Goal: Task Accomplishment & Management: Manage account settings

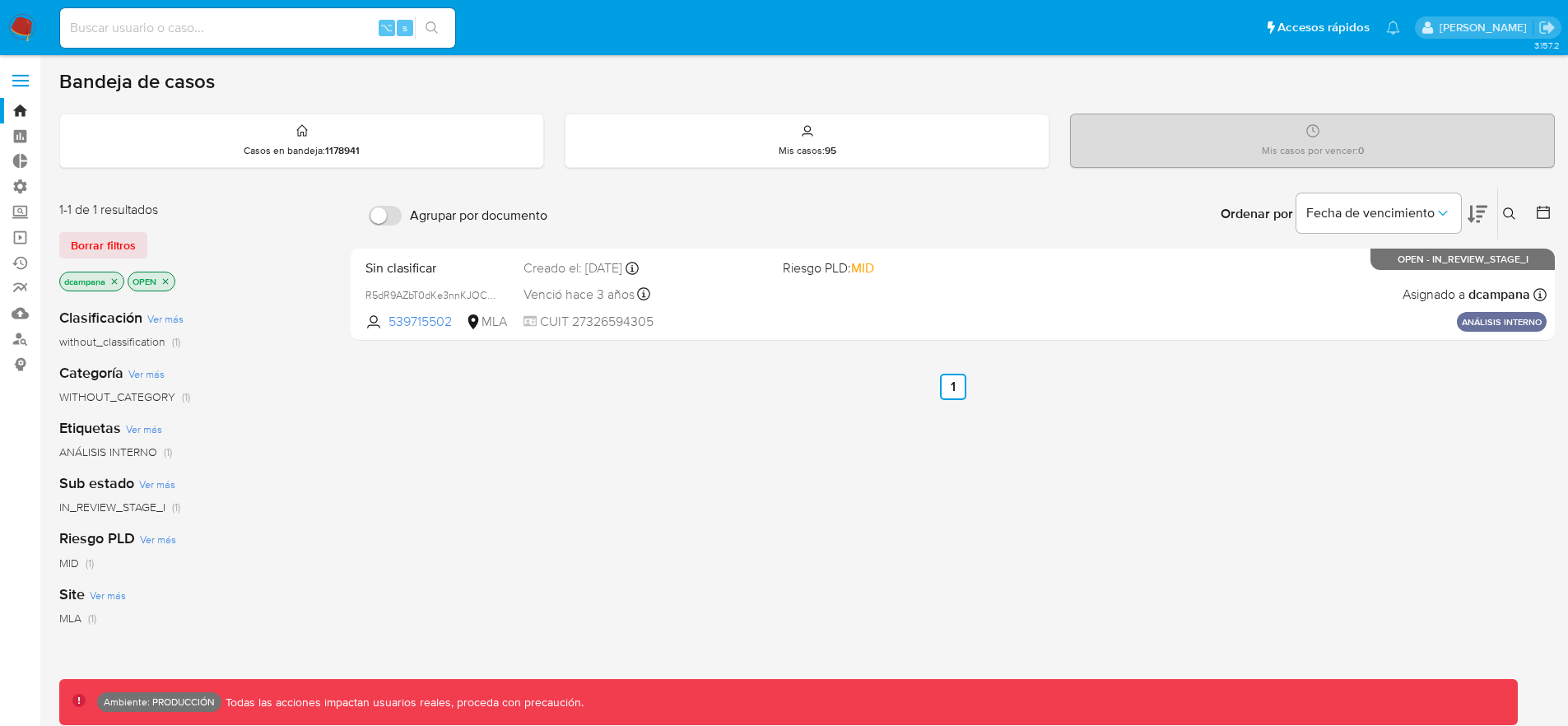
click at [21, 81] on label at bounding box center [21, 80] width 41 height 34
click at [0, 0] on input "checkbox" at bounding box center [0, 0] width 0 height 0
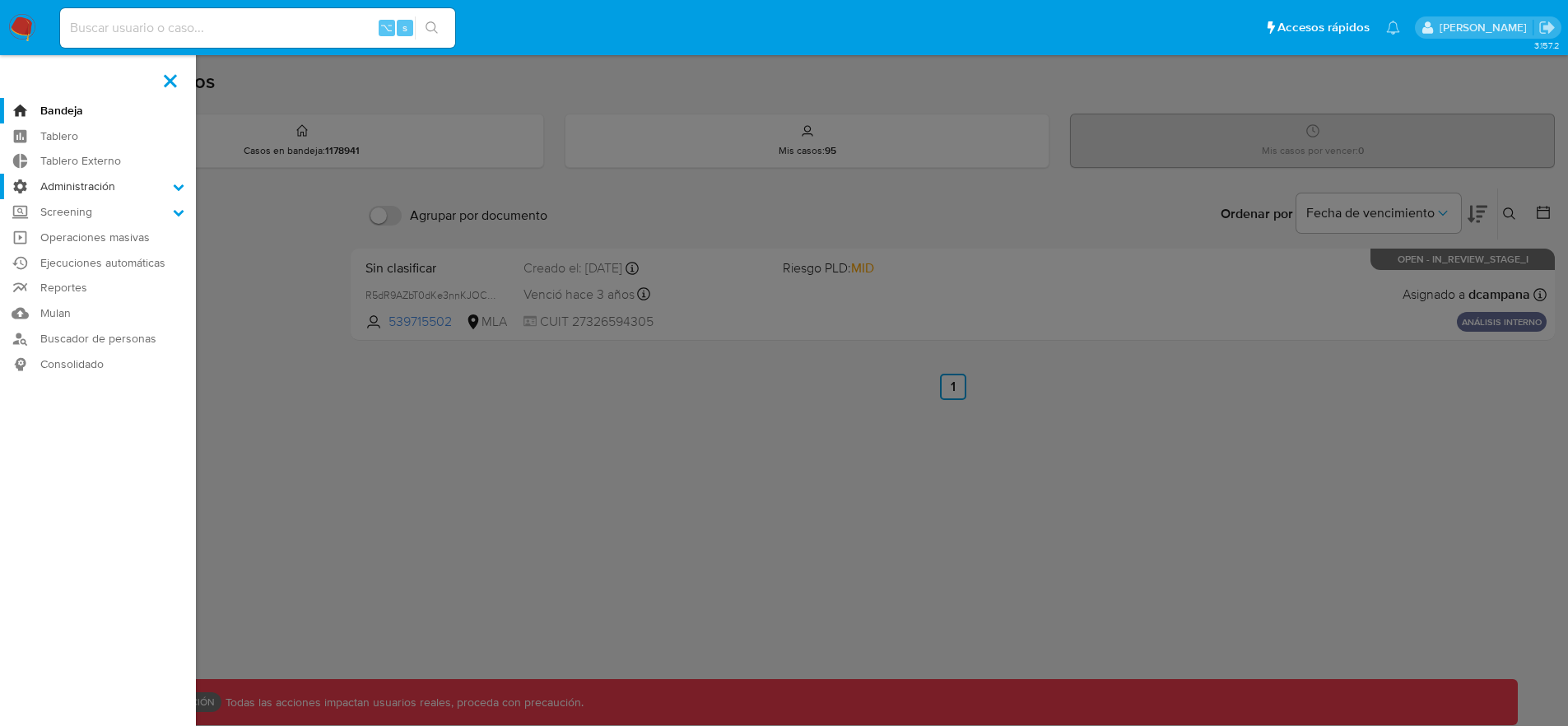
click at [70, 191] on label "Administración" at bounding box center [98, 186] width 196 height 25
click at [0, 0] on input "Administración" at bounding box center [0, 0] width 0 height 0
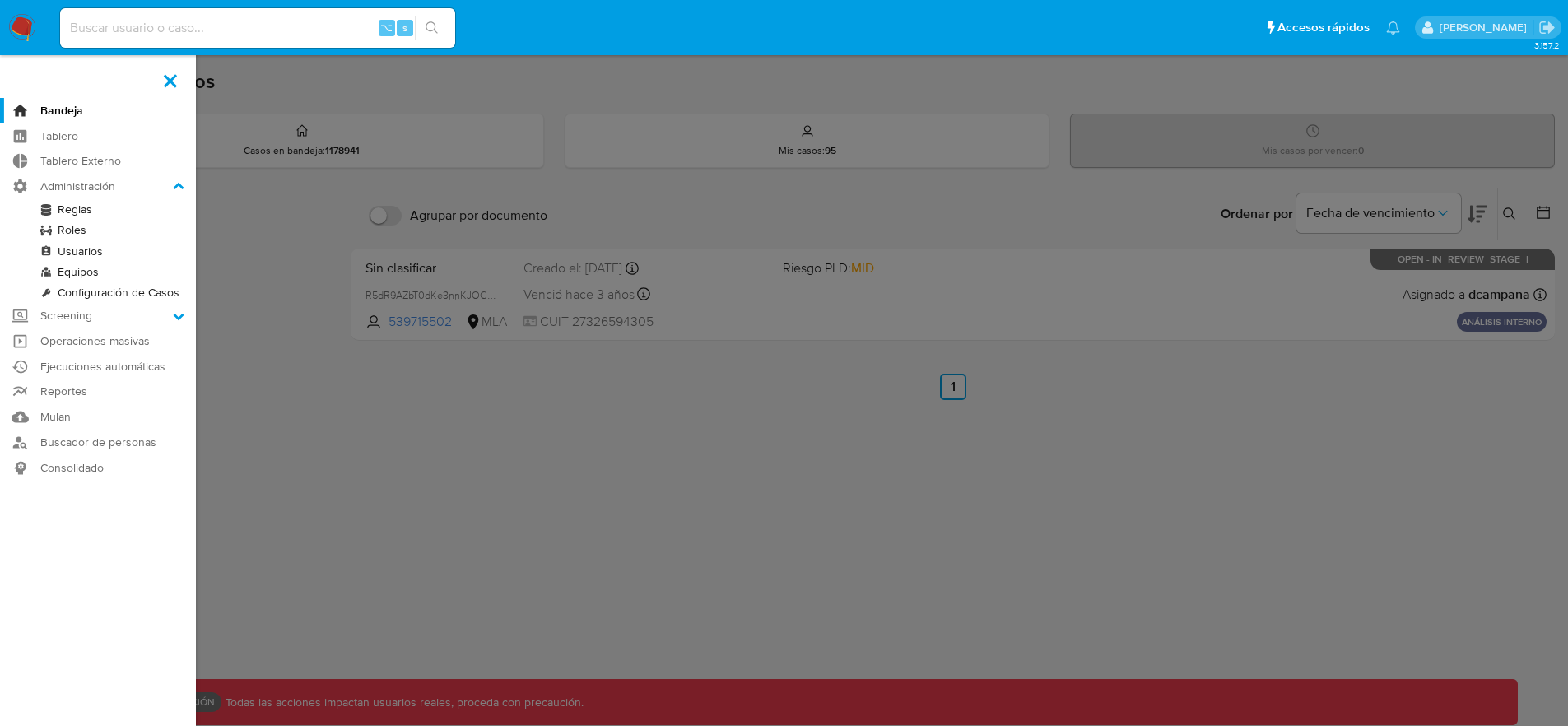
click at [77, 213] on link "Reglas" at bounding box center [98, 209] width 196 height 21
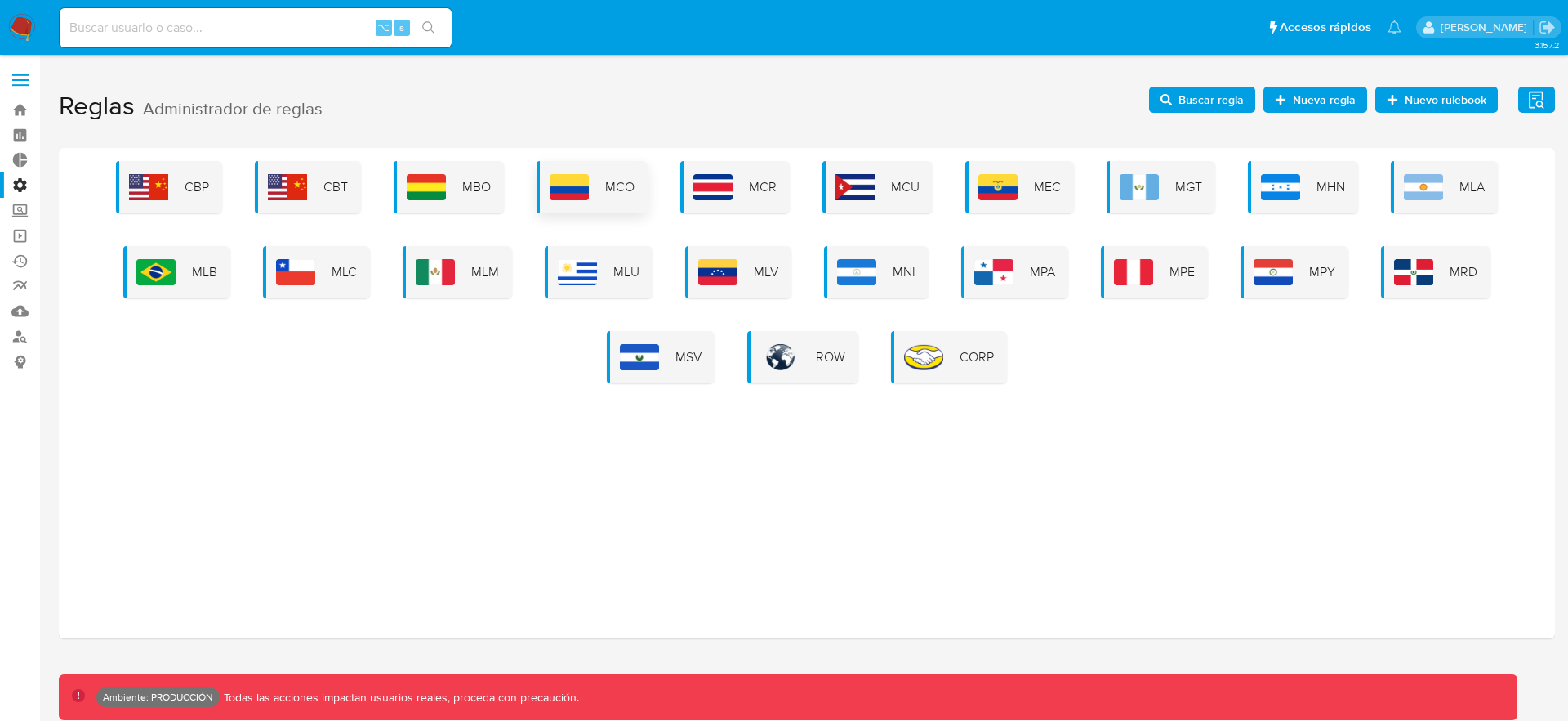
click at [615, 196] on div "MCO" at bounding box center [592, 187] width 111 height 53
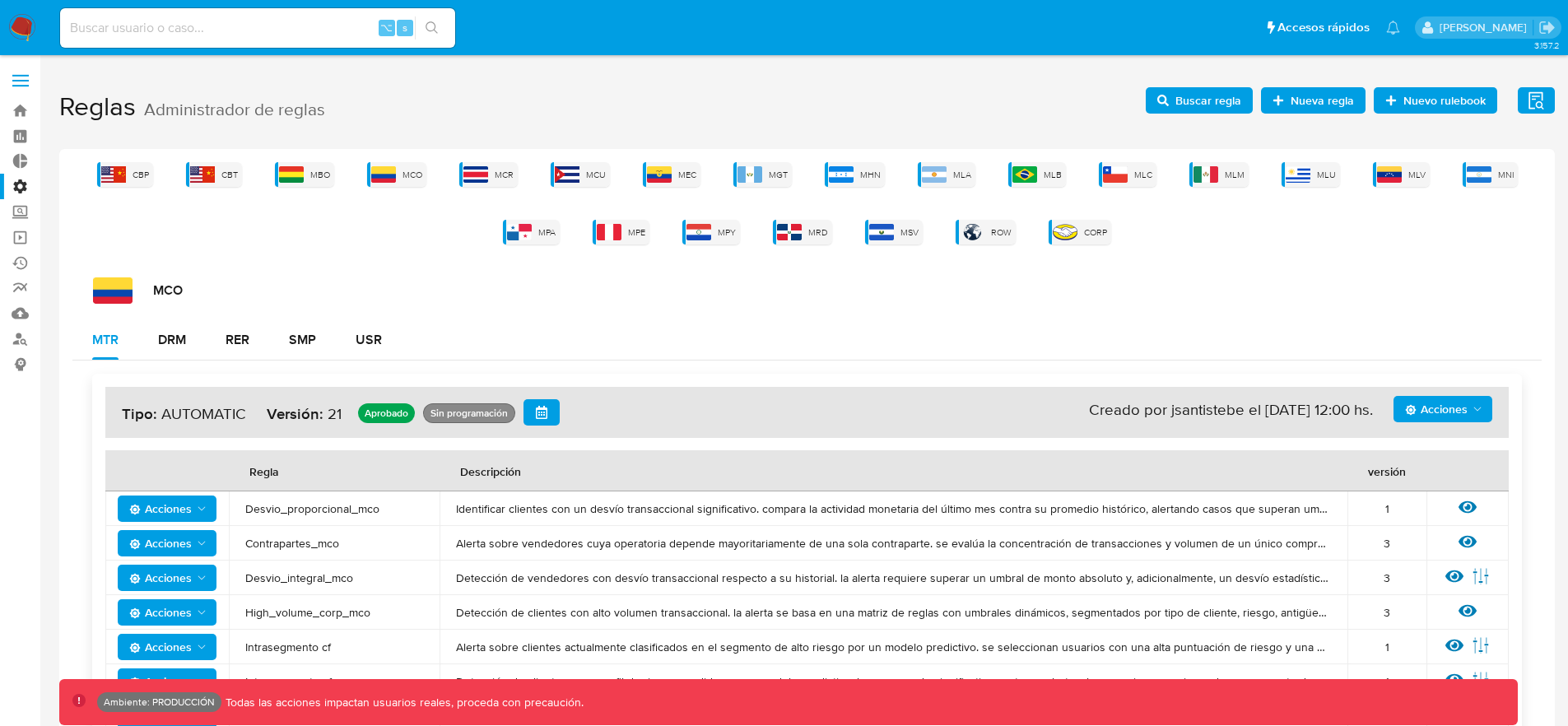
click at [1215, 105] on span "Buscar regla" at bounding box center [1207, 100] width 66 height 26
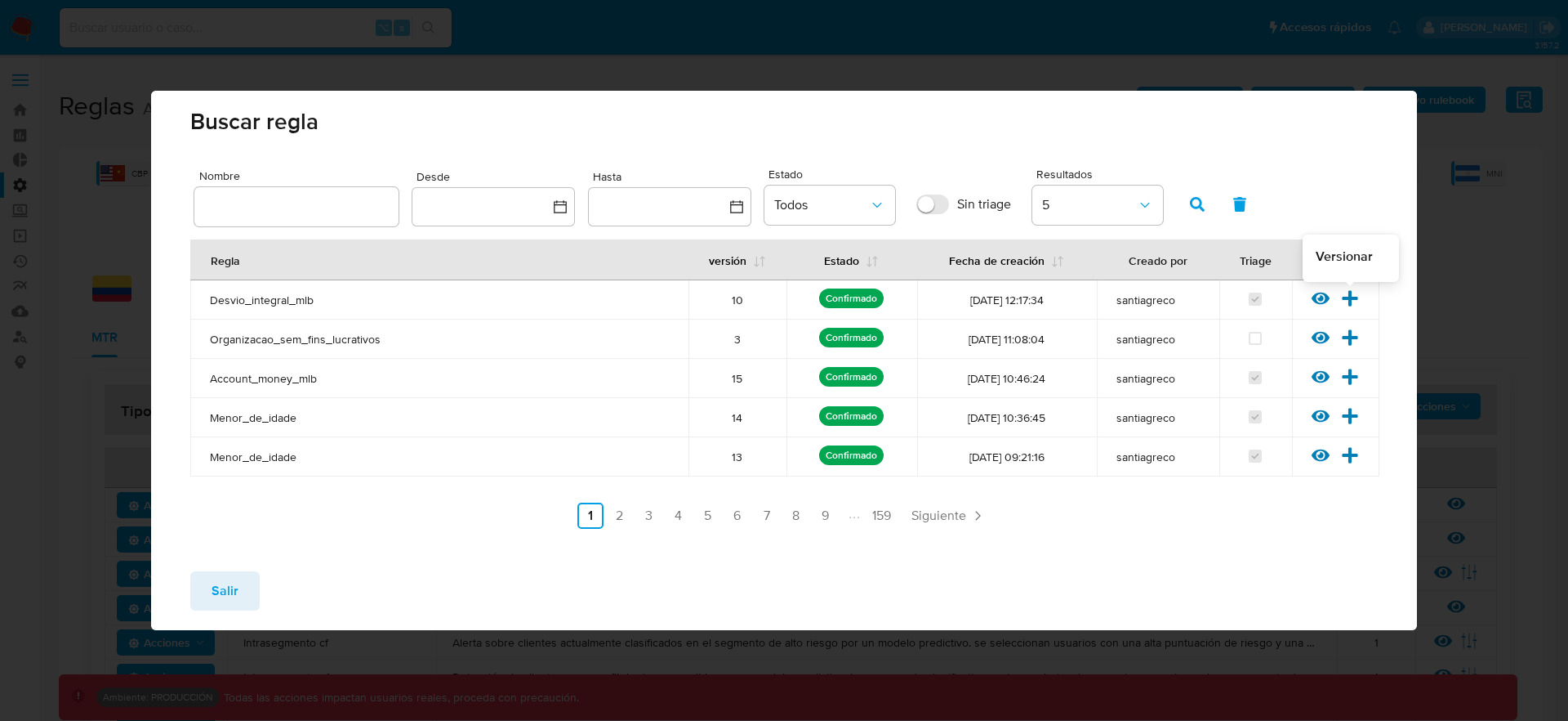
click at [1343, 299] on icon at bounding box center [1351, 298] width 16 height 16
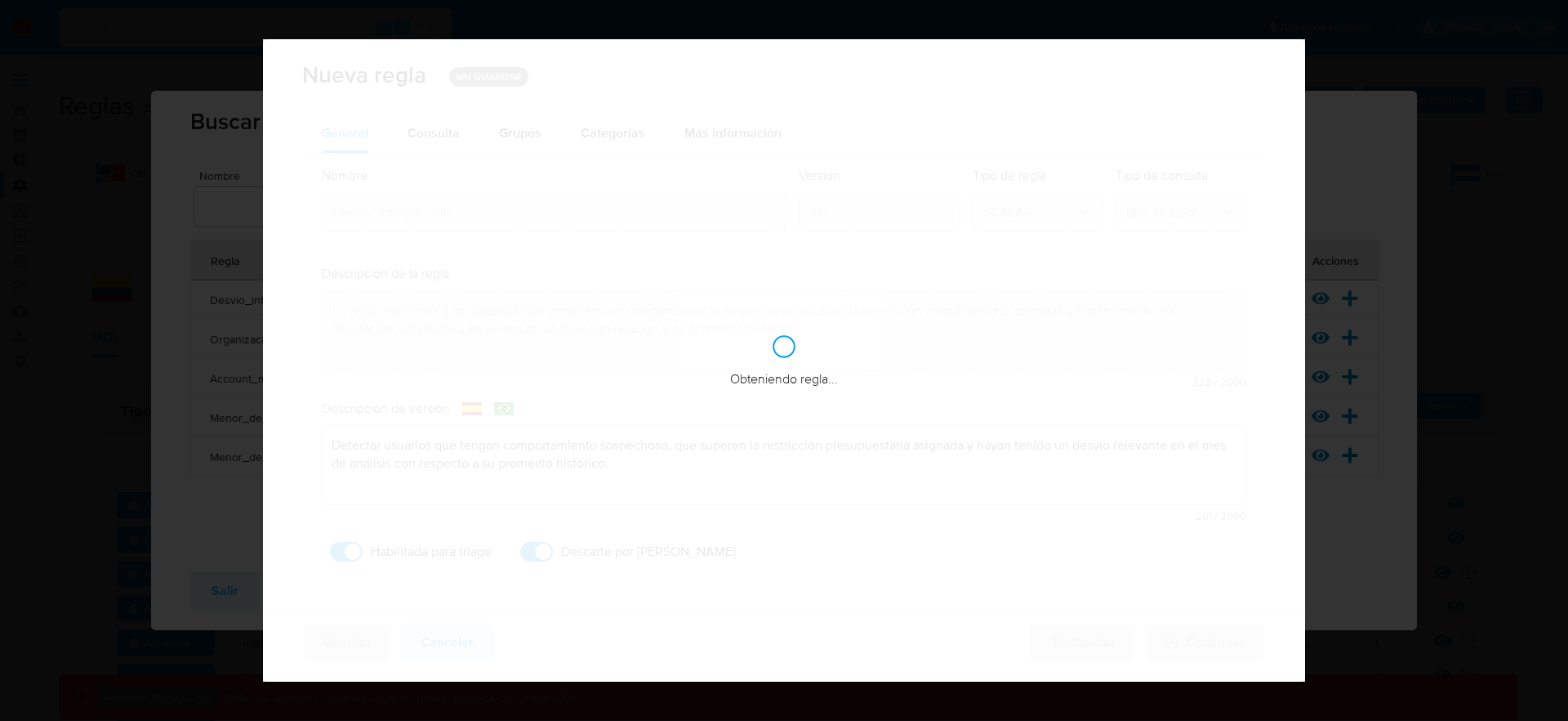
checkbox input "true"
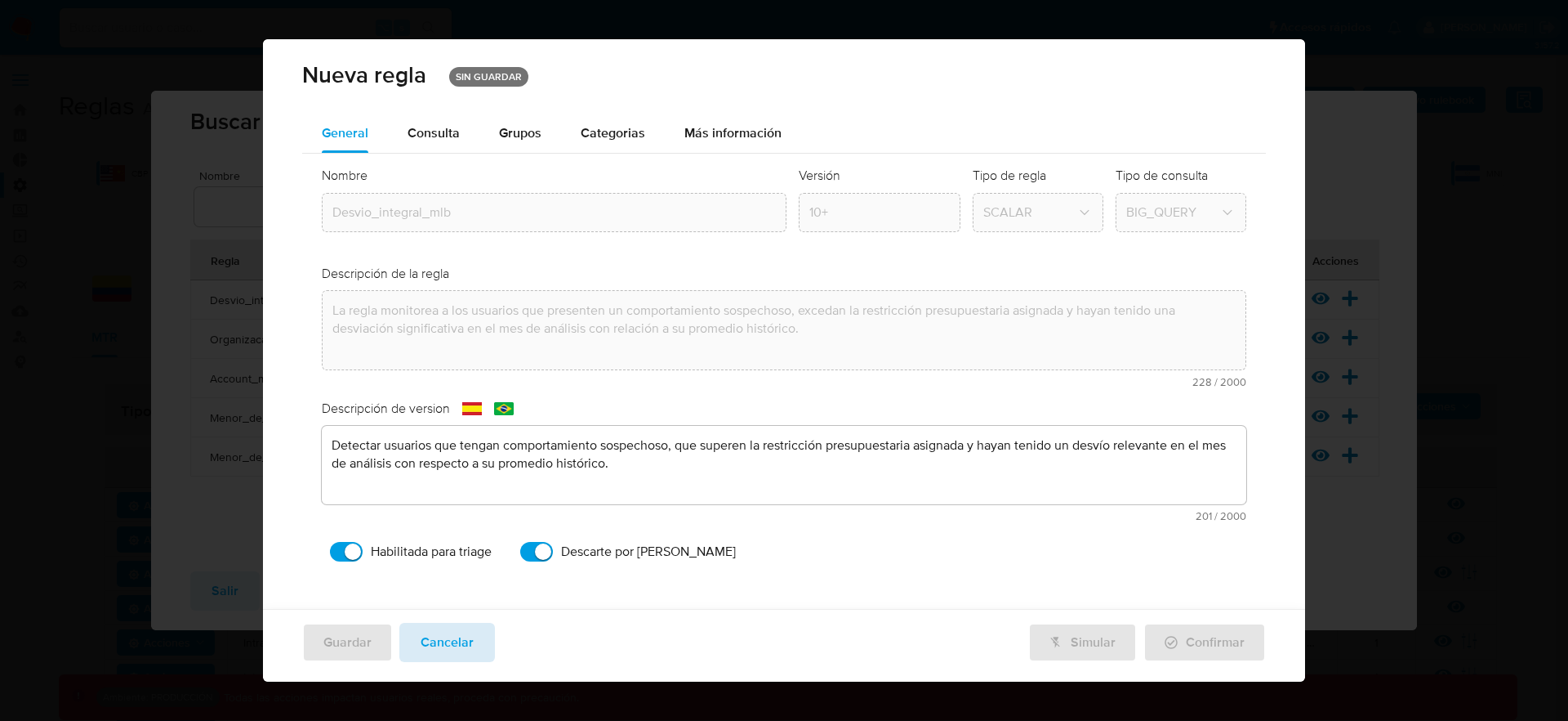
click at [466, 638] on span "Cancelar" at bounding box center [446, 642] width 53 height 36
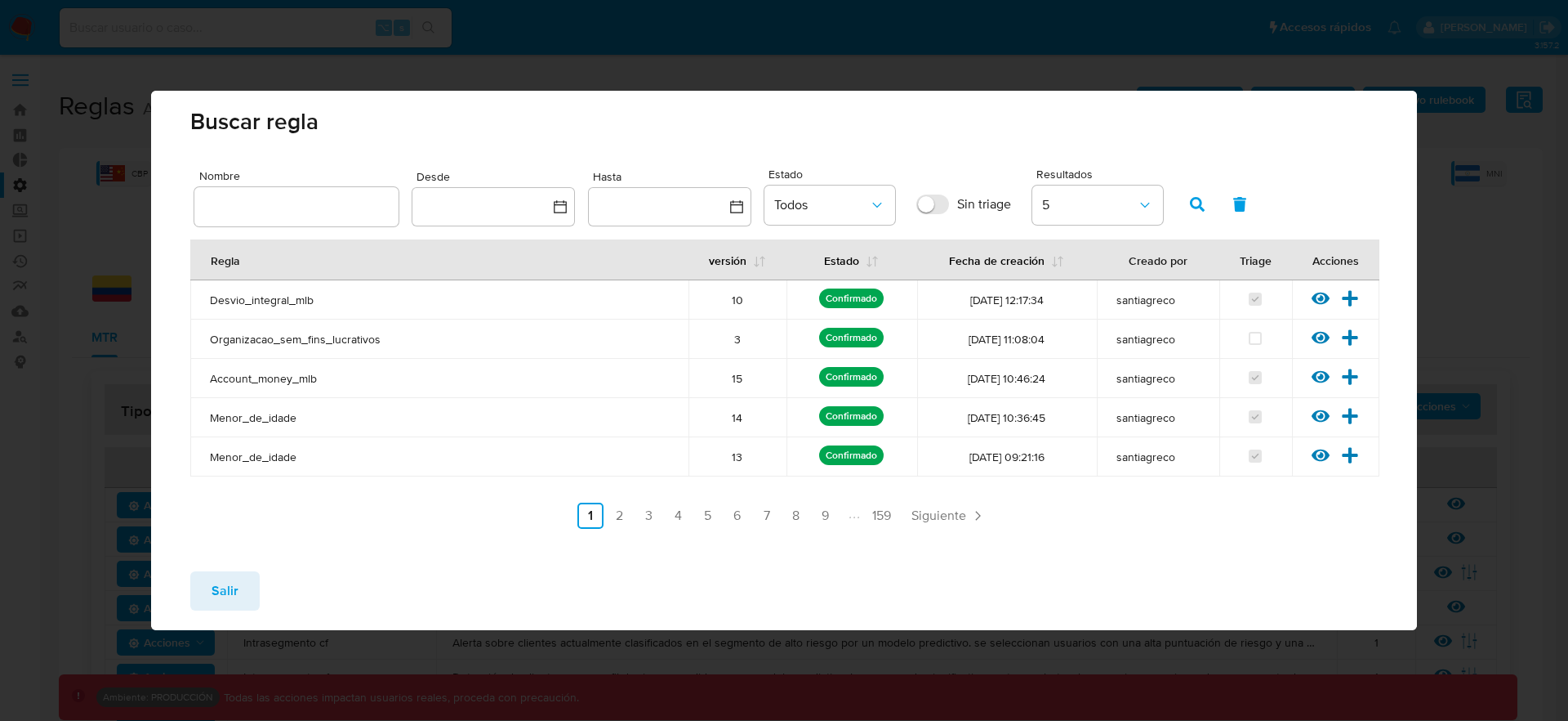
click at [236, 585] on span "Salir" at bounding box center [226, 591] width 27 height 36
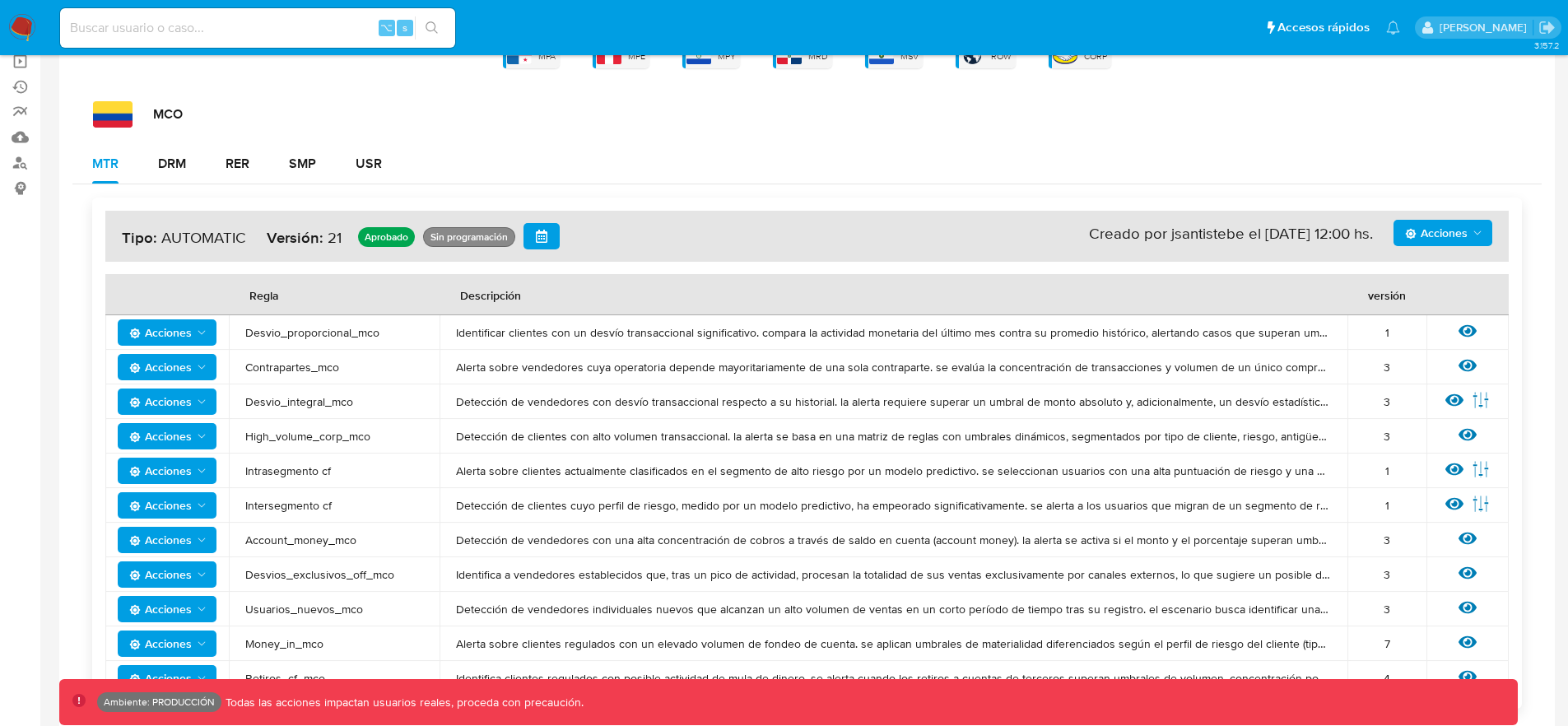
scroll to position [196, 0]
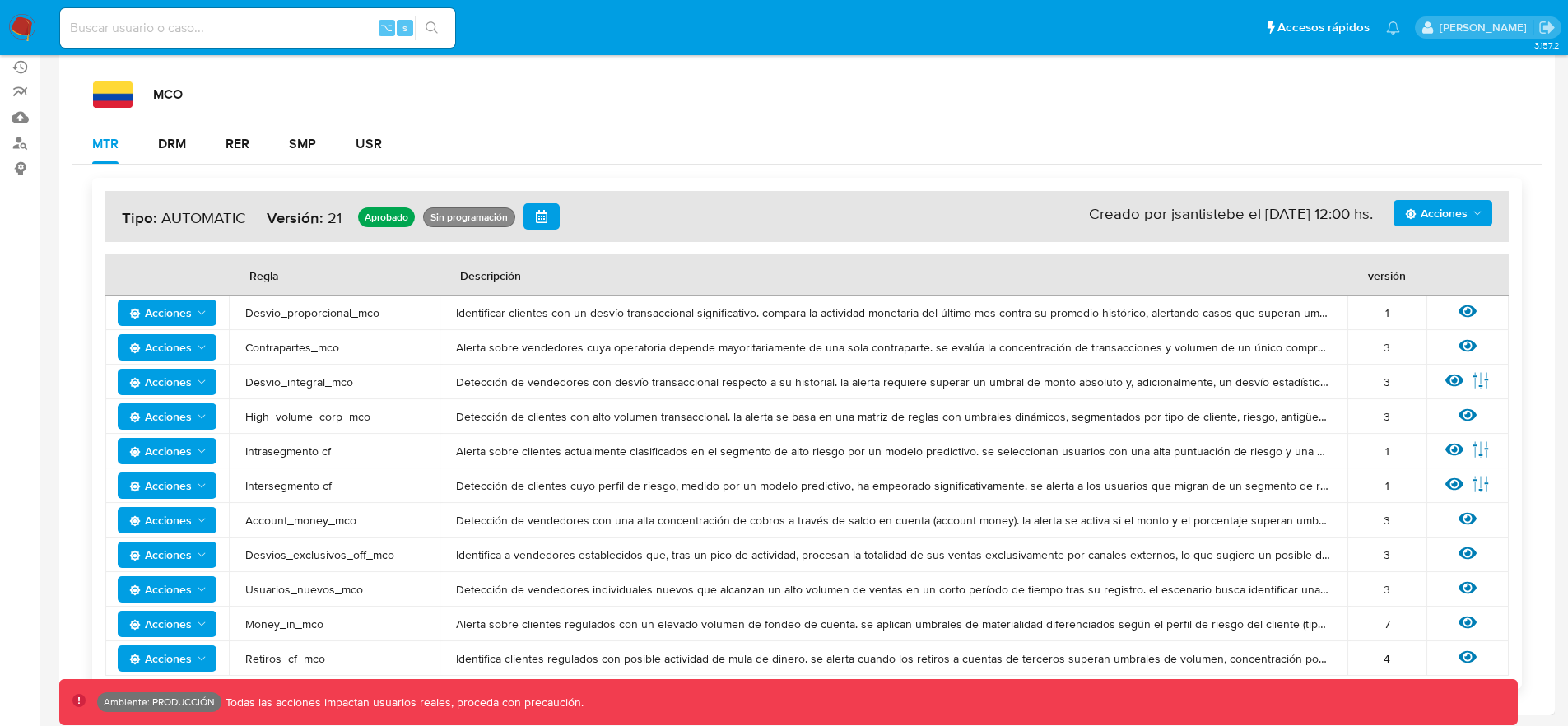
click at [1413, 220] on span "Acciones" at bounding box center [1436, 213] width 63 height 26
click at [1410, 259] on button "Agregar reglas" at bounding box center [1443, 254] width 148 height 39
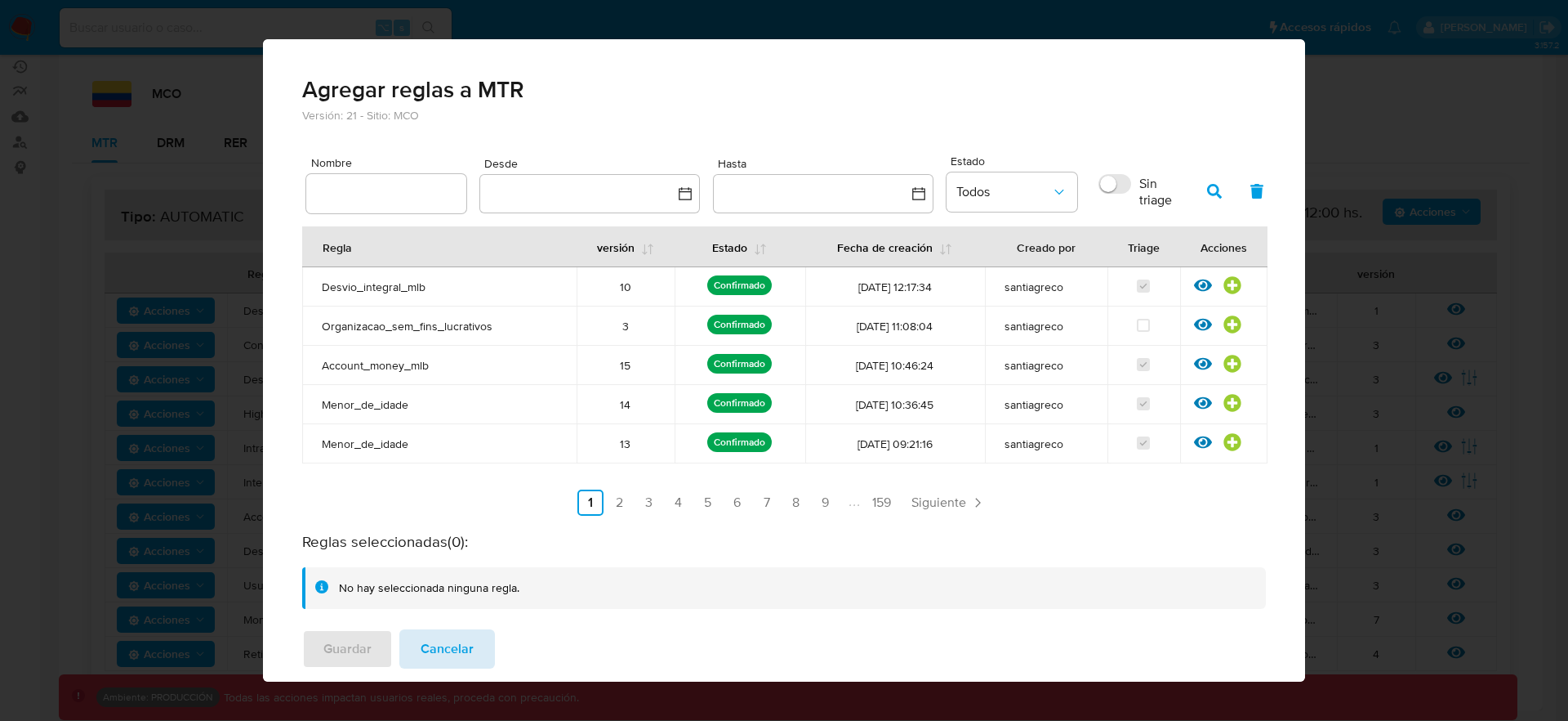
click at [479, 644] on button "Cancelar" at bounding box center [447, 649] width 95 height 39
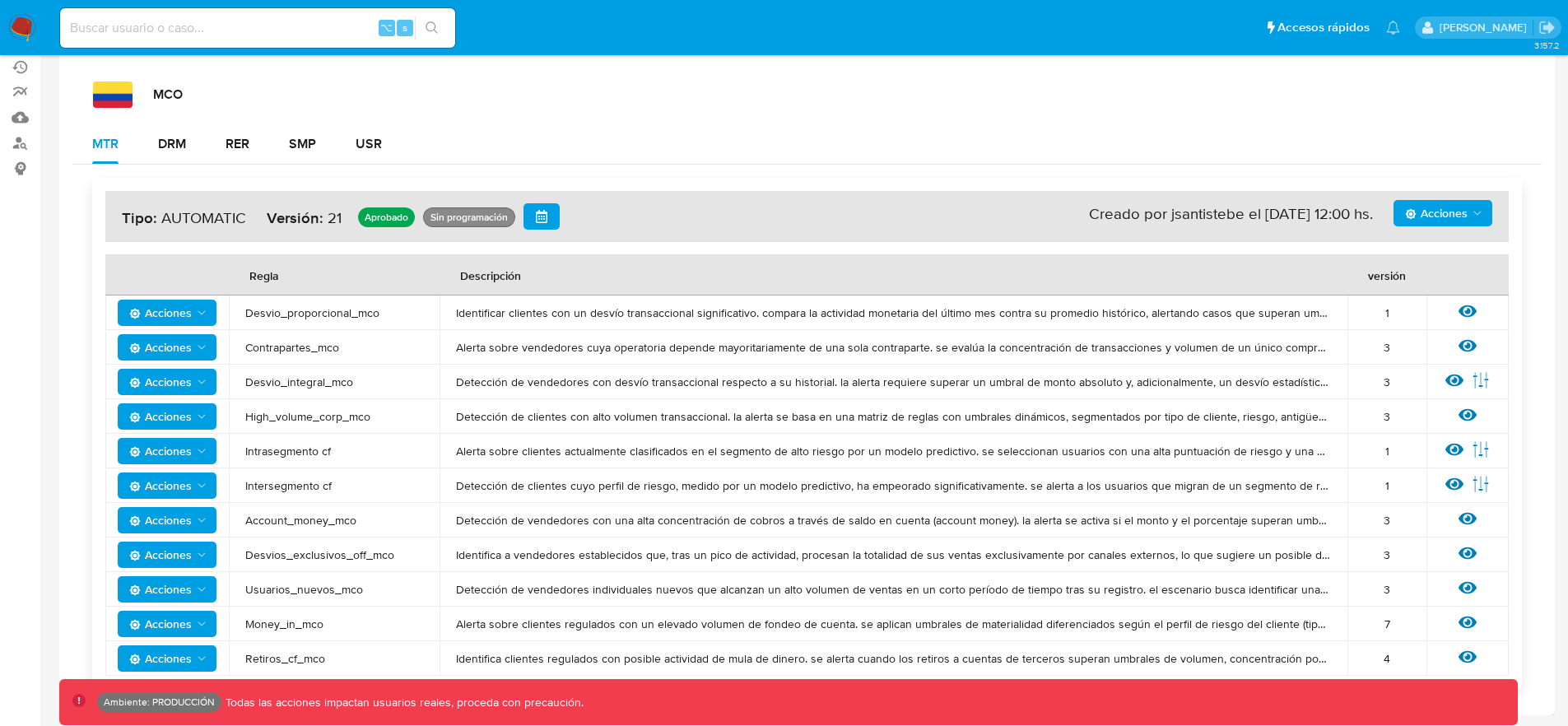
click at [314, 311] on span "Desvio_proporcional_mco" at bounding box center [333, 313] width 177 height 15
click at [318, 383] on span "Desvio_integral_mco" at bounding box center [333, 381] width 177 height 15
click at [1448, 220] on span "Acciones" at bounding box center [1436, 213] width 63 height 26
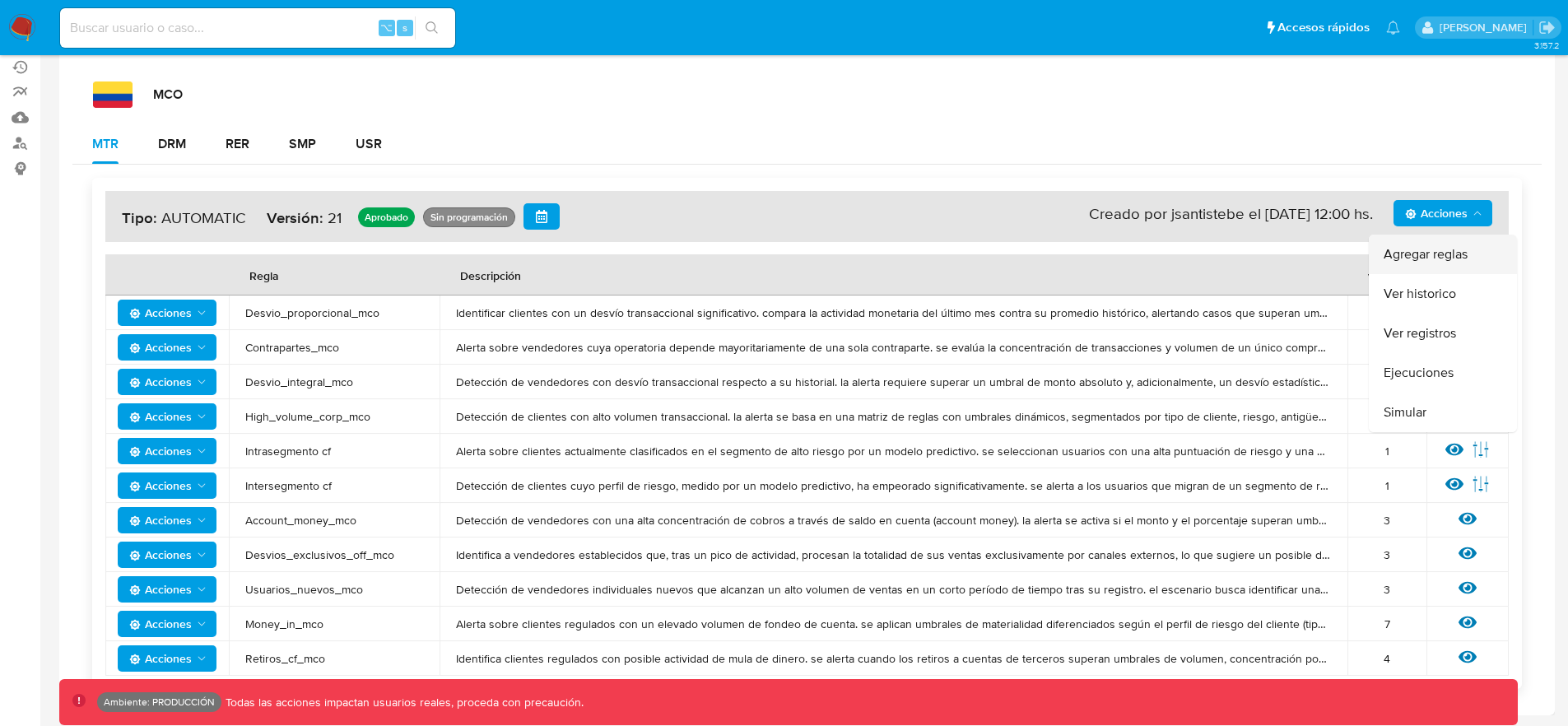
click at [1430, 246] on button "Agregar reglas" at bounding box center [1443, 254] width 148 height 39
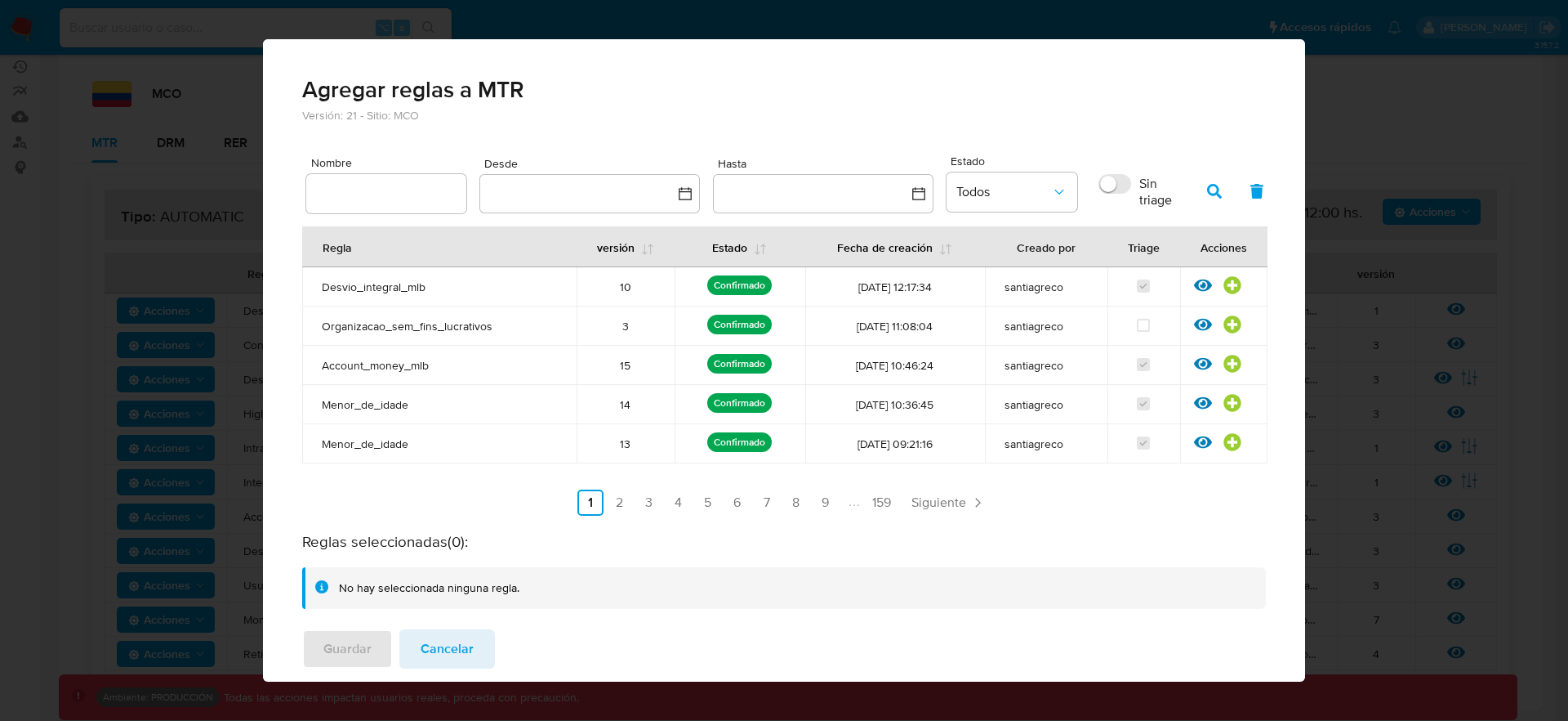
click at [377, 184] on input "text" at bounding box center [386, 194] width 160 height 21
type input "Desvio_integral_mco"
click at [1206, 175] on button "button" at bounding box center [1215, 191] width 43 height 39
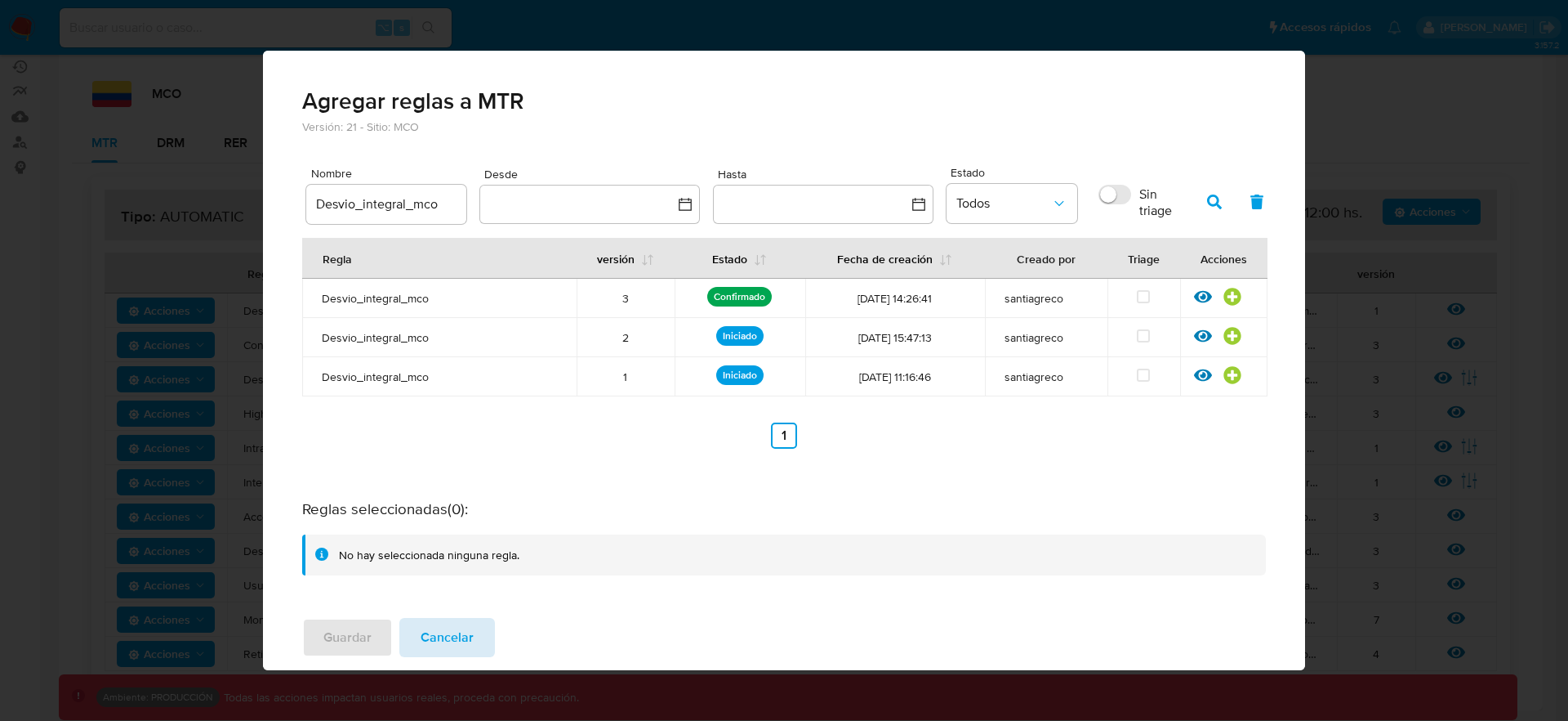
click at [478, 628] on button "Cancelar" at bounding box center [447, 637] width 95 height 39
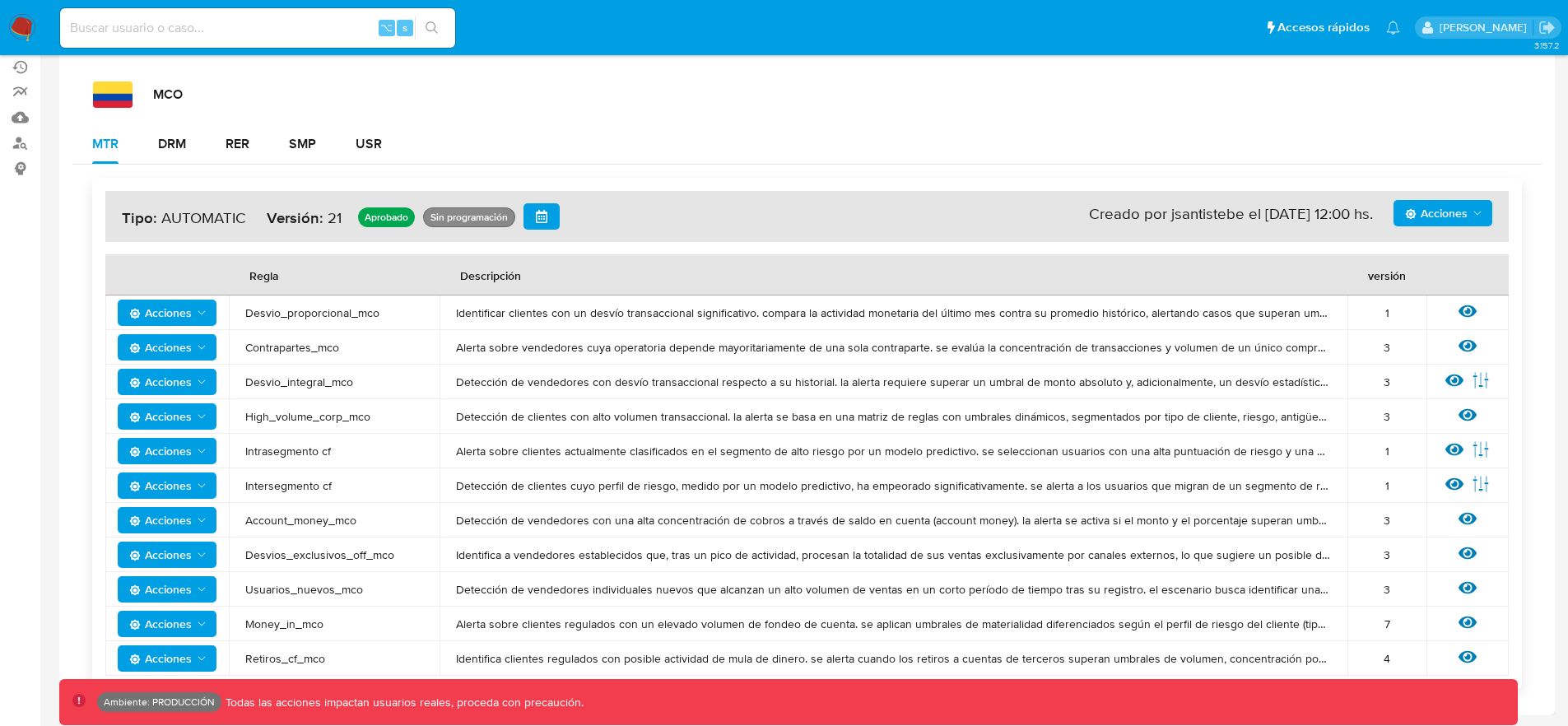
click at [186, 384] on span "Acciones" at bounding box center [161, 381] width 63 height 26
click at [198, 435] on button "Deshabilitar" at bounding box center [167, 422] width 148 height 39
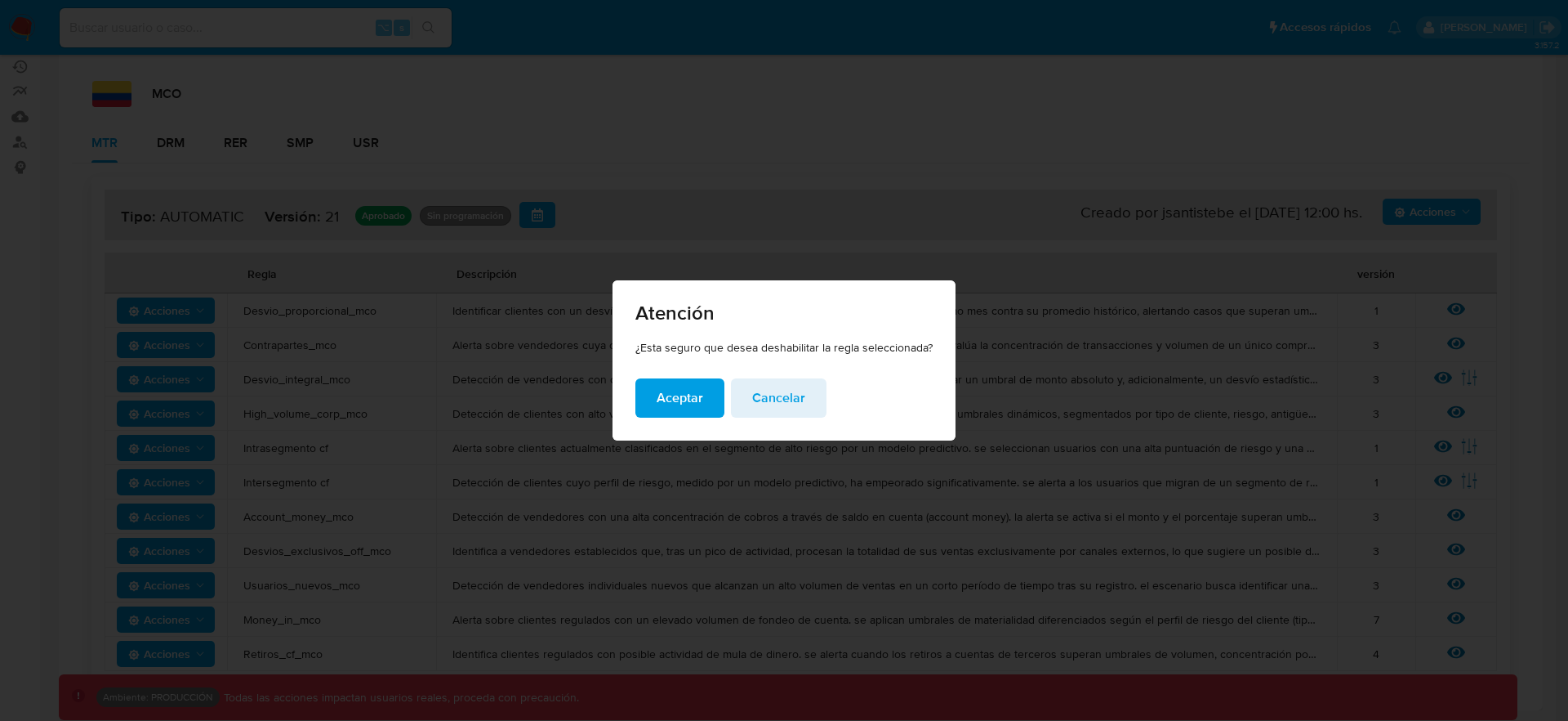
click at [669, 403] on span "Aceptar" at bounding box center [680, 397] width 47 height 36
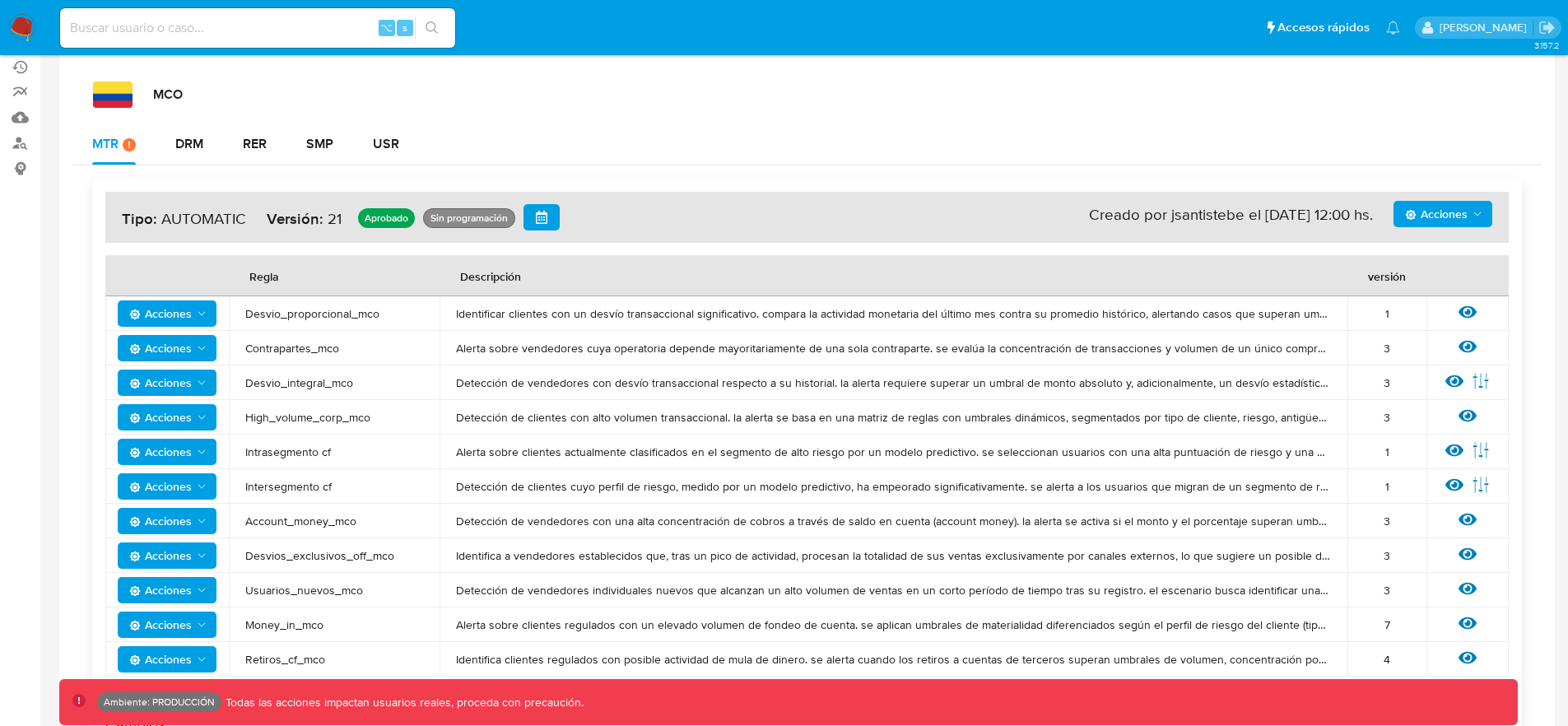
click at [1441, 214] on span "Acciones" at bounding box center [1436, 214] width 63 height 26
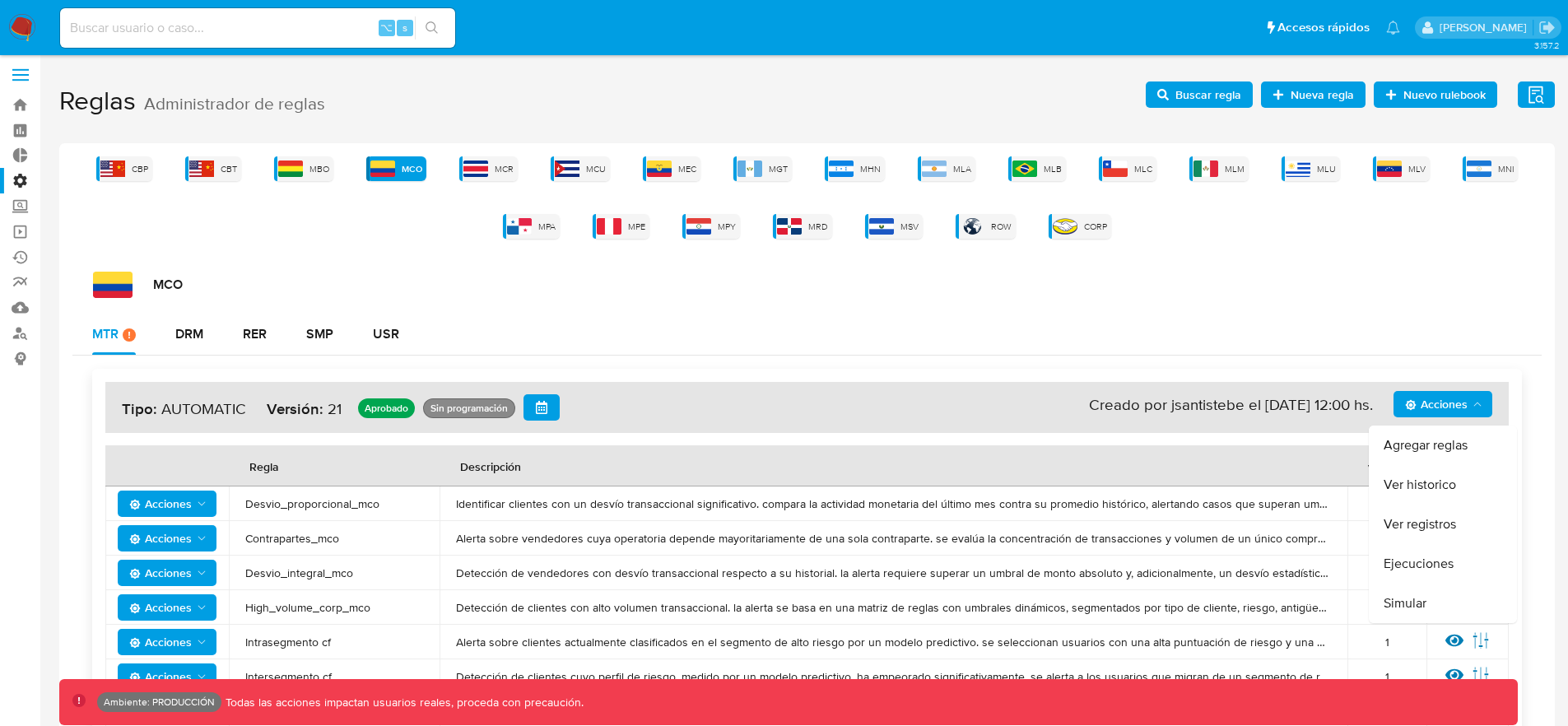
scroll to position [0, 0]
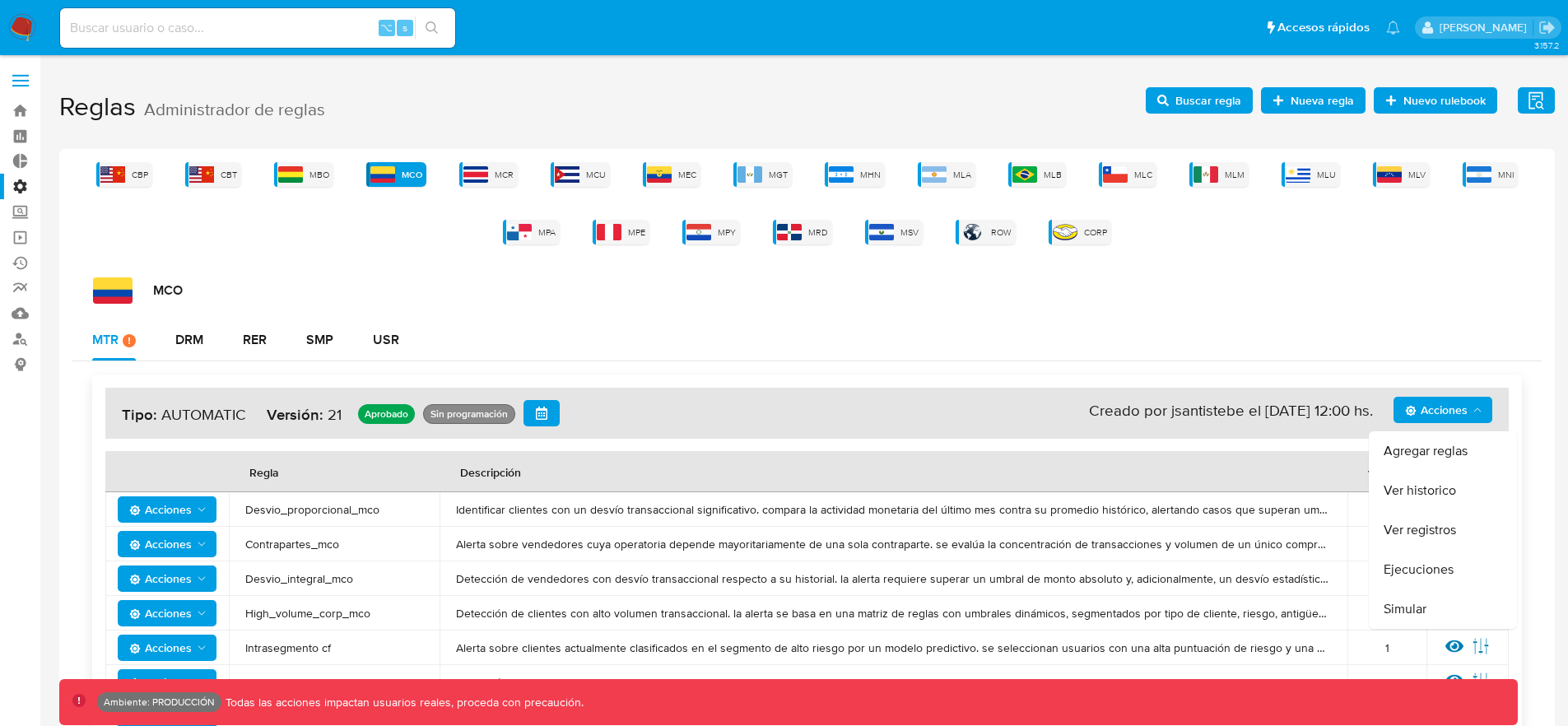
click at [1450, 458] on button "Agregar reglas" at bounding box center [1443, 451] width 148 height 39
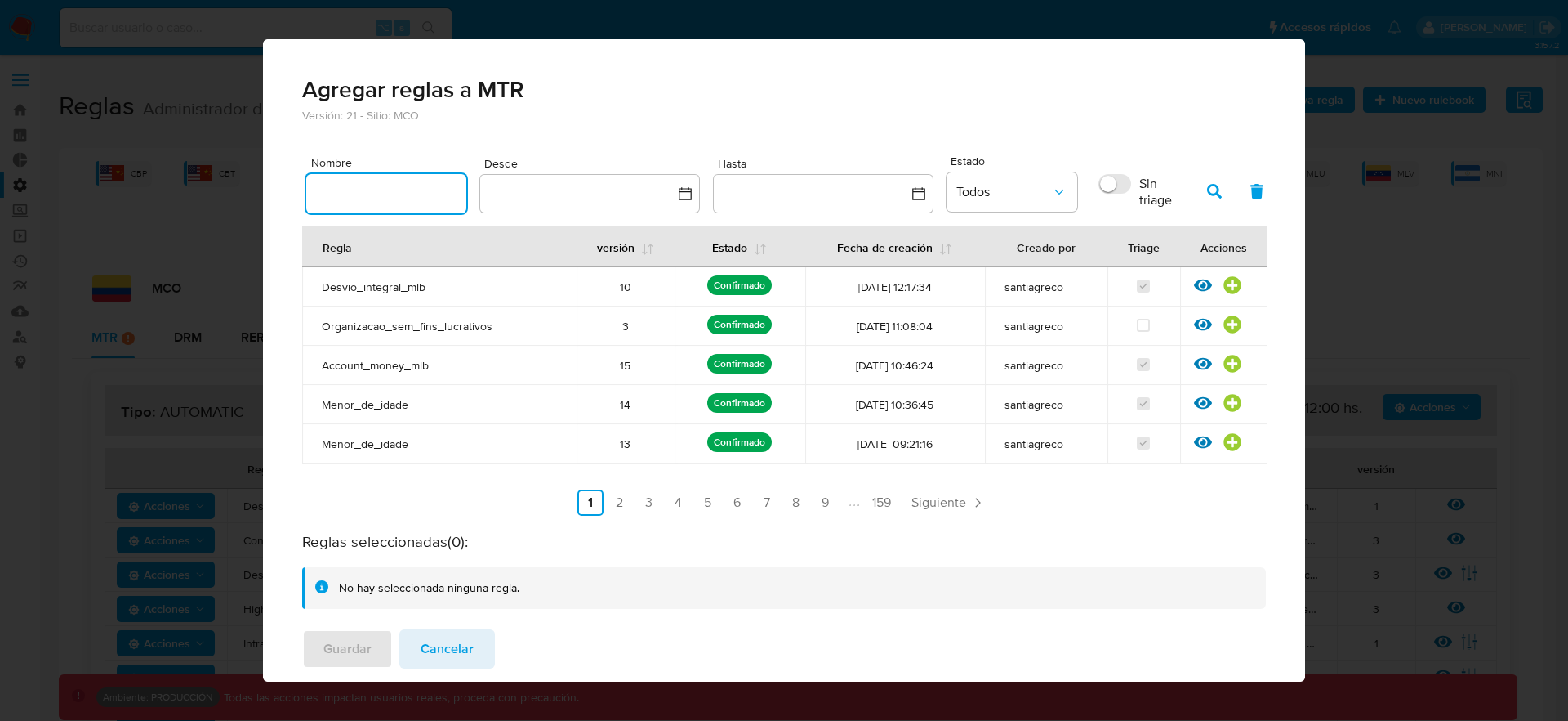
click at [419, 186] on input "text" at bounding box center [386, 194] width 160 height 21
type input "Desvio_integral_mco"
click at [1221, 187] on button "button" at bounding box center [1215, 191] width 43 height 39
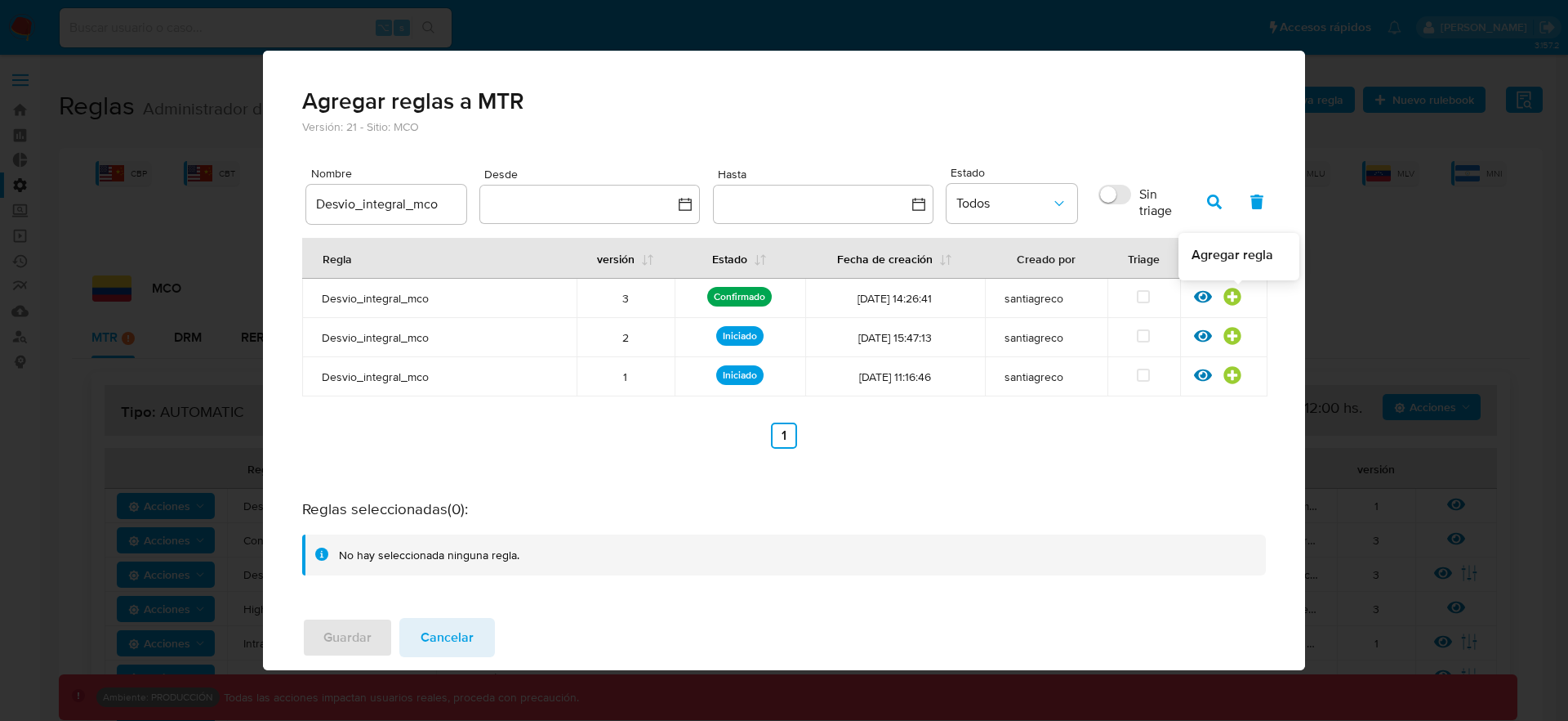
click at [1229, 300] on icon at bounding box center [1232, 297] width 18 height 18
click at [325, 626] on span "Guardar" at bounding box center [348, 637] width 49 height 36
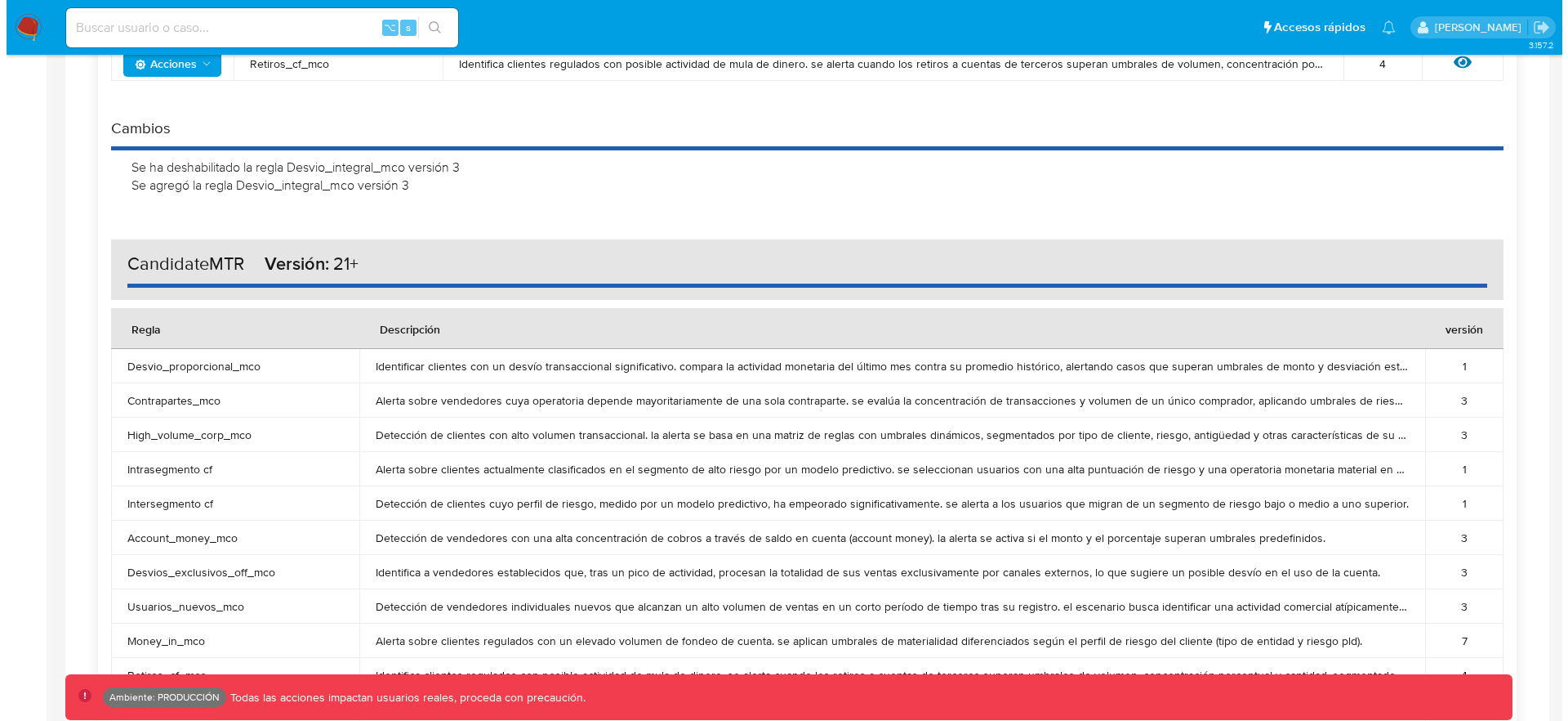
scroll to position [917, 0]
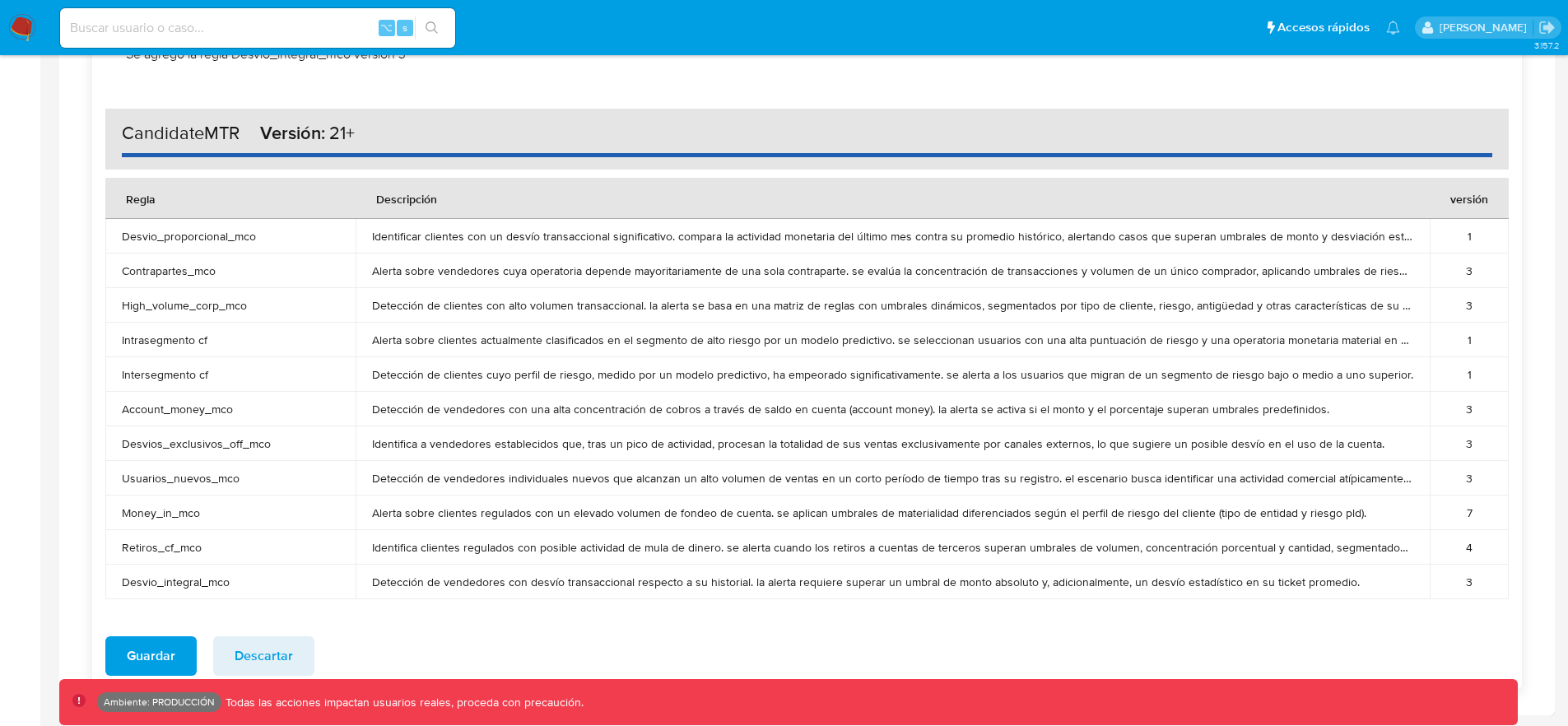
click at [285, 644] on span "Descartar" at bounding box center [264, 655] width 59 height 36
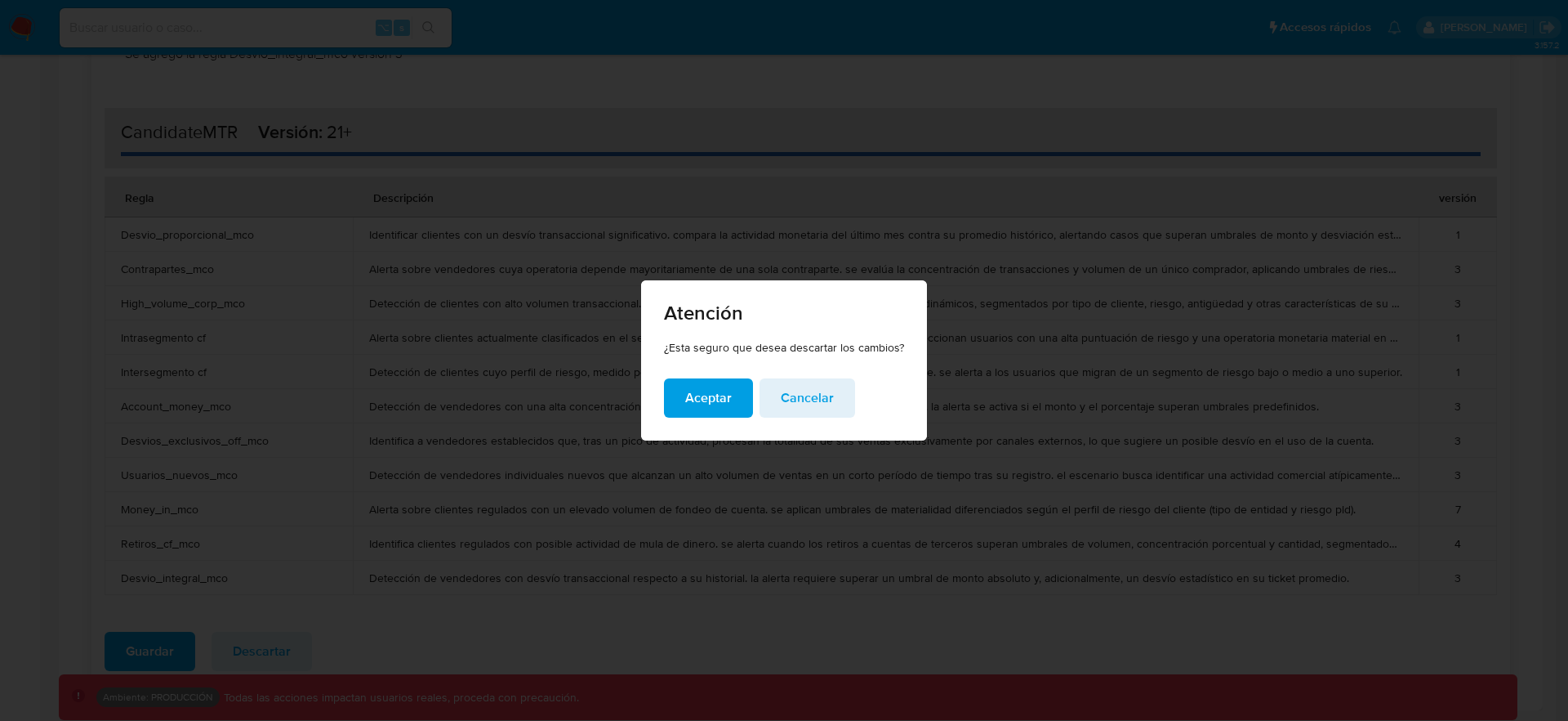
click at [674, 406] on button "Aceptar" at bounding box center [709, 398] width 89 height 39
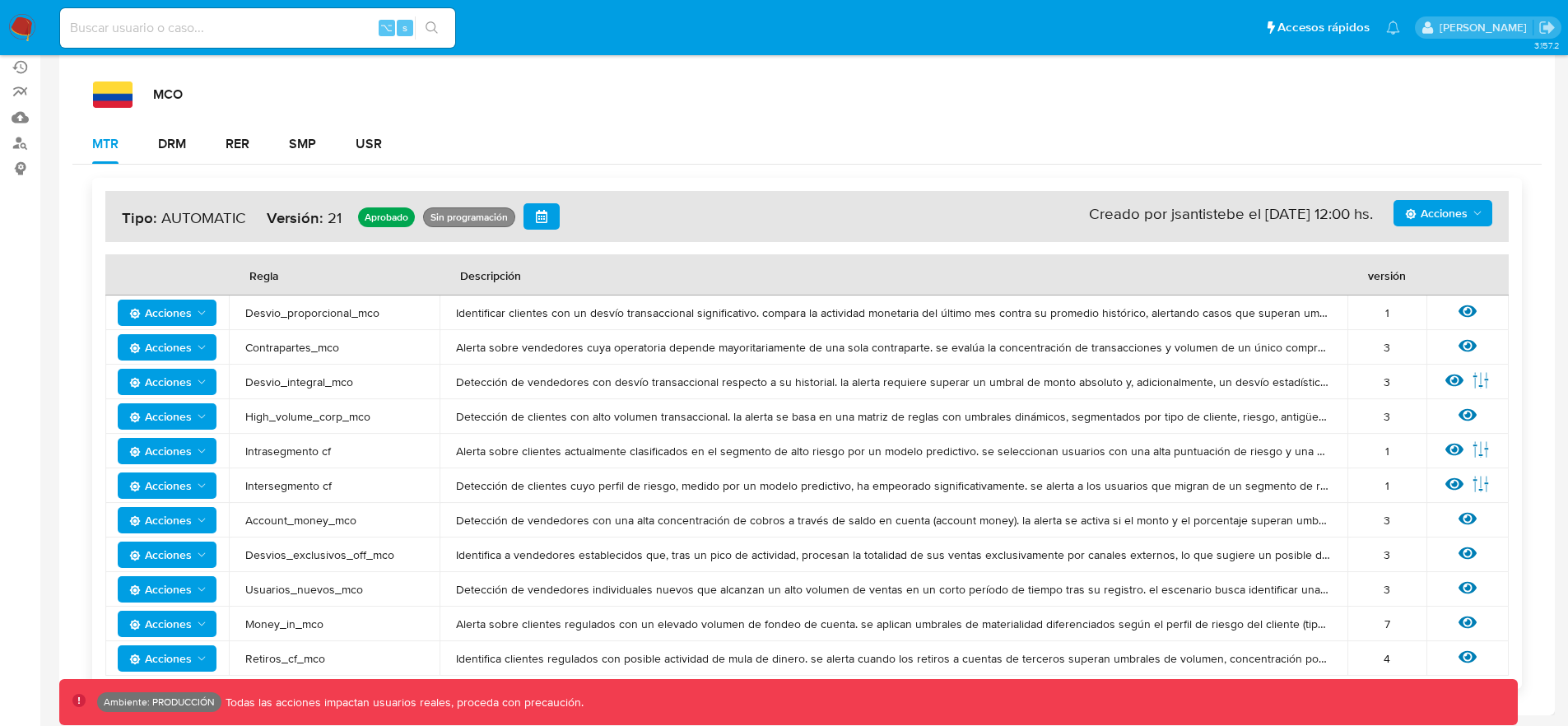
scroll to position [0, 0]
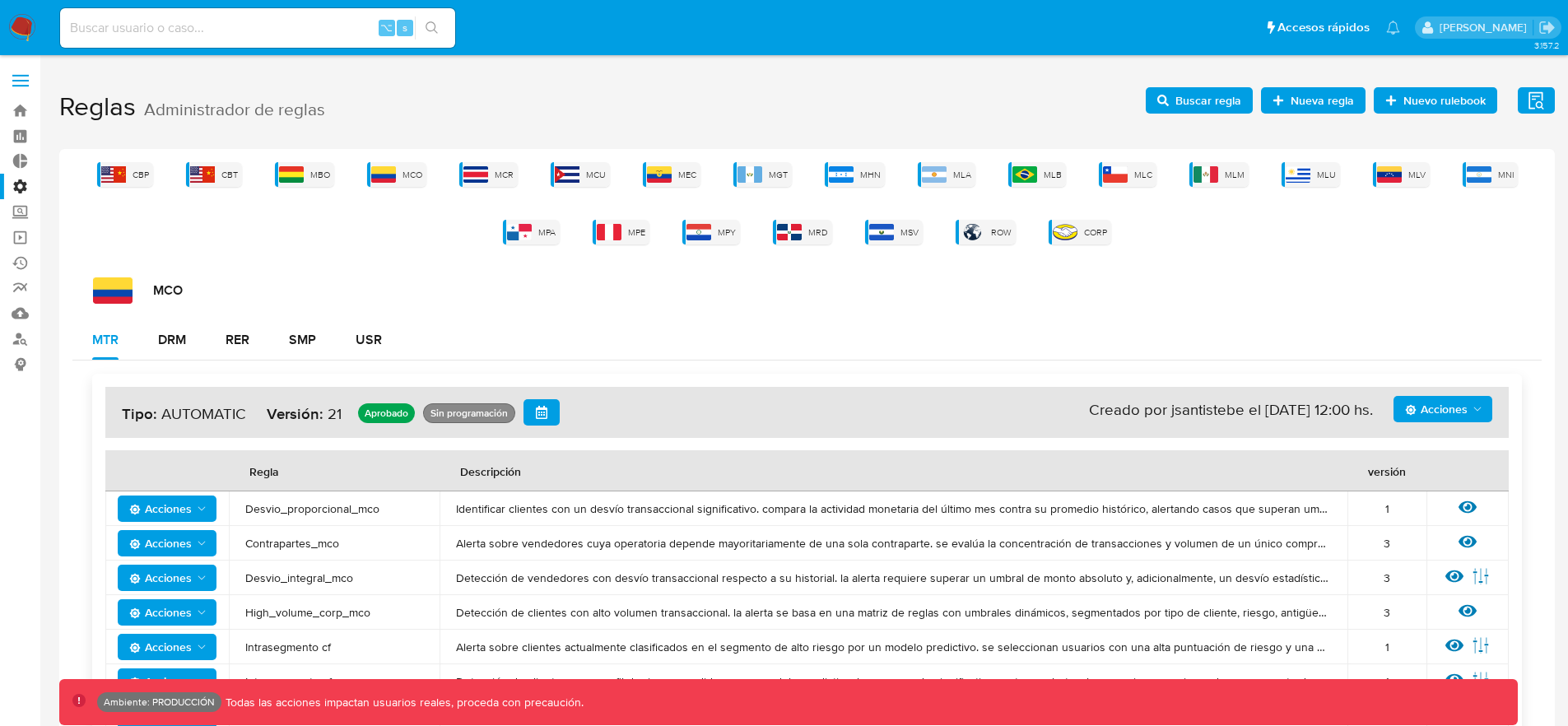
click at [1188, 79] on h1 "Reglas Administrador de reglas Evidencias Nuevo rulebook Nueva regla Buscar reg…" at bounding box center [807, 108] width 1495 height 57
click at [1191, 91] on span "Buscar regla" at bounding box center [1207, 100] width 66 height 26
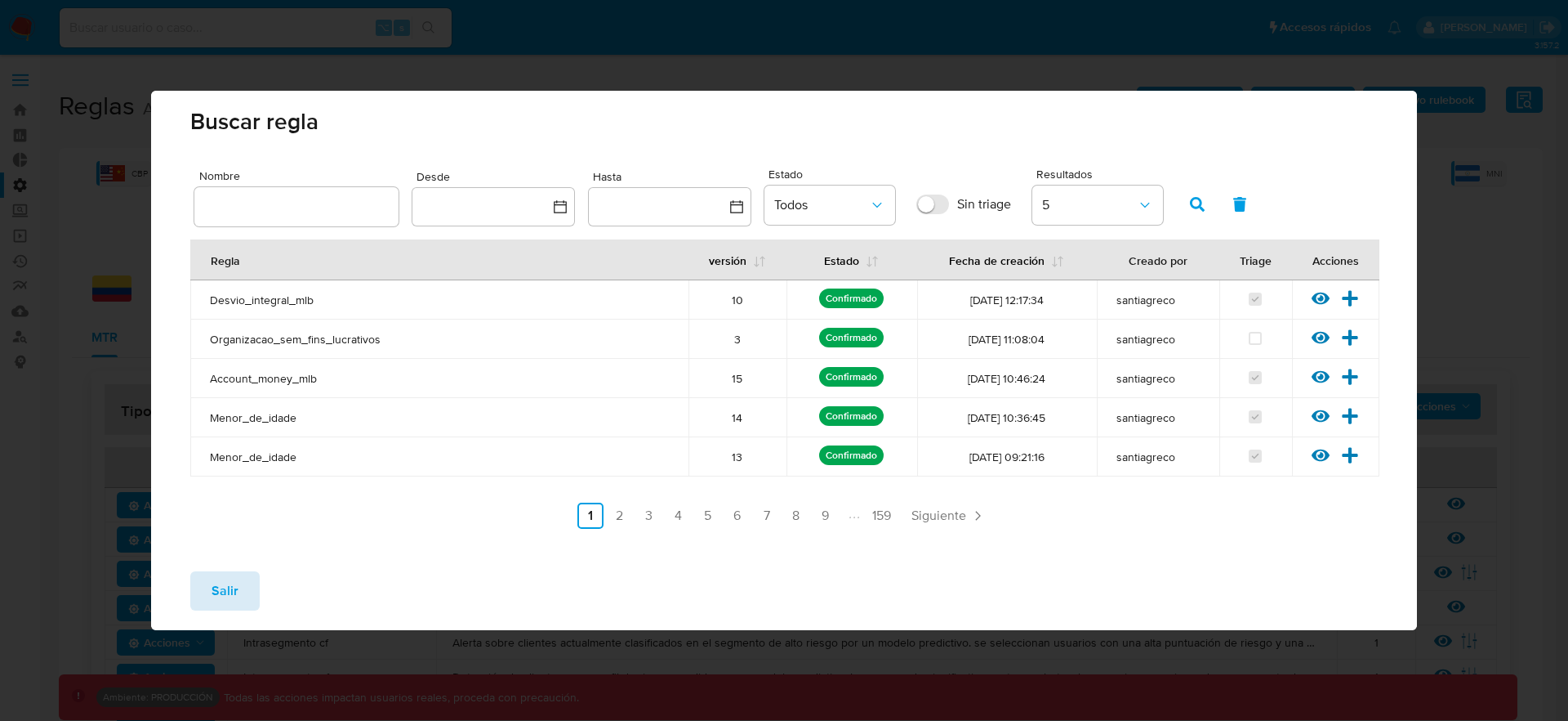
click at [225, 594] on span "Salir" at bounding box center [226, 591] width 27 height 36
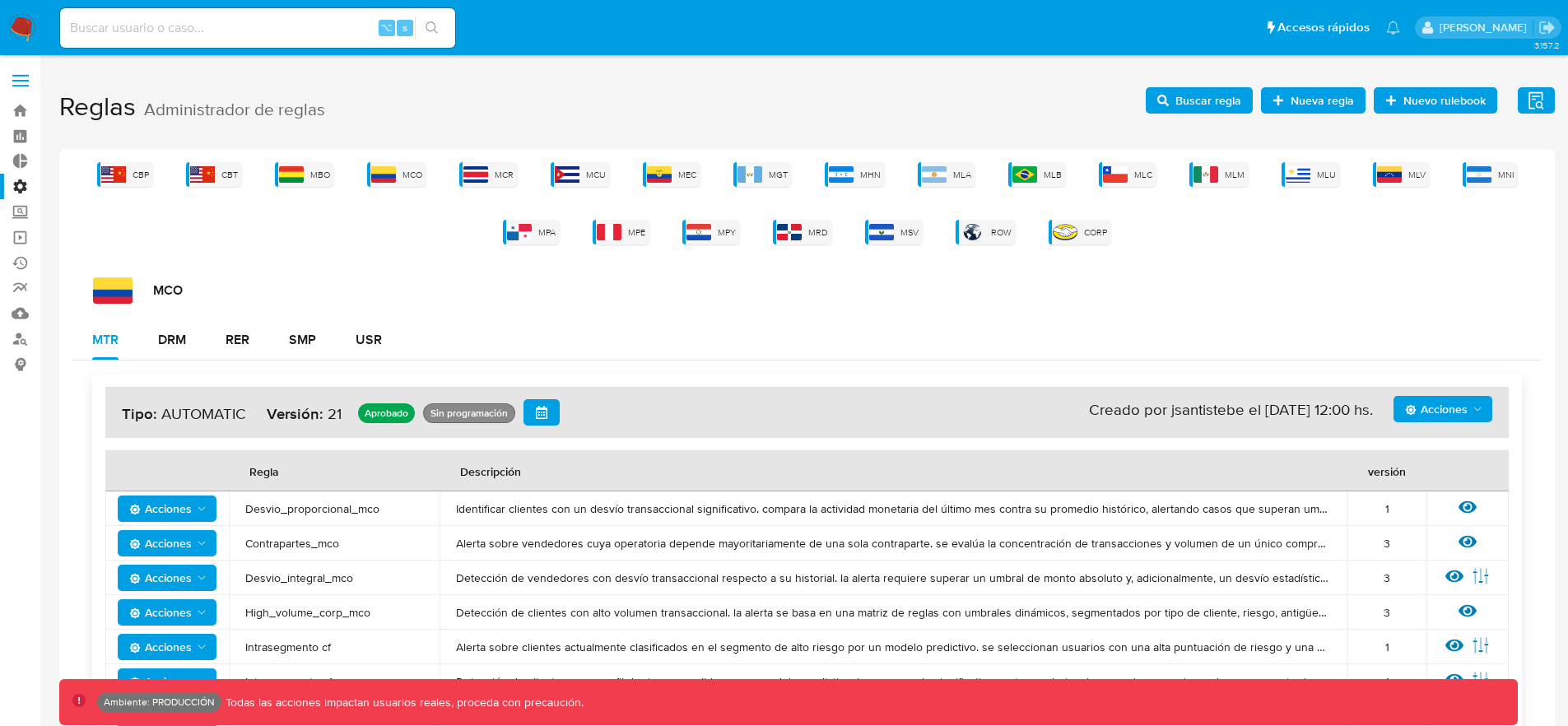
click at [1471, 407] on icon "Acciones" at bounding box center [1477, 409] width 13 height 13
click at [1446, 461] on button "Agregar reglas" at bounding box center [1443, 450] width 148 height 39
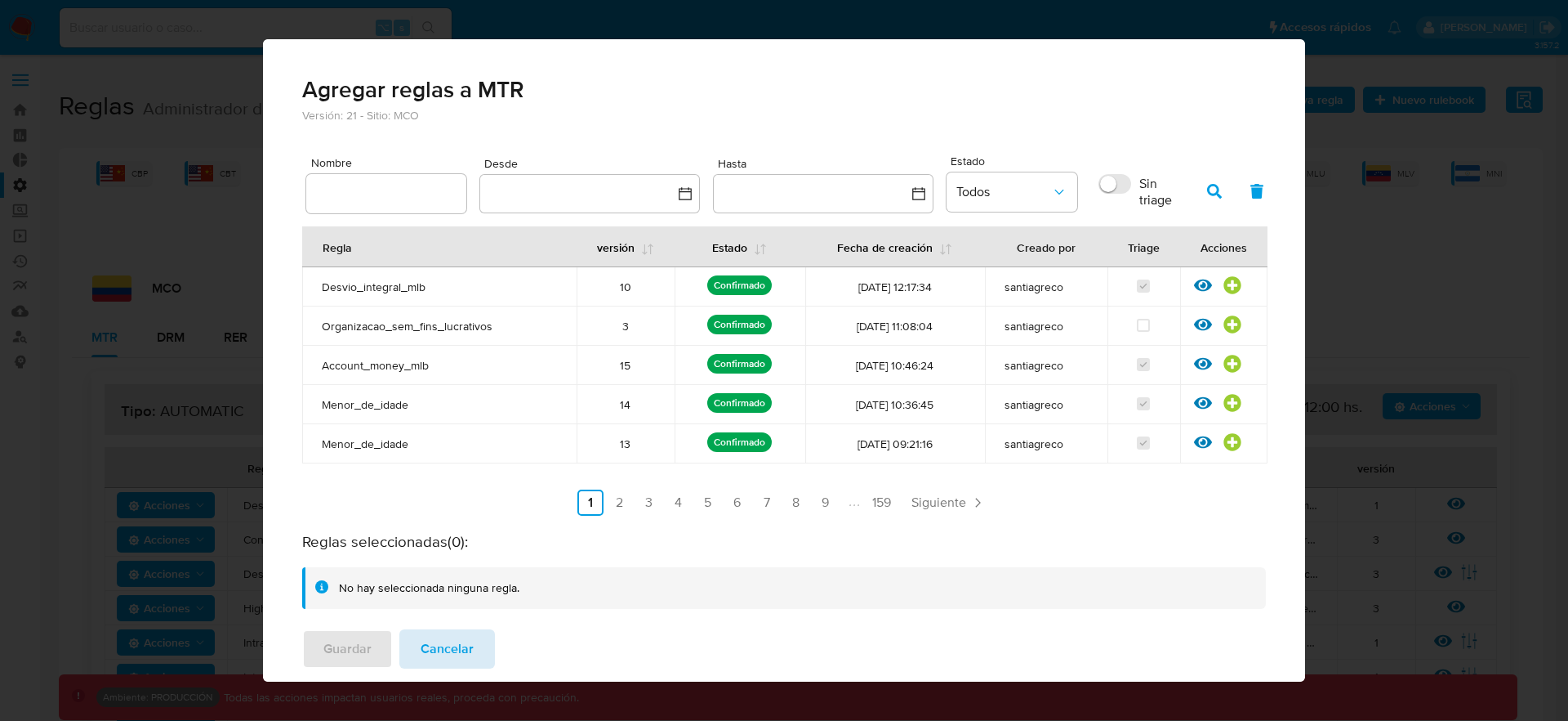
click at [420, 645] on span "Cancelar" at bounding box center [446, 648] width 53 height 36
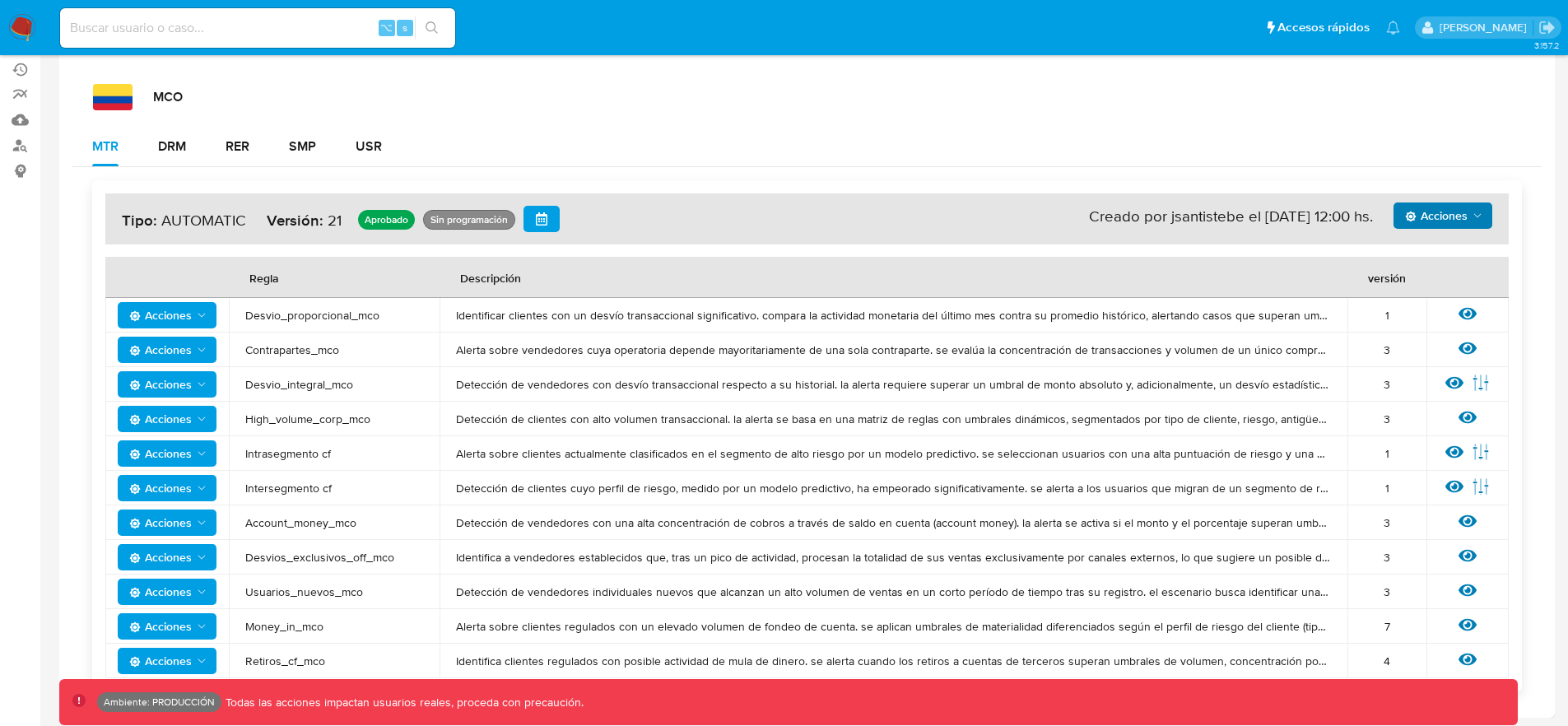
scroll to position [196, 0]
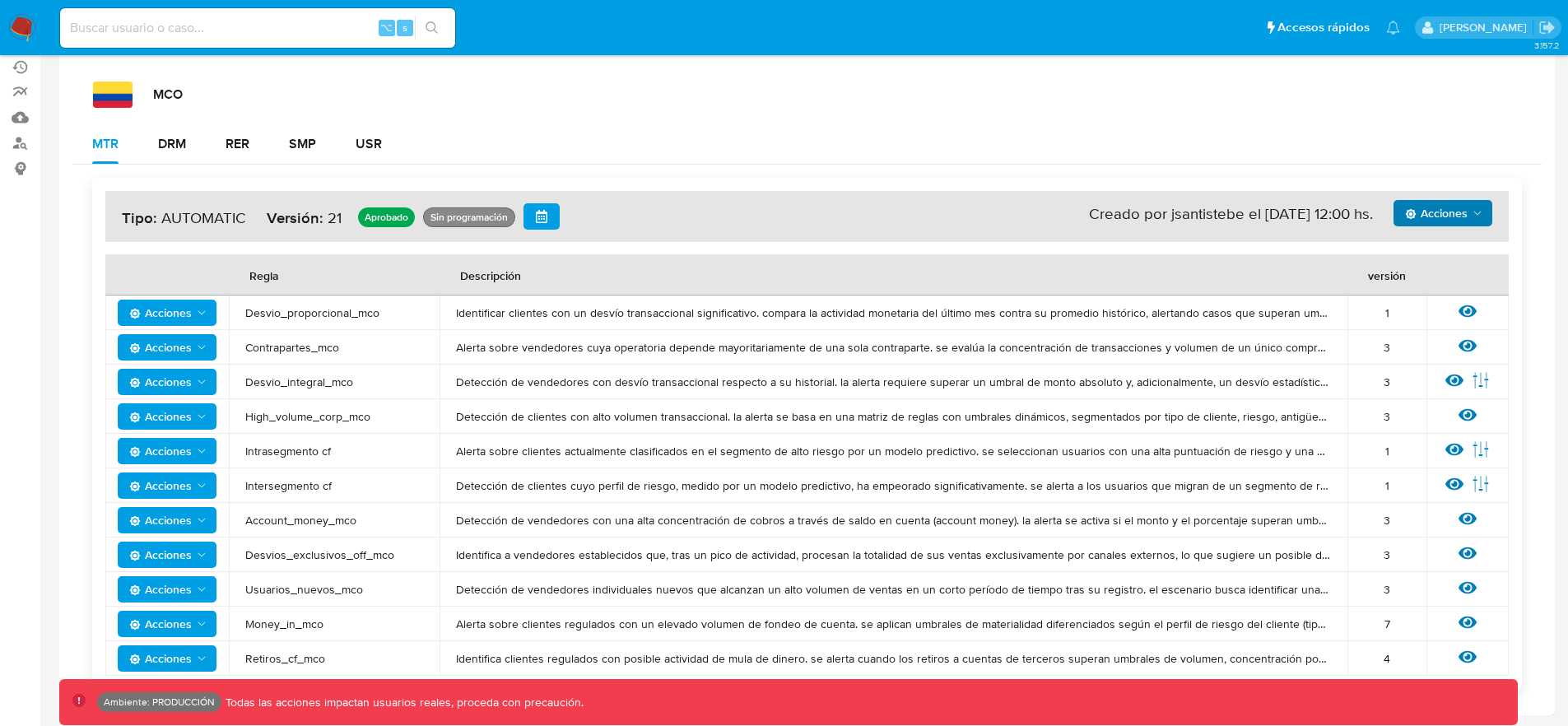
click at [1483, 392] on td "Ver regla Editar parámetros" at bounding box center [1467, 381] width 82 height 34
click at [1482, 388] on icon at bounding box center [1481, 380] width 18 height 18
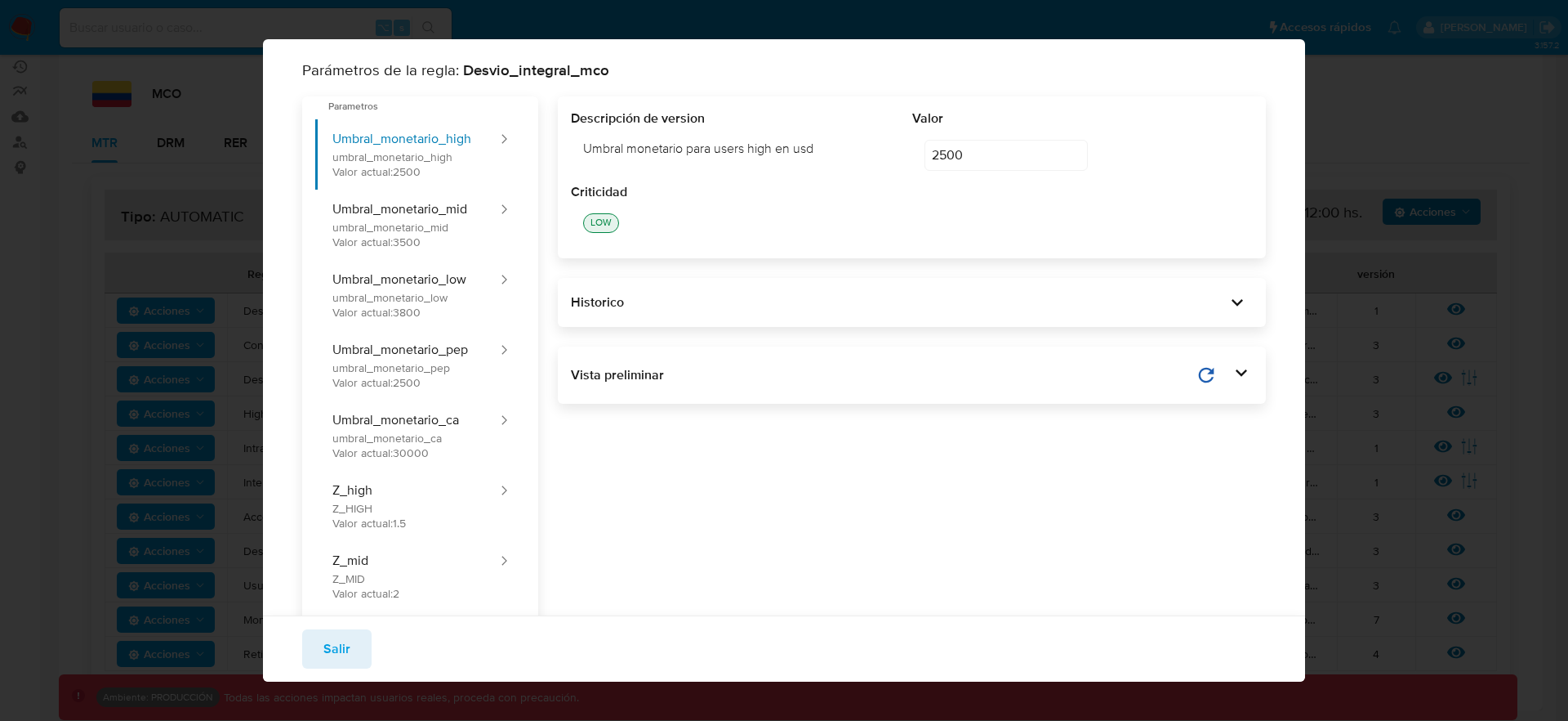
click at [974, 148] on input "2500" at bounding box center [1007, 156] width 163 height 31
click at [360, 641] on button "Salir" at bounding box center [337, 649] width 69 height 39
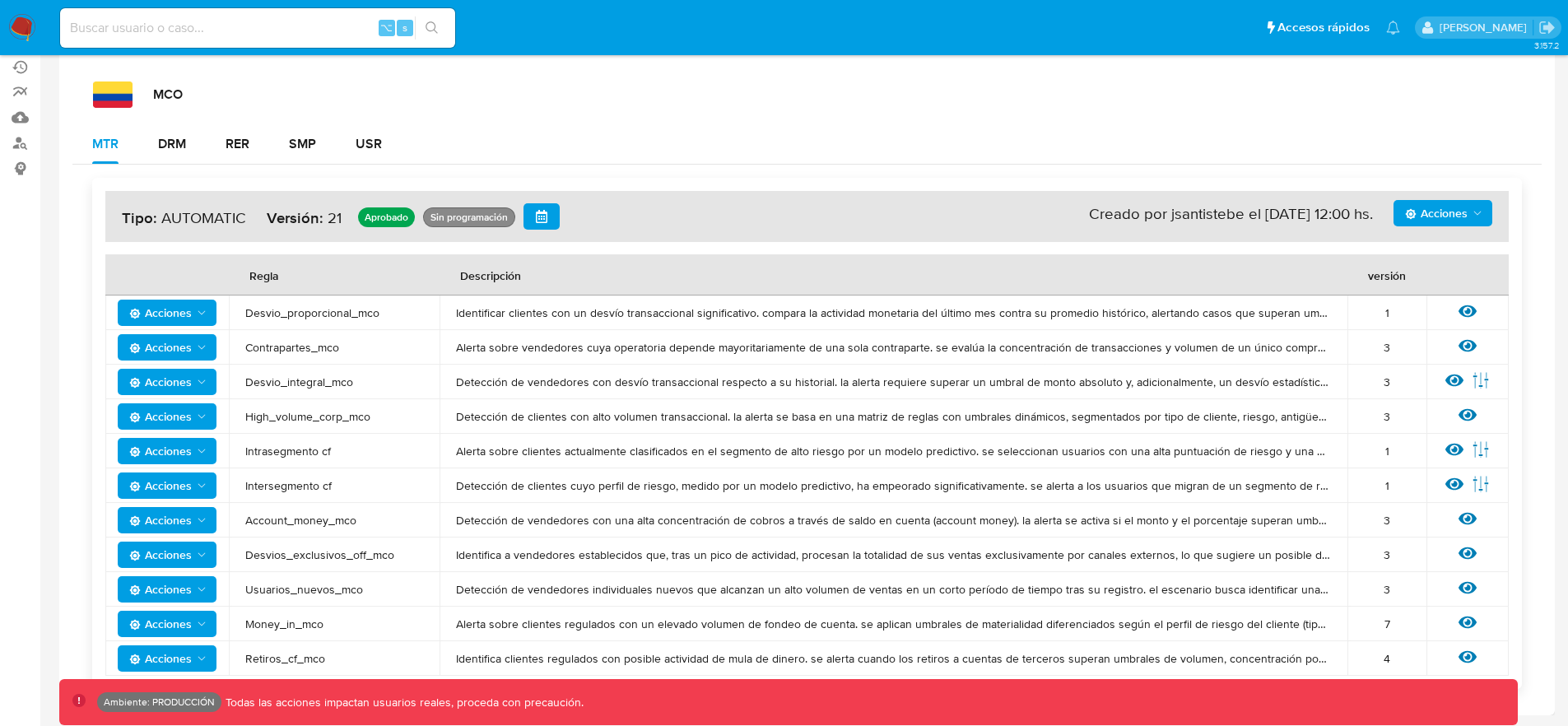
click at [1424, 201] on span "Acciones" at bounding box center [1436, 213] width 63 height 26
click at [393, 337] on td "Contrapartes_mco" at bounding box center [333, 347] width 211 height 34
click at [190, 311] on span "Acciones" at bounding box center [161, 313] width 63 height 26
click at [421, 370] on td "Desvio_integral_mco" at bounding box center [333, 381] width 211 height 34
click at [185, 382] on span "Acciones" at bounding box center [161, 381] width 63 height 26
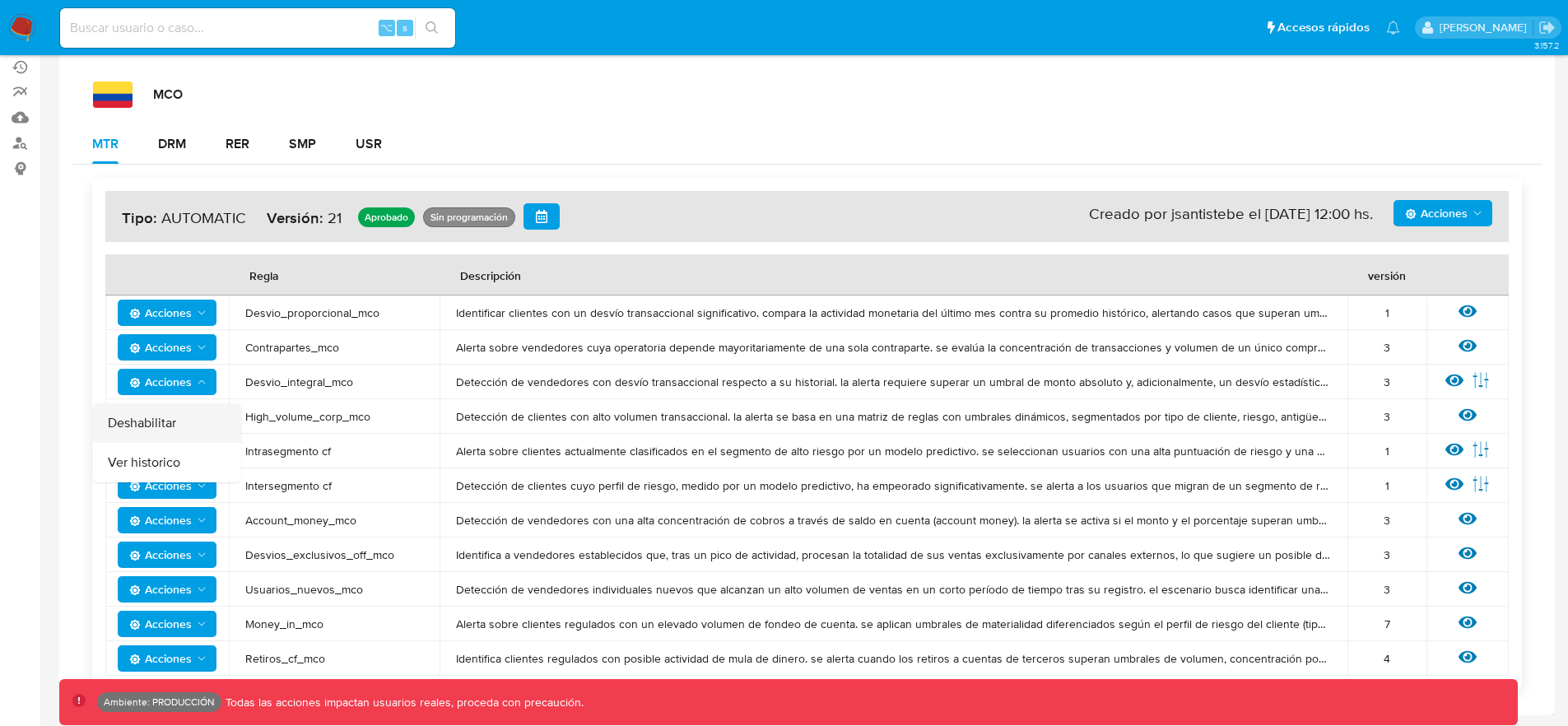
click at [183, 417] on button "Deshabilitar" at bounding box center [167, 422] width 148 height 39
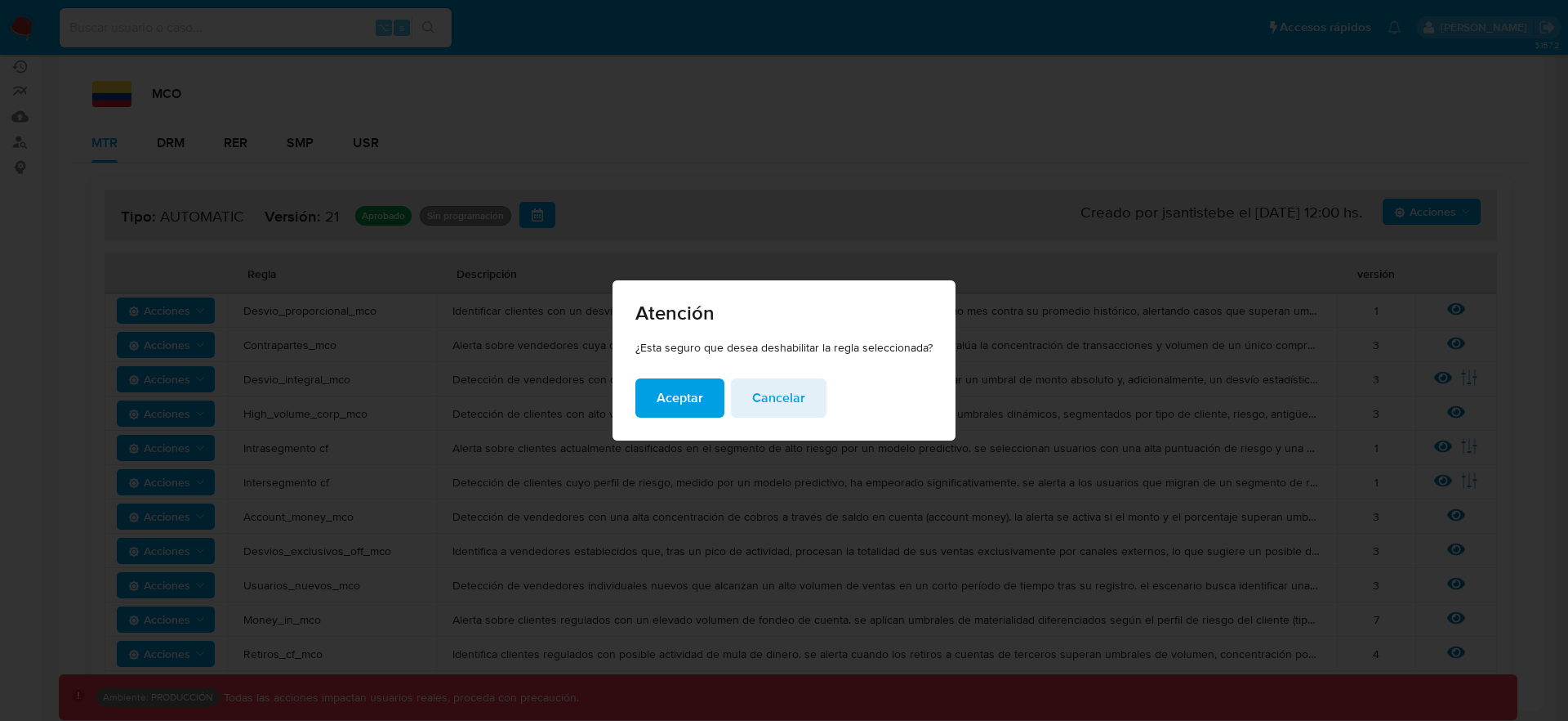
click at [646, 406] on button "Aceptar" at bounding box center [680, 398] width 89 height 39
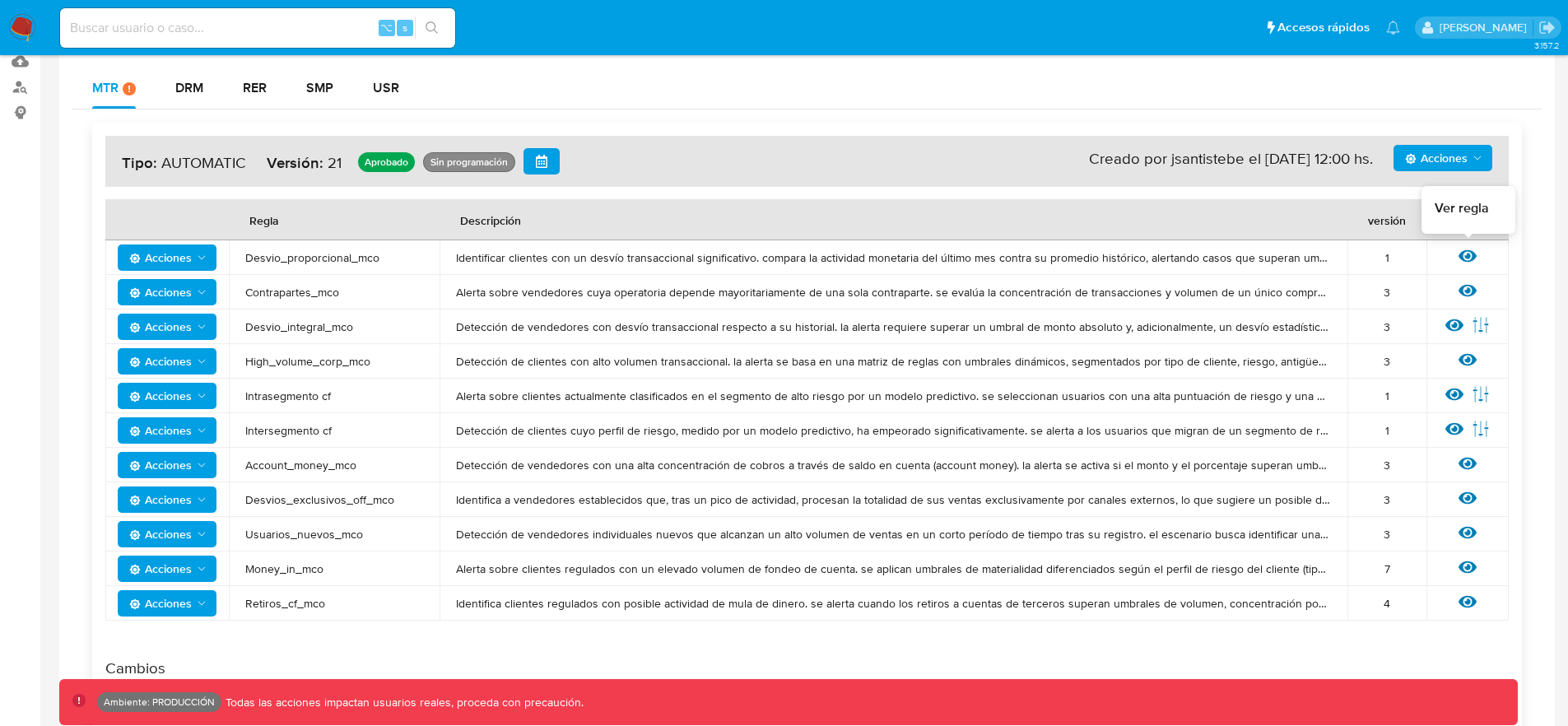
scroll to position [256, 0]
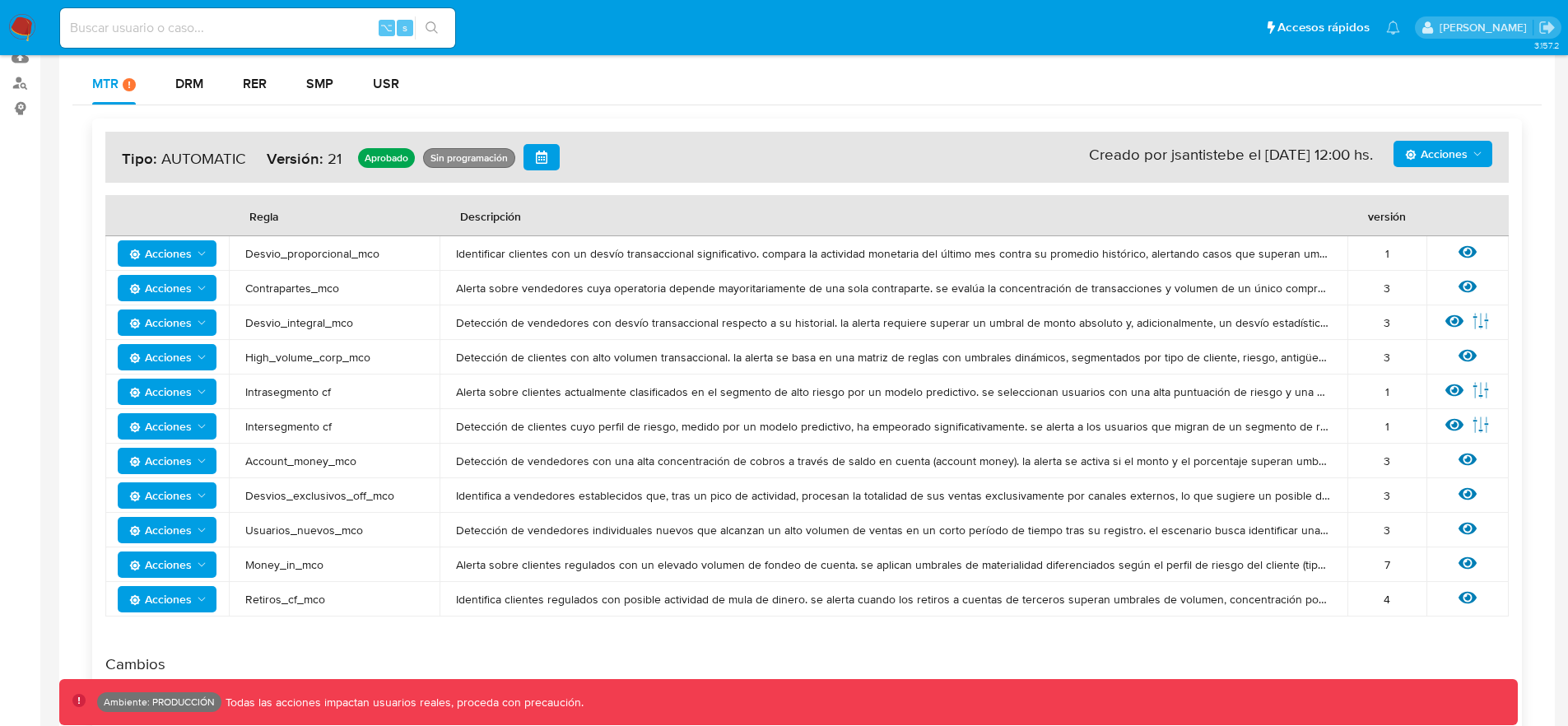
click at [1466, 156] on span "Acciones" at bounding box center [1436, 154] width 63 height 26
click at [1436, 201] on button "Agregar reglas" at bounding box center [1443, 195] width 148 height 39
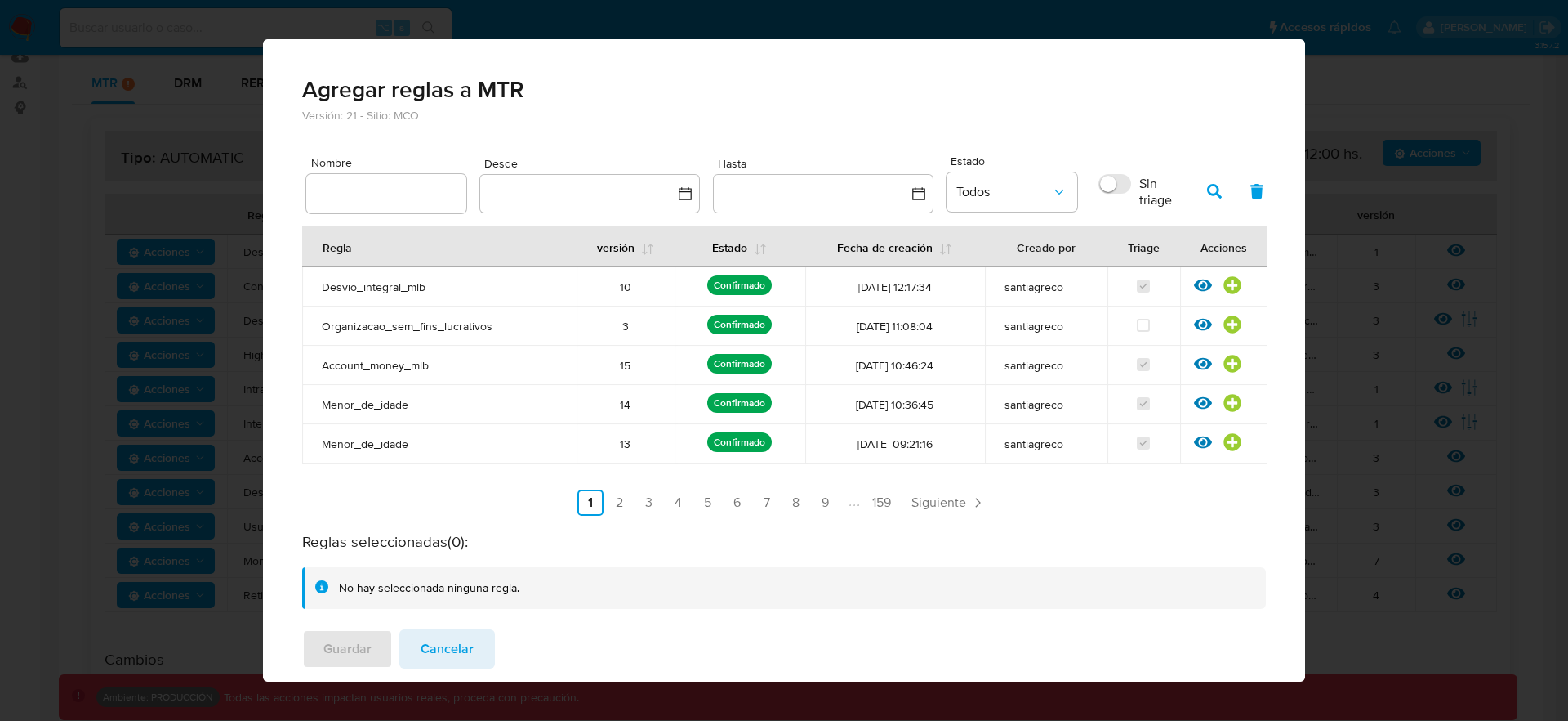
click at [407, 191] on input "text" at bounding box center [386, 194] width 160 height 21
click at [420, 649] on span "Cancelar" at bounding box center [446, 648] width 53 height 36
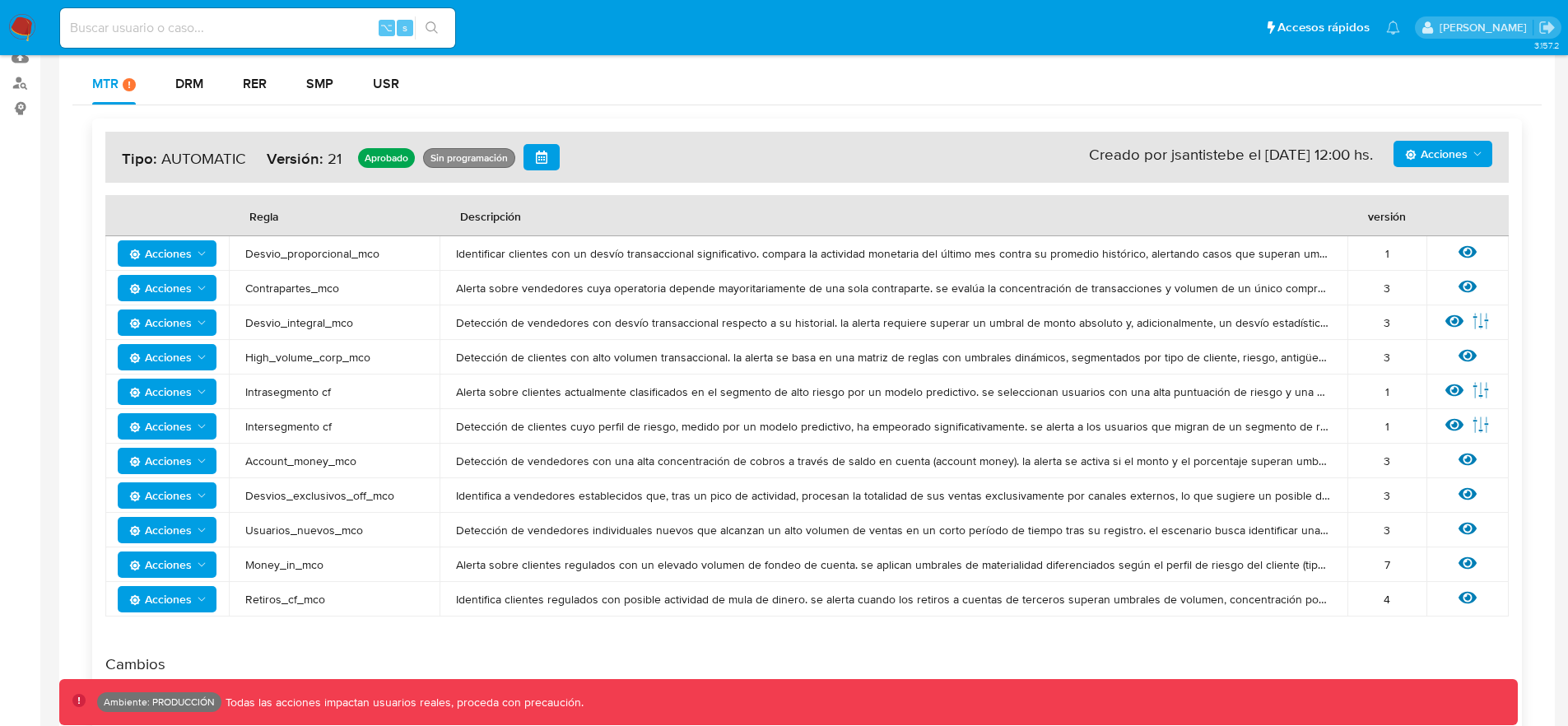
click at [292, 325] on span "Desvio_integral_mco" at bounding box center [333, 322] width 177 height 15
click at [292, 324] on span "Desvio_integral_mco" at bounding box center [333, 322] width 177 height 15
click at [1471, 150] on icon "Acciones" at bounding box center [1477, 153] width 13 height 13
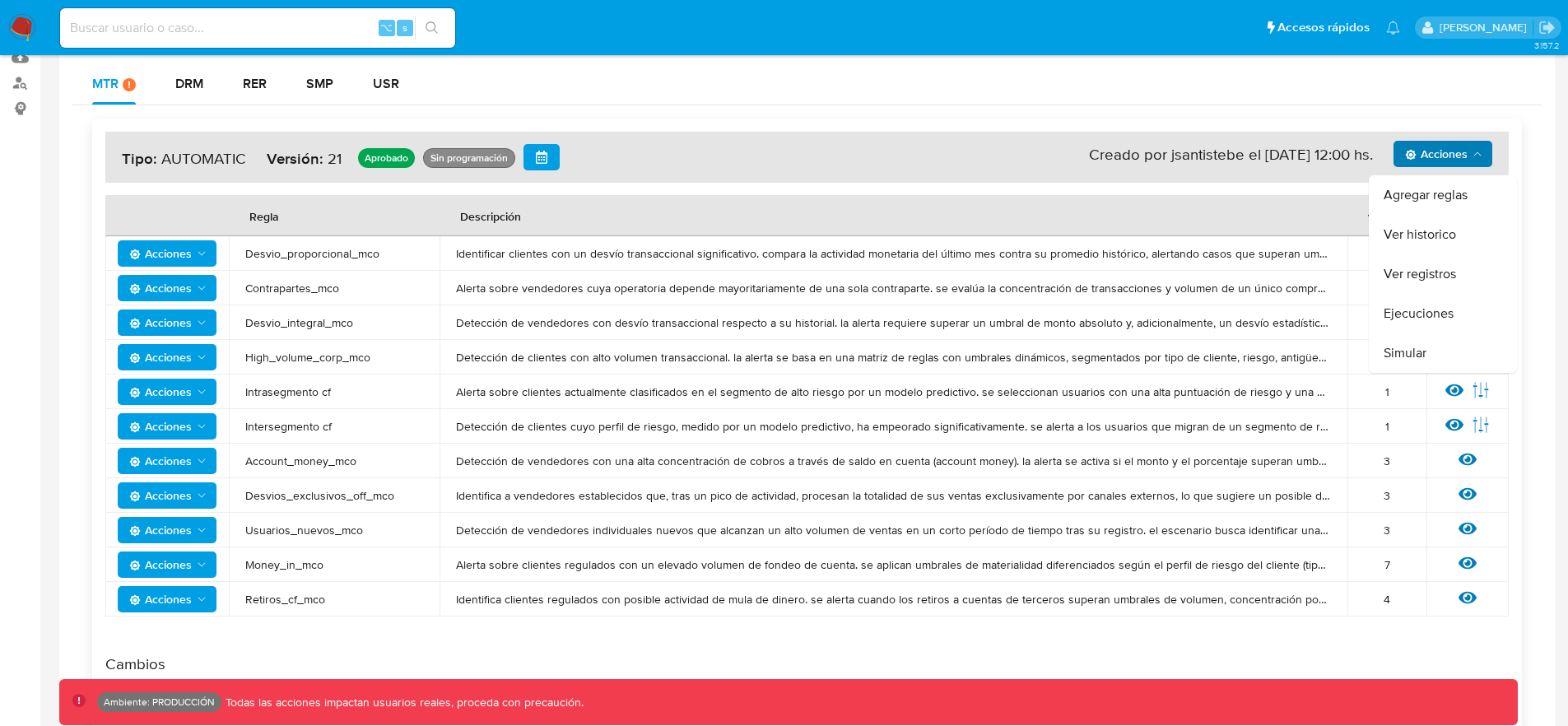
click at [1449, 189] on button "Agregar reglas" at bounding box center [1443, 195] width 148 height 39
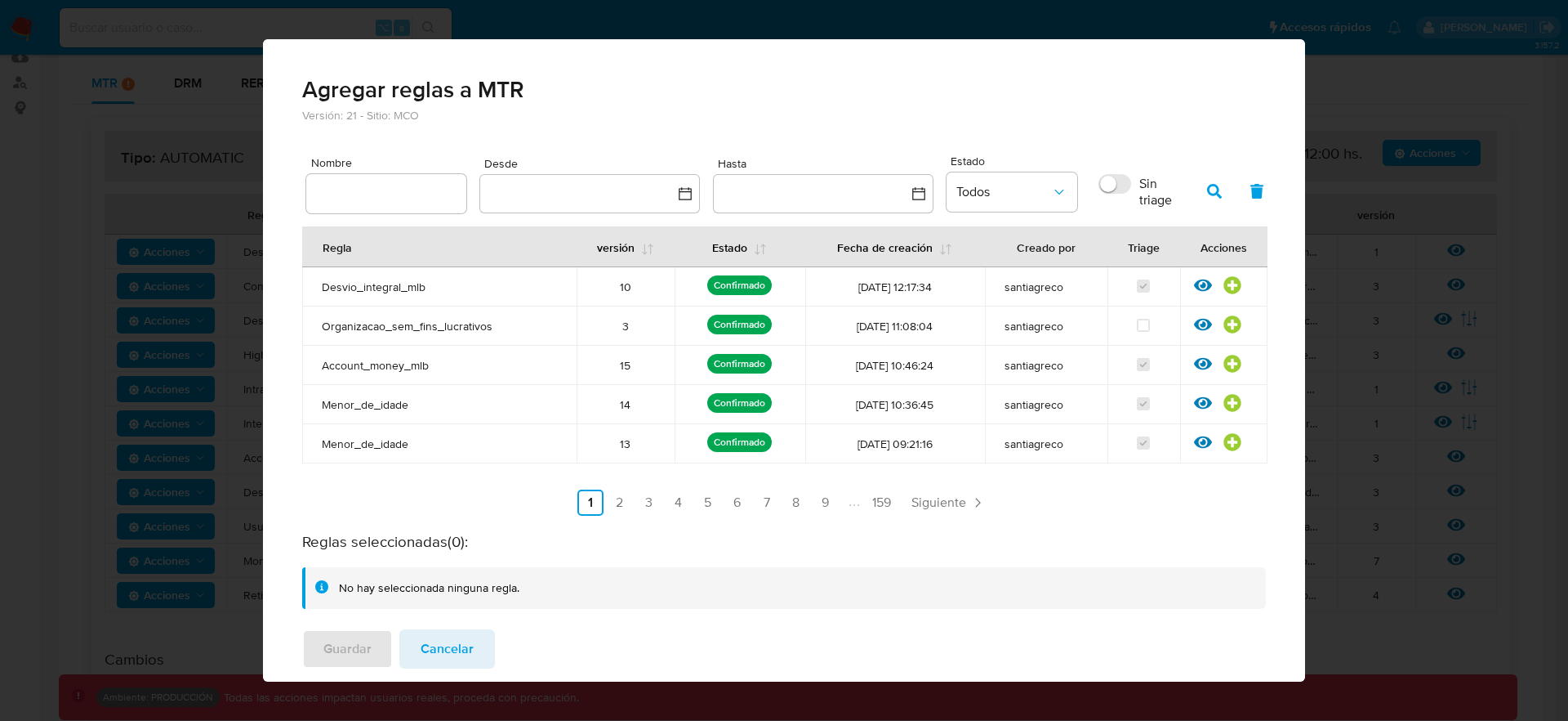
click at [381, 188] on input "text" at bounding box center [386, 194] width 160 height 21
type input "Desvio_integral_mco"
click at [1207, 196] on icon "button" at bounding box center [1214, 191] width 15 height 15
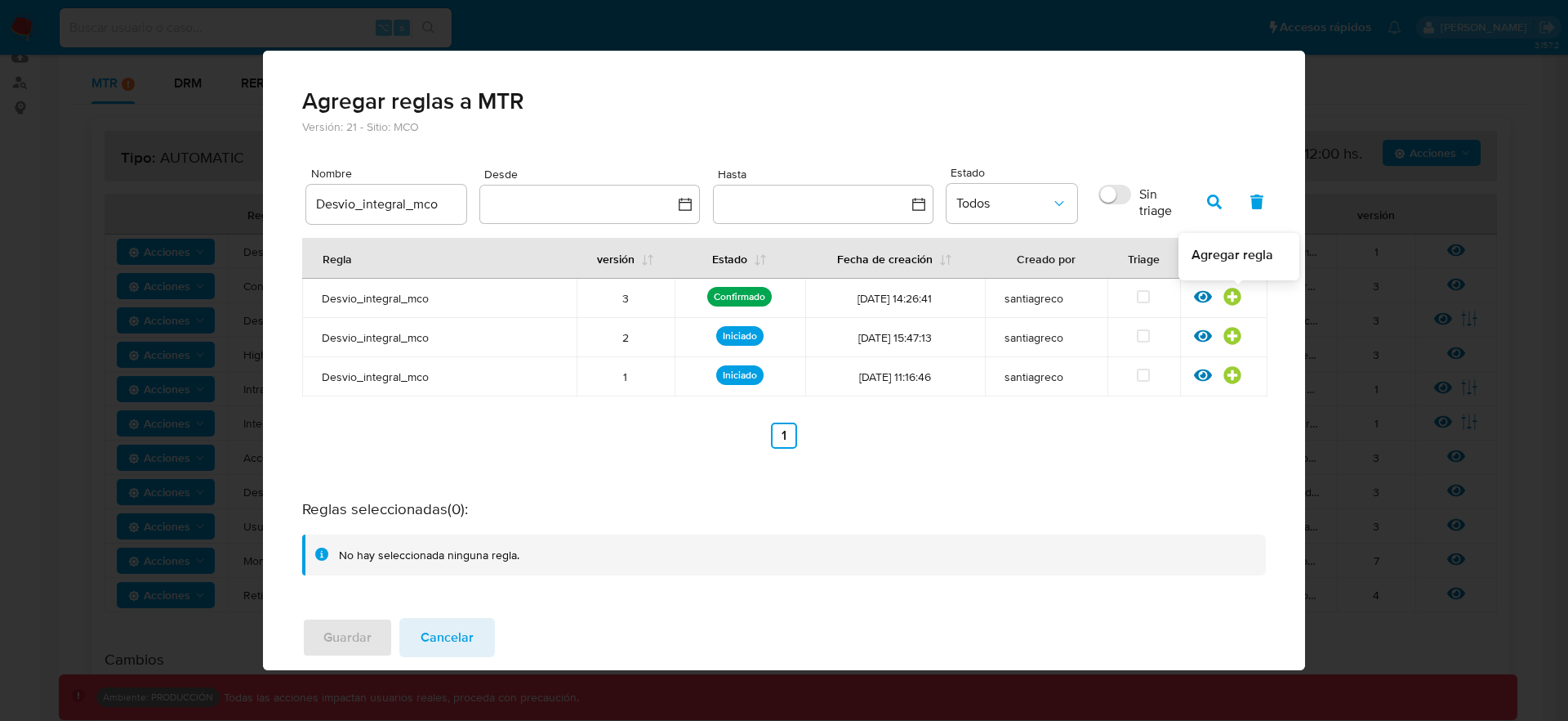
click at [1231, 294] on icon at bounding box center [1232, 297] width 18 height 18
click at [357, 636] on span "Guardar" at bounding box center [348, 637] width 49 height 36
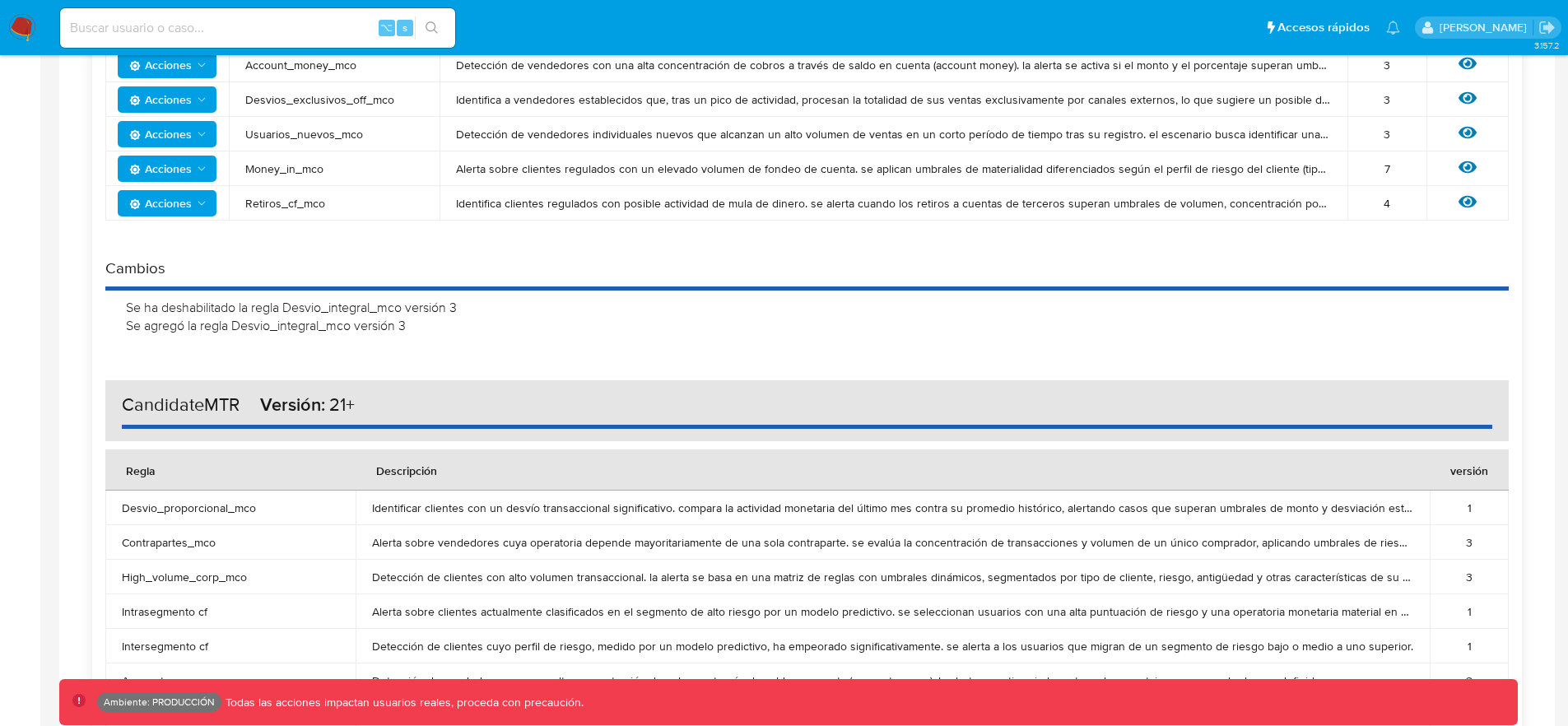
scroll to position [485, 0]
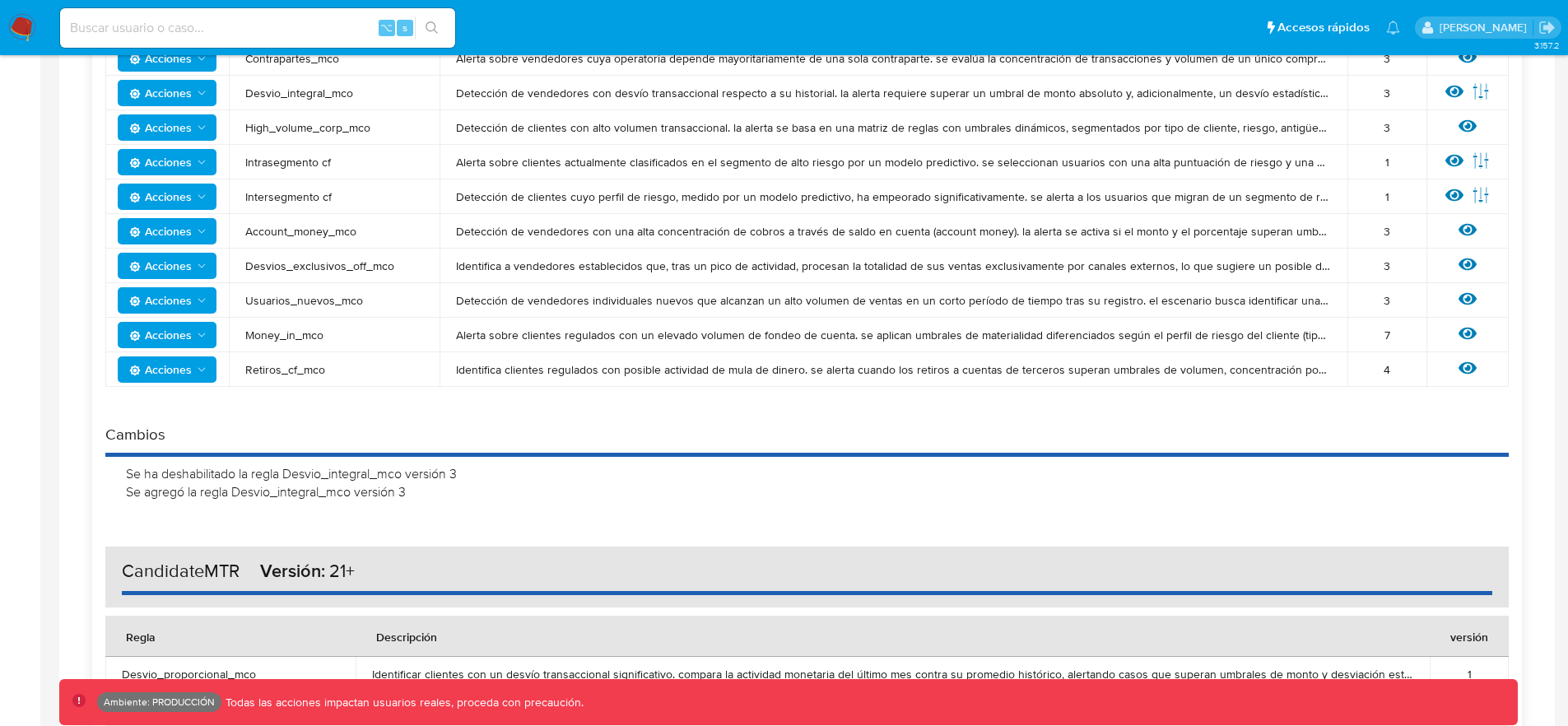
click at [408, 497] on div "Se agregó la regla Desvio_integral_mco versión 3" at bounding box center [812, 492] width 1374 height 18
click at [402, 490] on div "Se agregó la regla Desvio_integral_mco versión 3" at bounding box center [812, 492] width 1374 height 18
drag, startPoint x: 485, startPoint y: 475, endPoint x: 318, endPoint y: 502, distance: 169.2
click at [274, 458] on div "Se ha deshabilitado la regla Desvio_integral_mco versión 3 Se agregó la regla D…" at bounding box center [807, 482] width 1403 height 52
drag, startPoint x: 404, startPoint y: 492, endPoint x: 244, endPoint y: 491, distance: 160.0
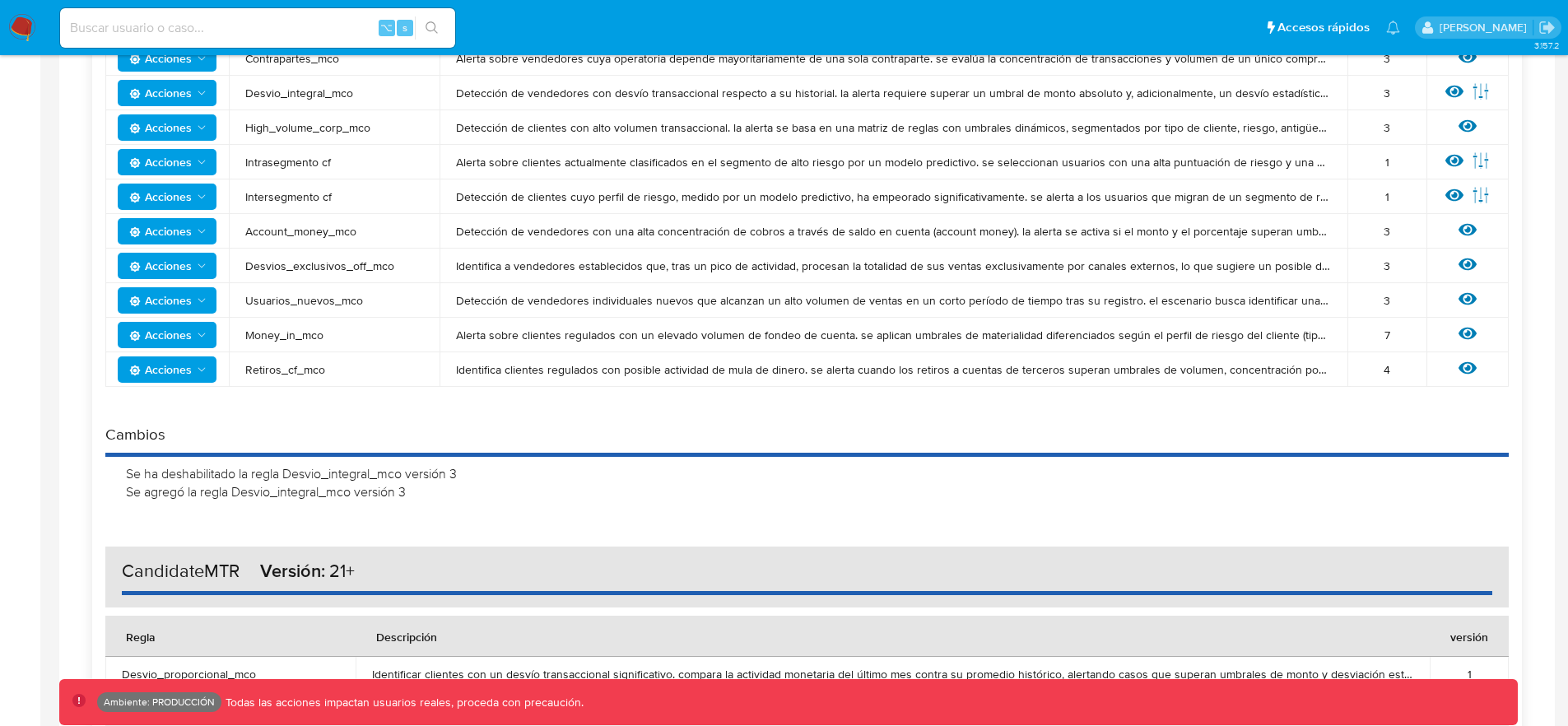
click at [244, 491] on div "Se agregó la regla Desvio_integral_mco versión 3" at bounding box center [812, 492] width 1374 height 18
click at [428, 512] on div "Acciones Sin ejecuciones realizadas Creado por jsantistebe el [DATE] 12:00 hs. …" at bounding box center [807, 508] width 1430 height 1237
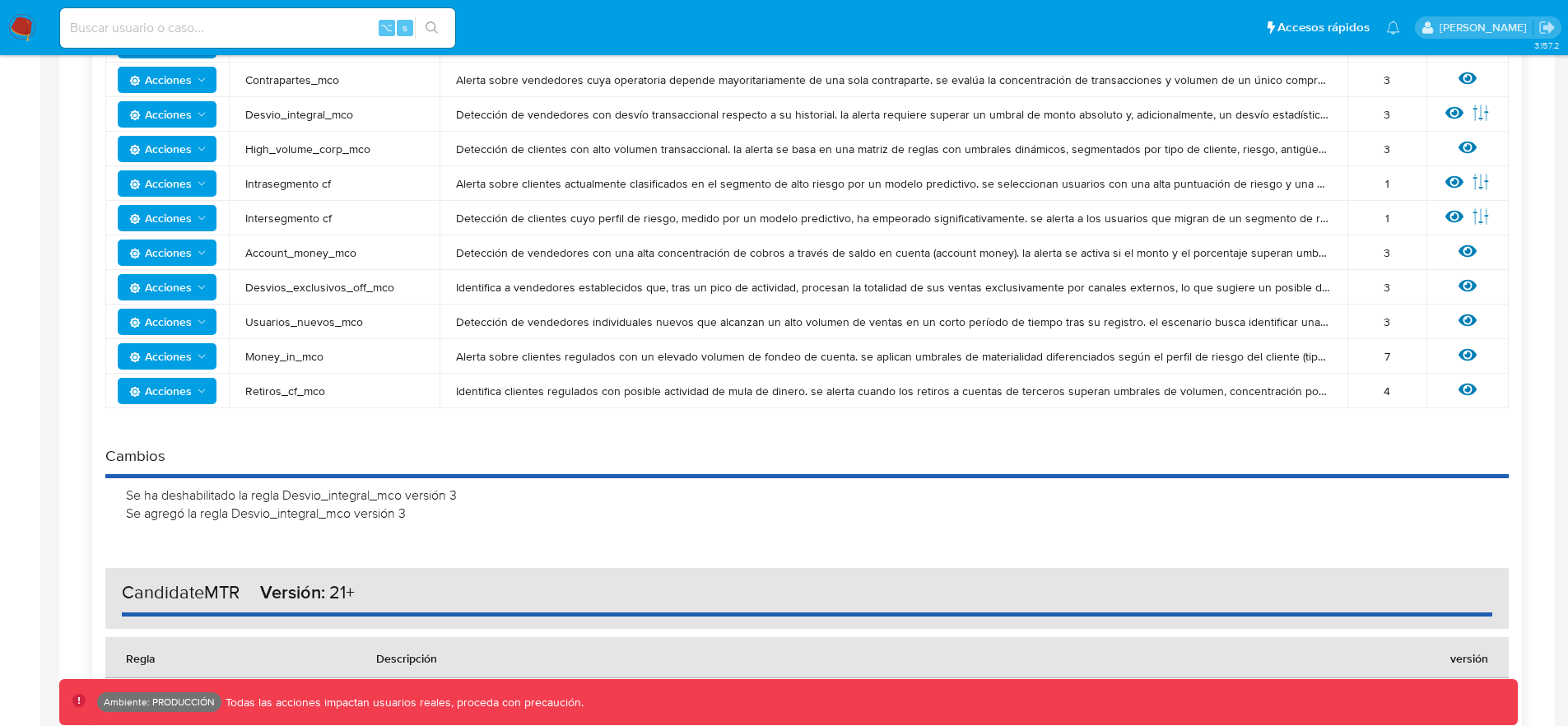
scroll to position [436, 0]
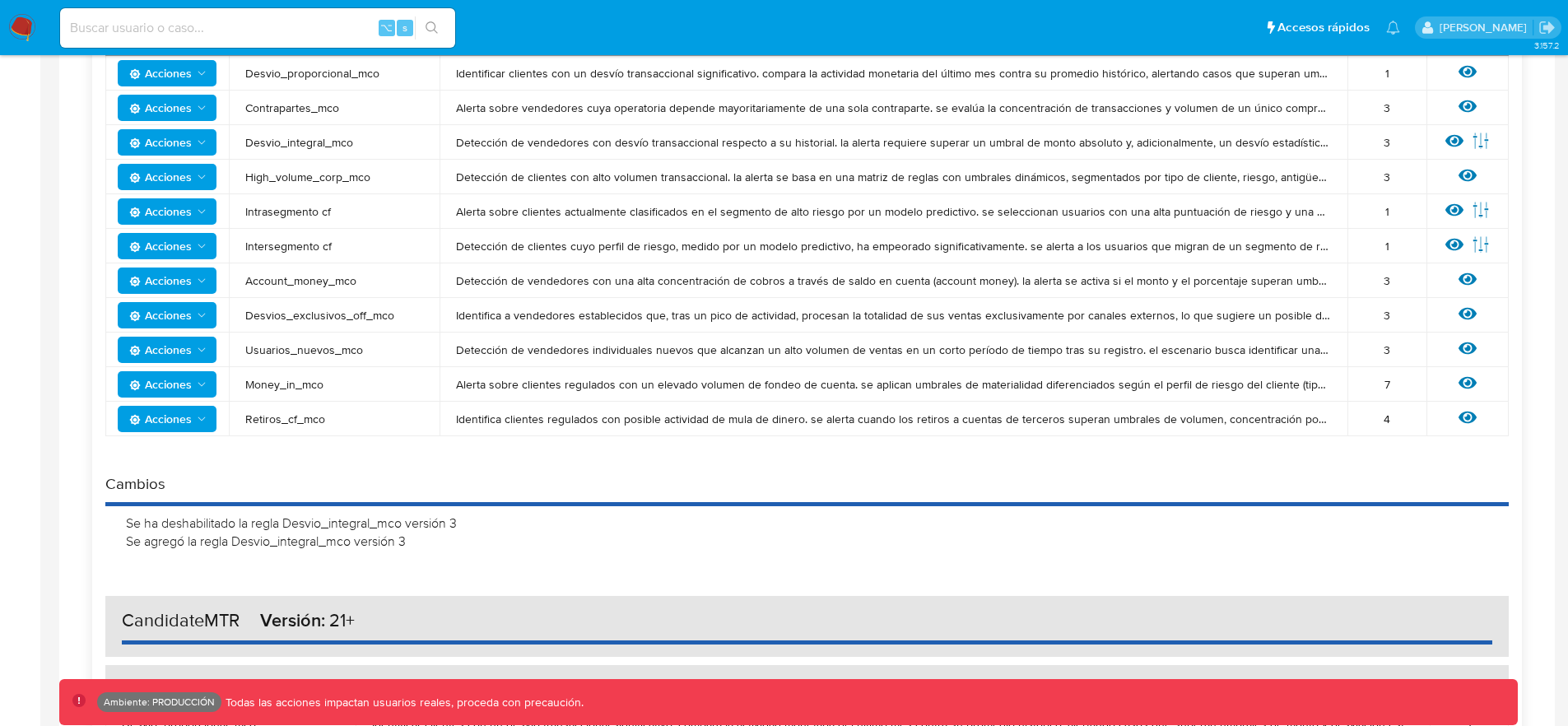
click at [455, 542] on div "Se agregó la regla Desvio_integral_mco versión 3" at bounding box center [812, 541] width 1374 height 18
drag, startPoint x: 428, startPoint y: 547, endPoint x: 129, endPoint y: 537, distance: 299.2
click at [129, 537] on div "Se agregó la regla Desvio_integral_mco versión 3" at bounding box center [812, 541] width 1374 height 18
click at [438, 555] on div "Se ha deshabilitado la regla Desvio_integral_mco versión 3 Se agregó la regla D…" at bounding box center [807, 531] width 1403 height 52
drag, startPoint x: 445, startPoint y: 538, endPoint x: 192, endPoint y: 526, distance: 253.3
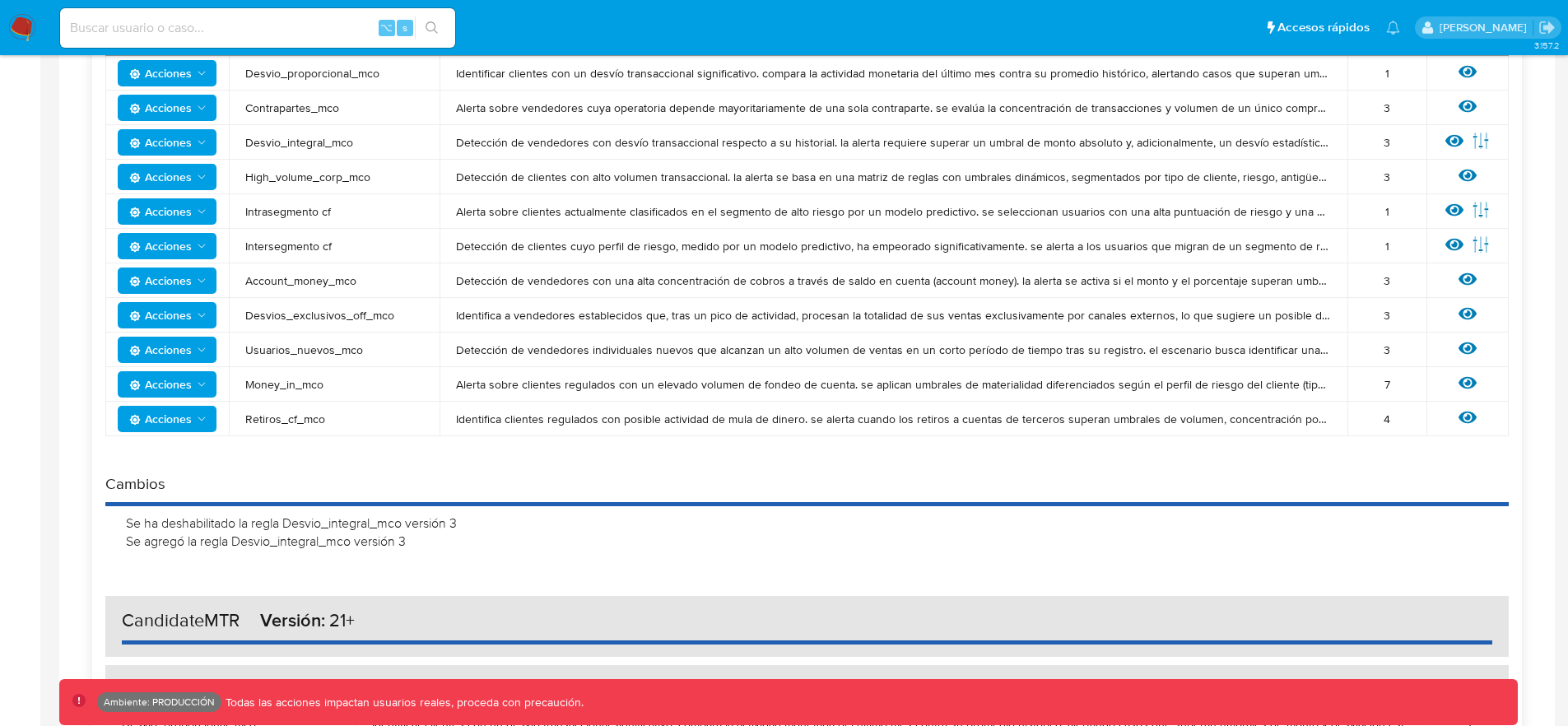
click at [192, 526] on div "Se ha deshabilitado la regla Desvio_integral_mco versión 3 Se agregó la regla D…" at bounding box center [807, 531] width 1403 height 52
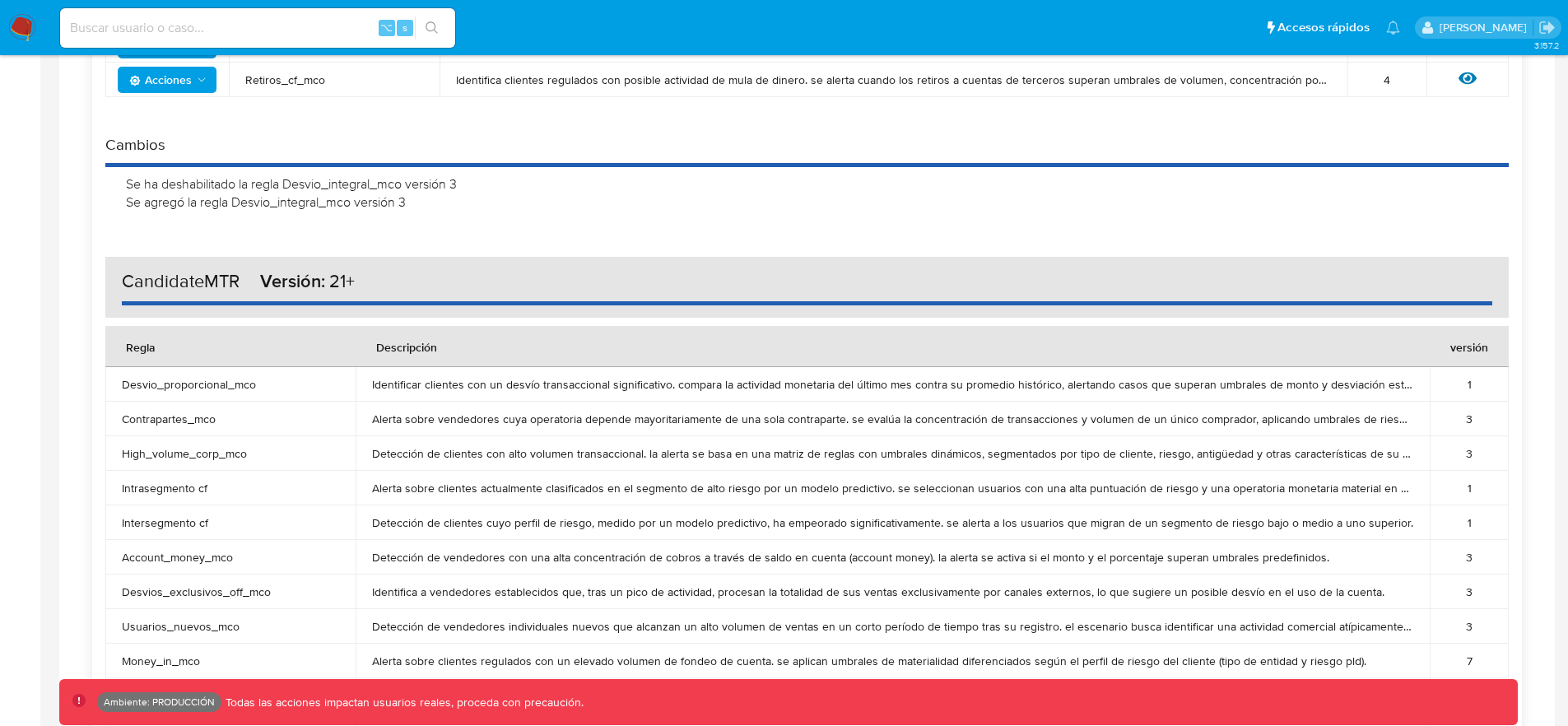
scroll to position [923, 0]
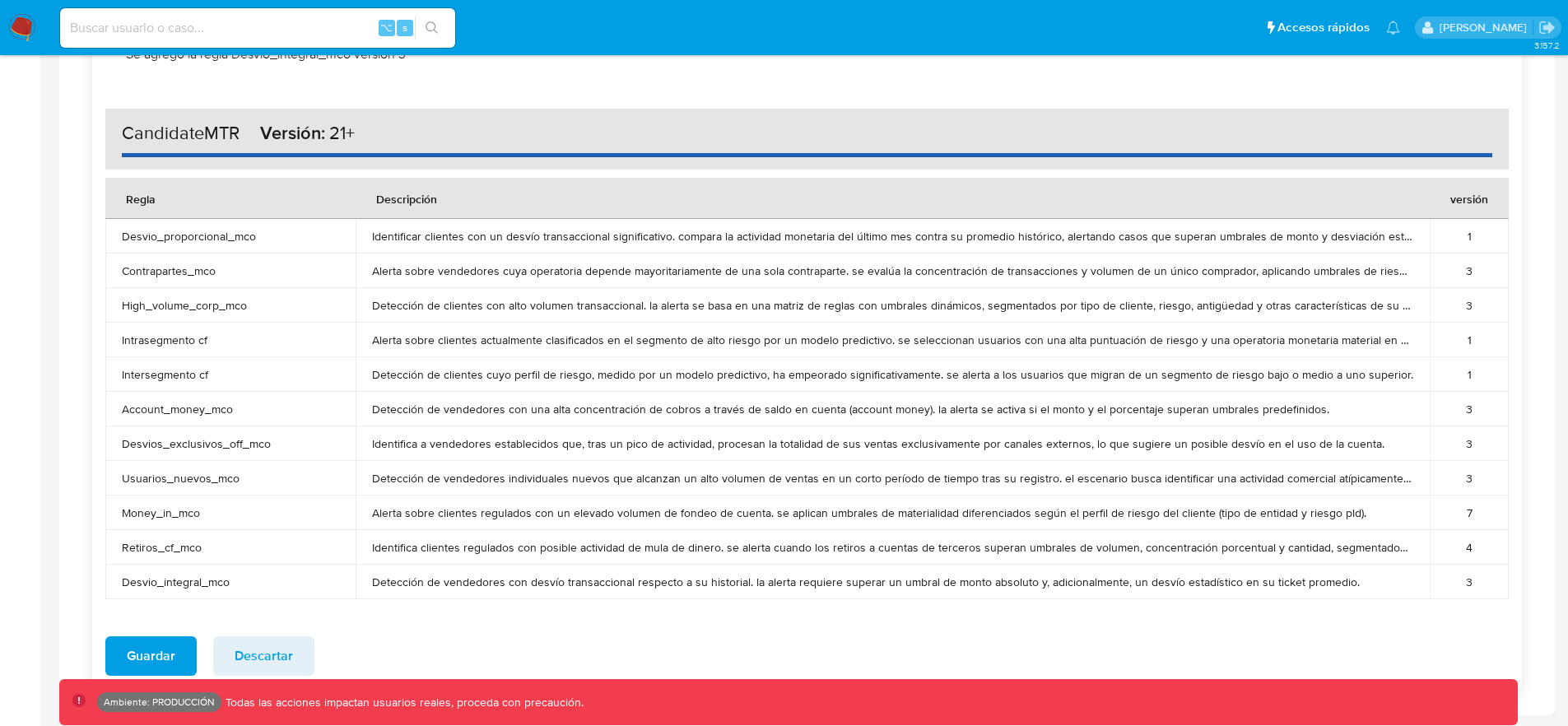
click at [564, 284] on td "Alerta sobre vendedores cuya operatoria depende mayoritariamente de una sola co…" at bounding box center [893, 270] width 1074 height 34
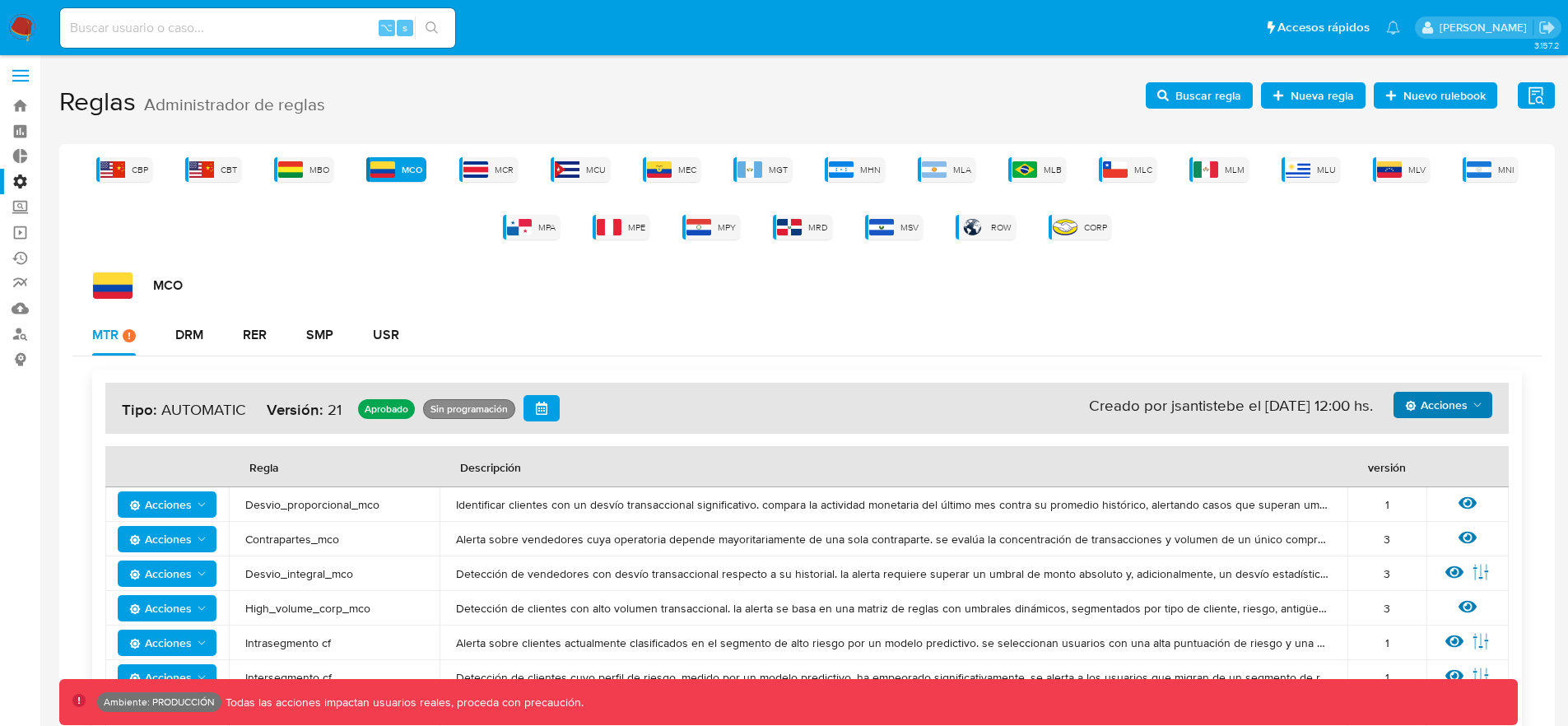
scroll to position [0, 0]
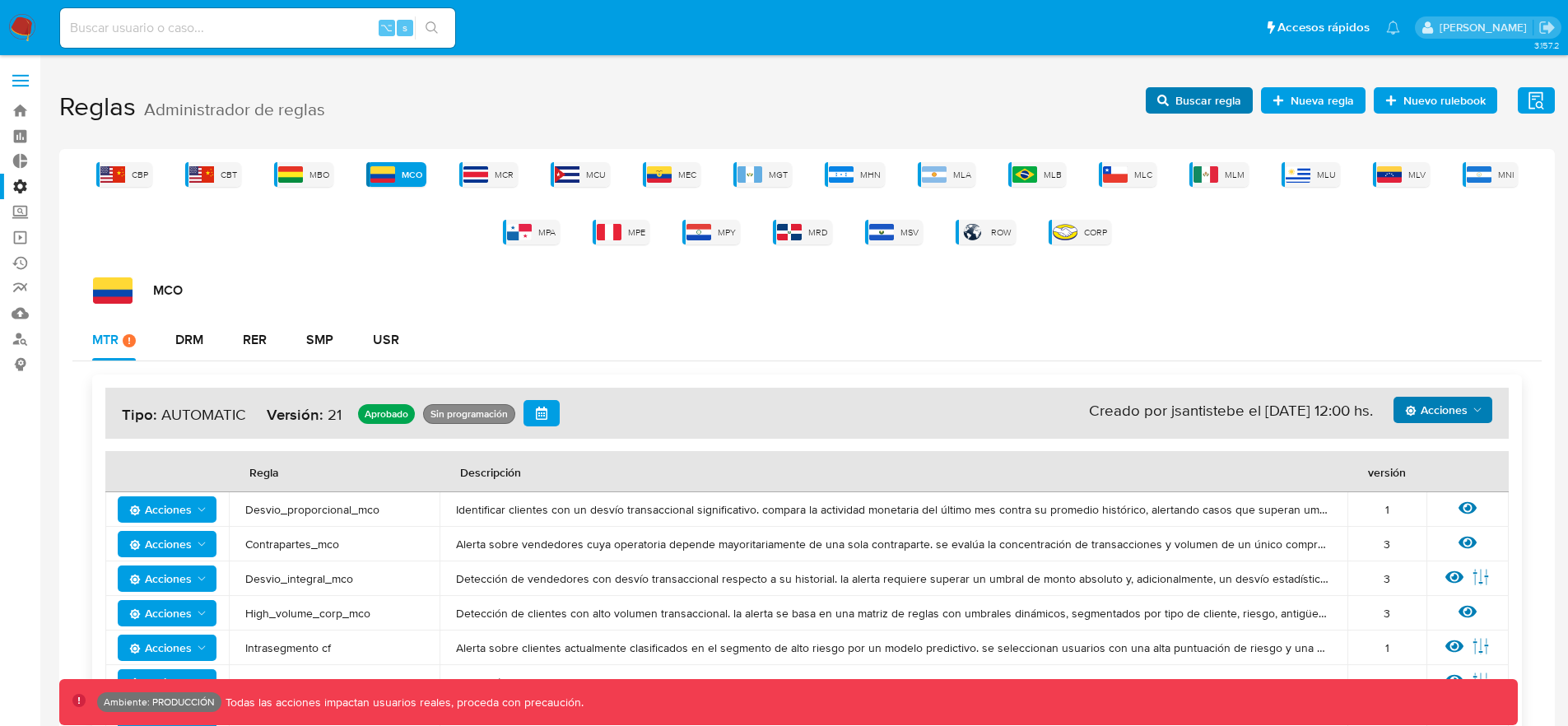
click at [1186, 113] on span "Buscar regla" at bounding box center [1207, 100] width 66 height 26
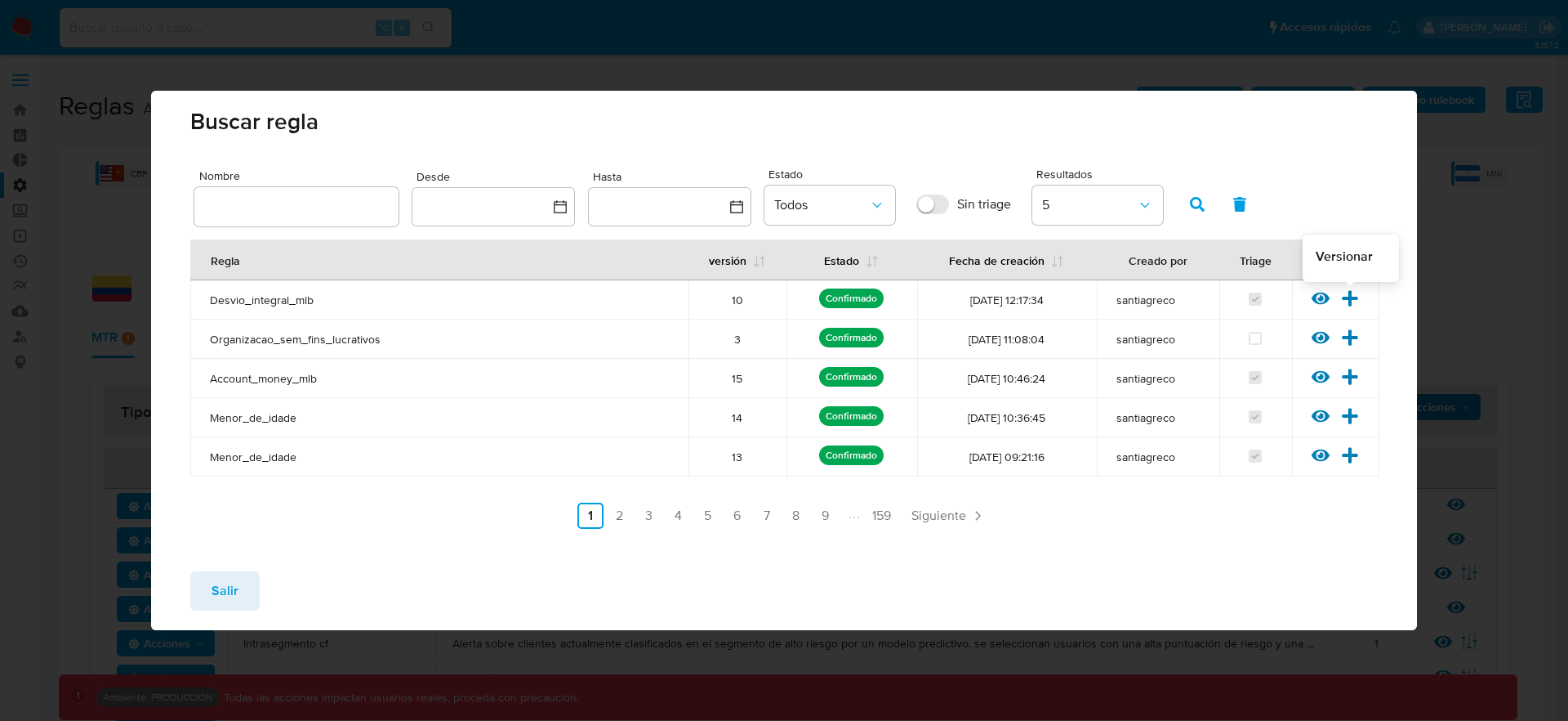
click at [1353, 301] on icon at bounding box center [1350, 298] width 18 height 18
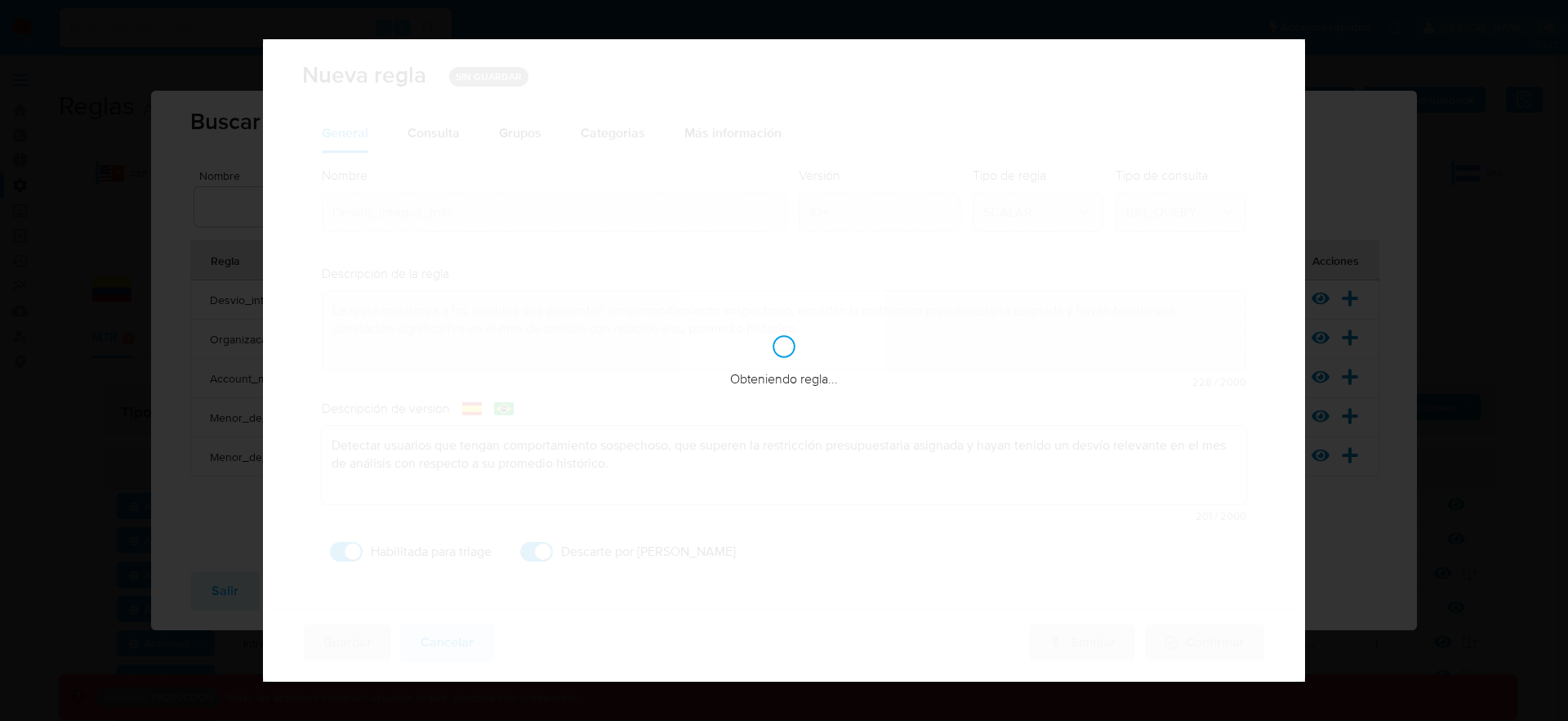
checkbox input "true"
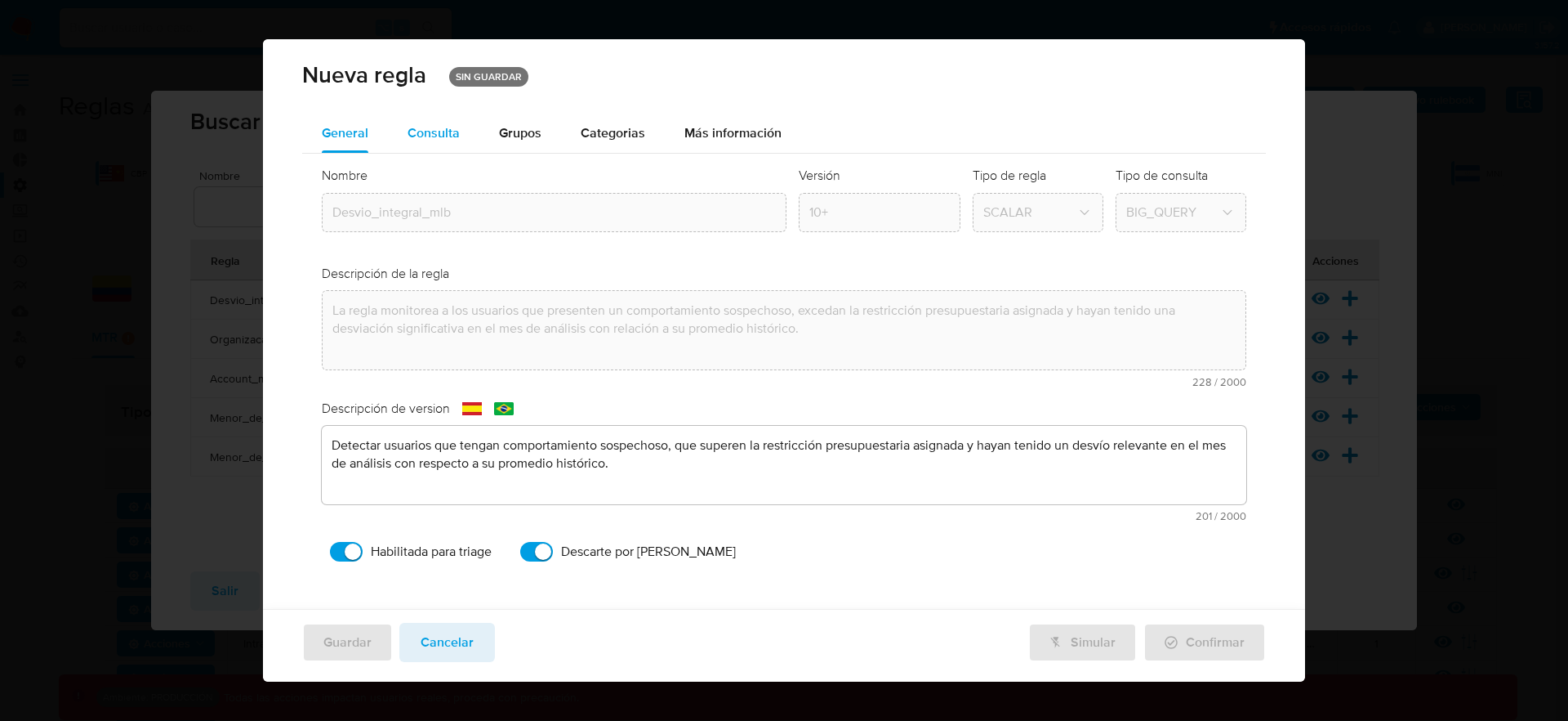
click at [433, 128] on span "Consulta" at bounding box center [434, 132] width 53 height 18
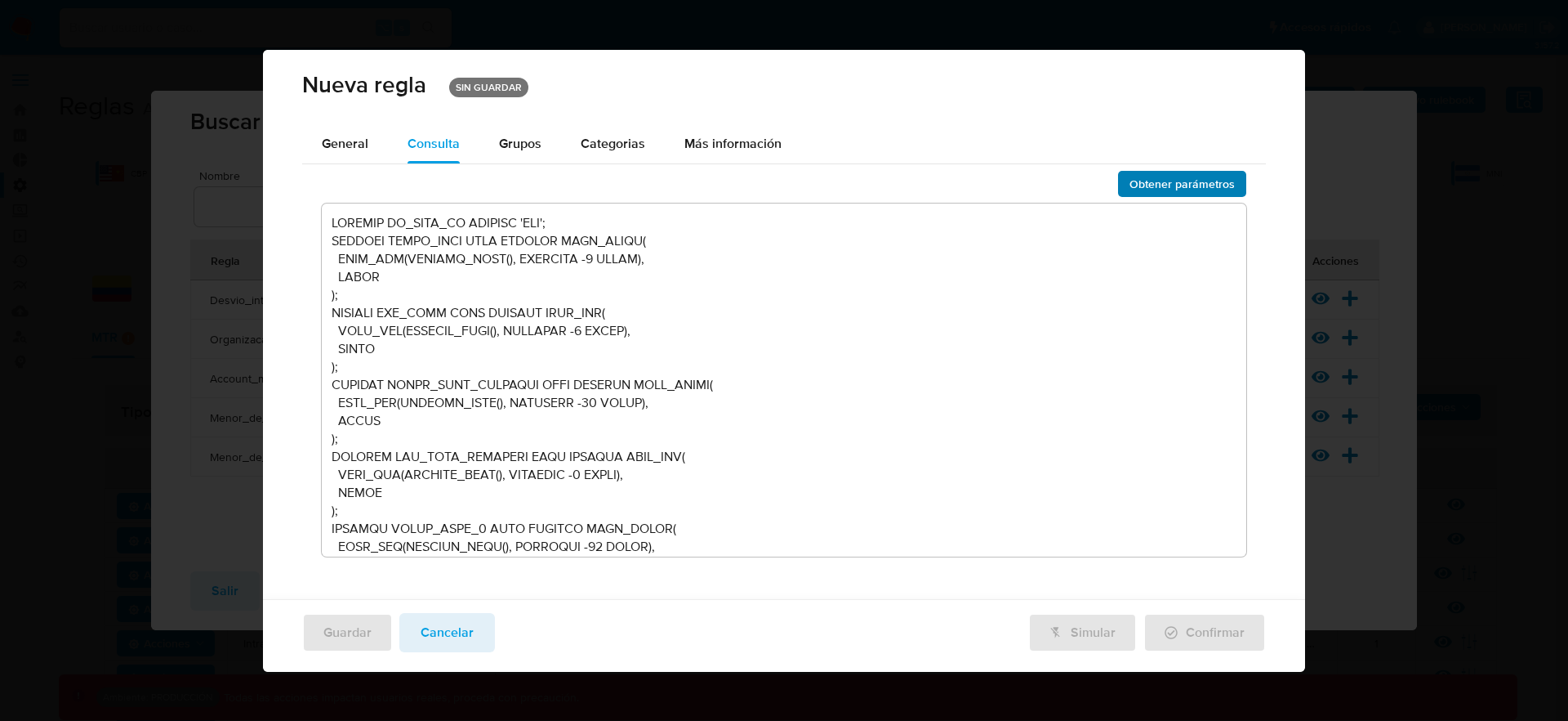
click at [1177, 175] on span "Obtener parámetros" at bounding box center [1182, 184] width 105 height 23
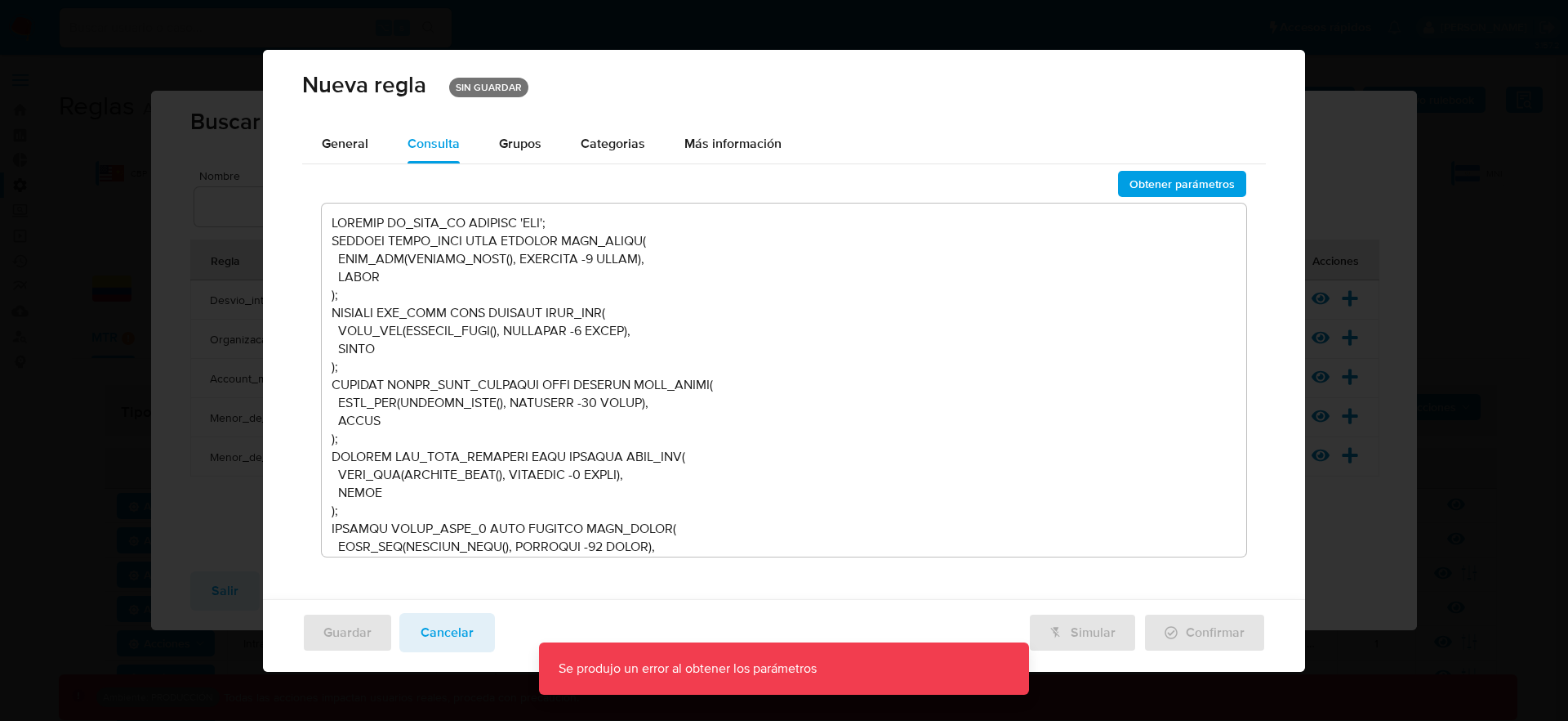
click at [1191, 186] on span "Obtener parámetros" at bounding box center [1182, 184] width 105 height 23
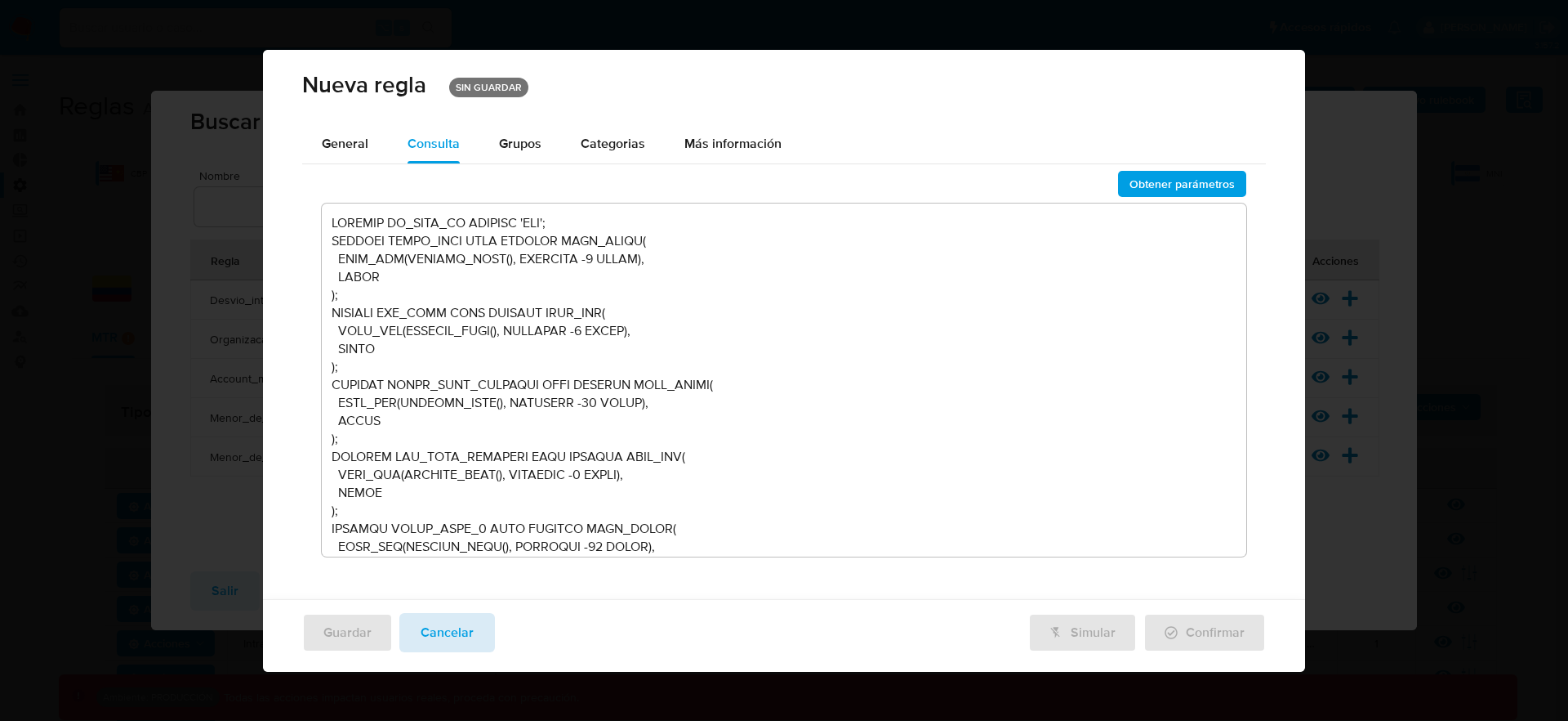
click at [446, 632] on span "Cancelar" at bounding box center [446, 632] width 53 height 36
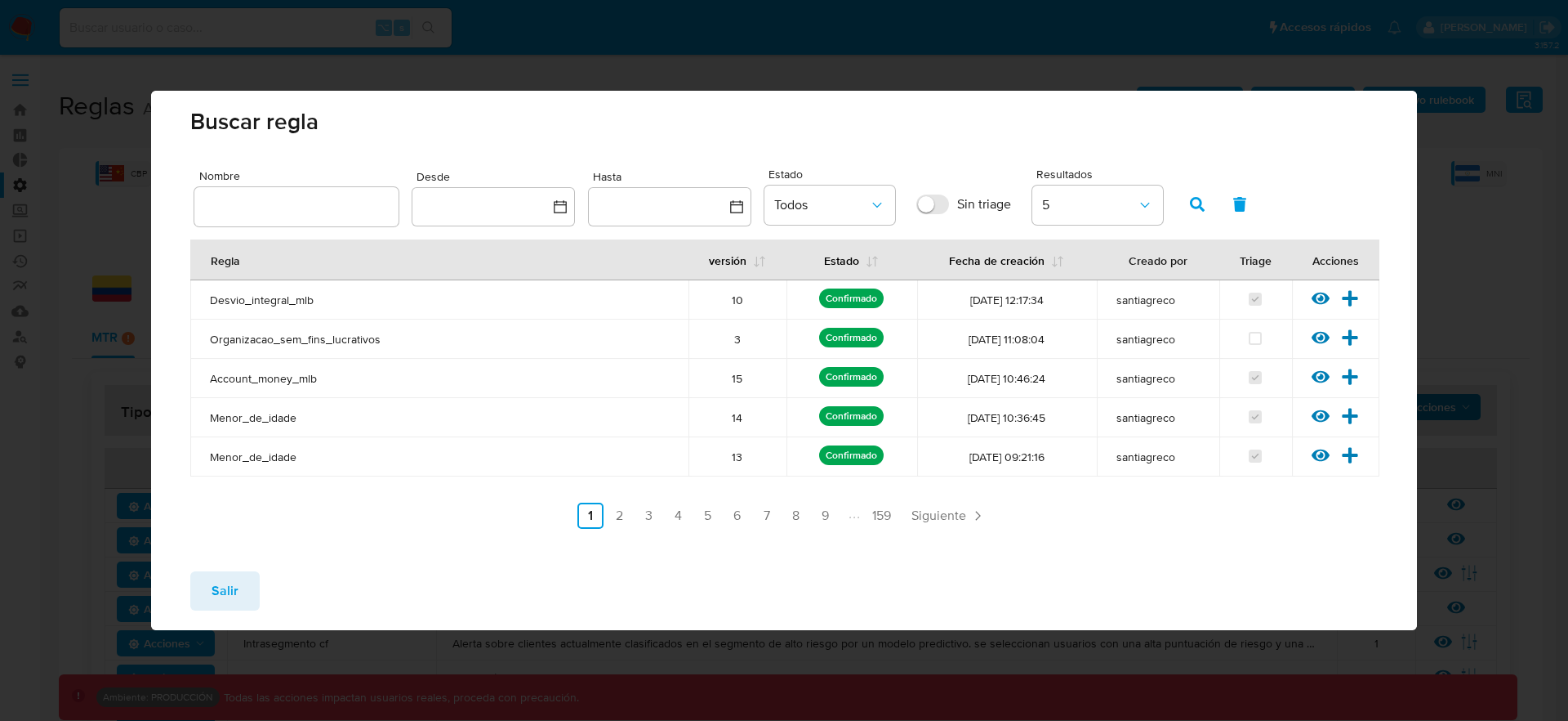
click at [205, 578] on button "Salir" at bounding box center [225, 591] width 69 height 39
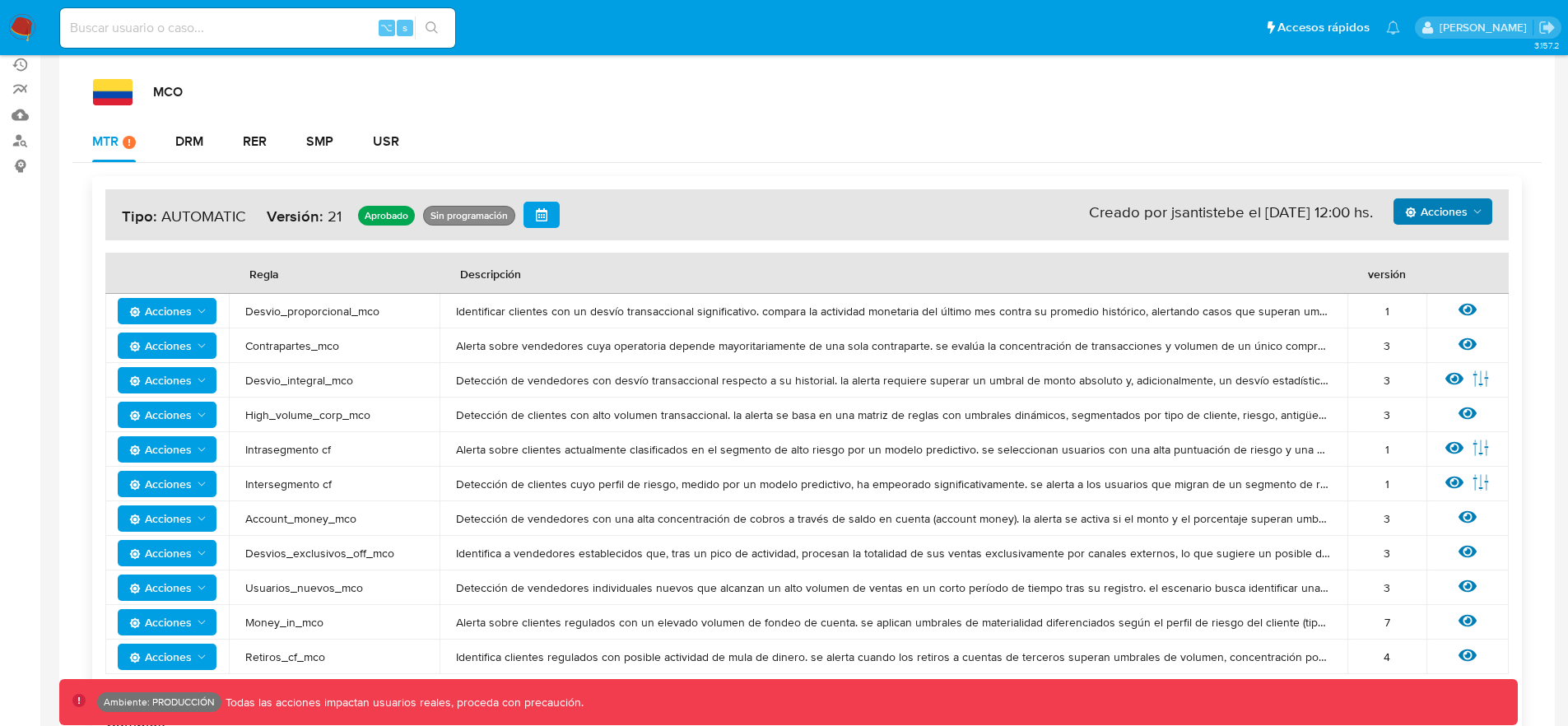
scroll to position [213, 0]
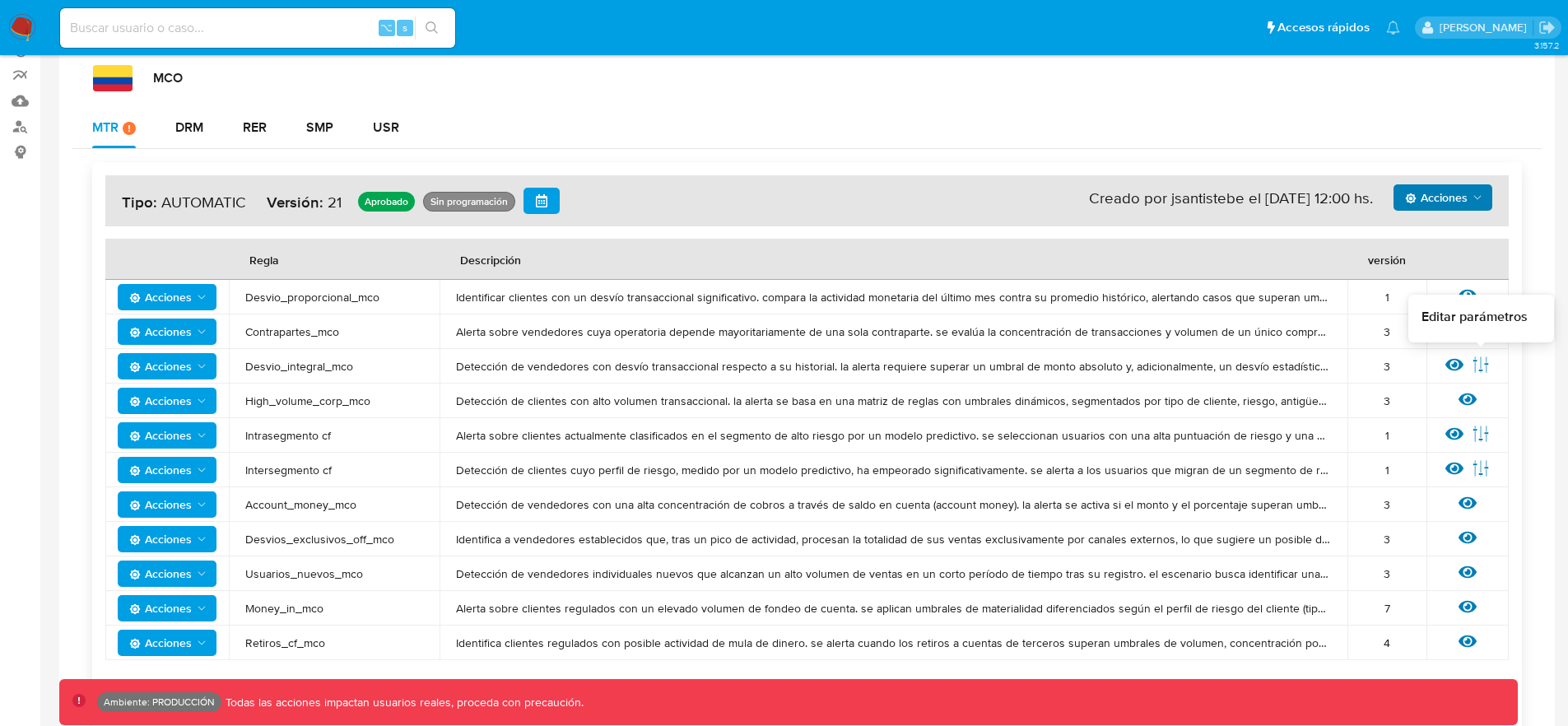
click at [1483, 363] on icon at bounding box center [1481, 364] width 18 height 18
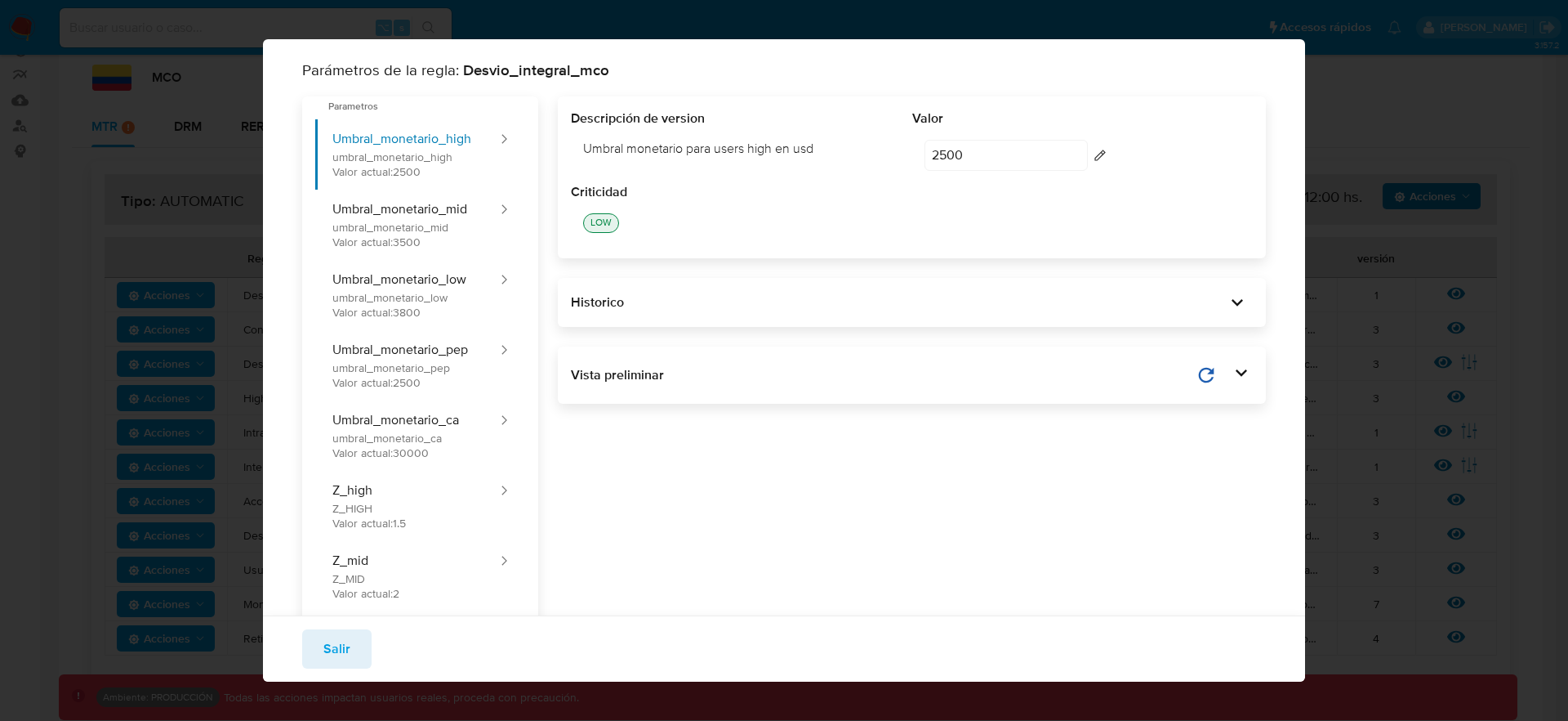
click at [1027, 165] on input "2500" at bounding box center [1007, 156] width 163 height 31
click at [356, 645] on button "Salir" at bounding box center [337, 649] width 69 height 39
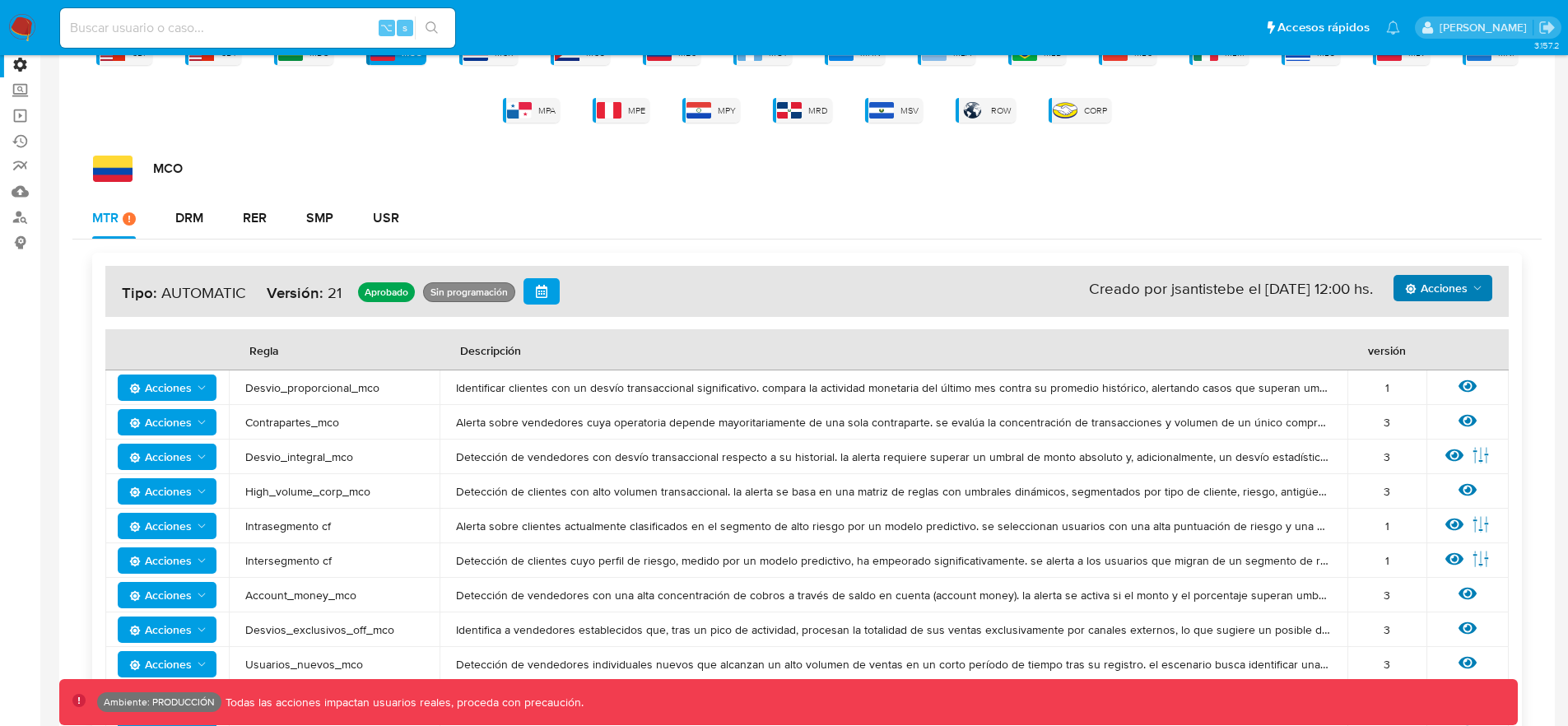
scroll to position [0, 0]
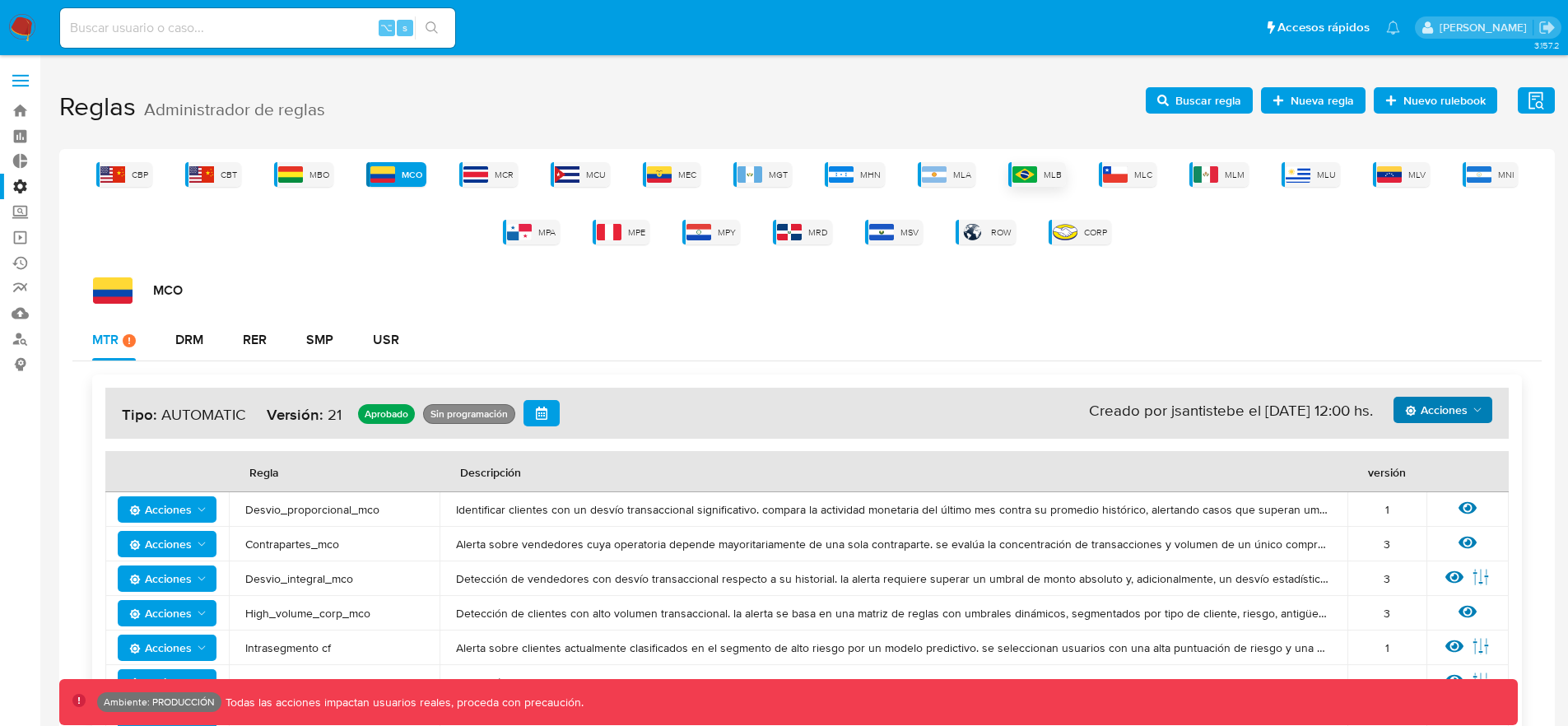
click at [1022, 177] on img at bounding box center [1024, 174] width 24 height 17
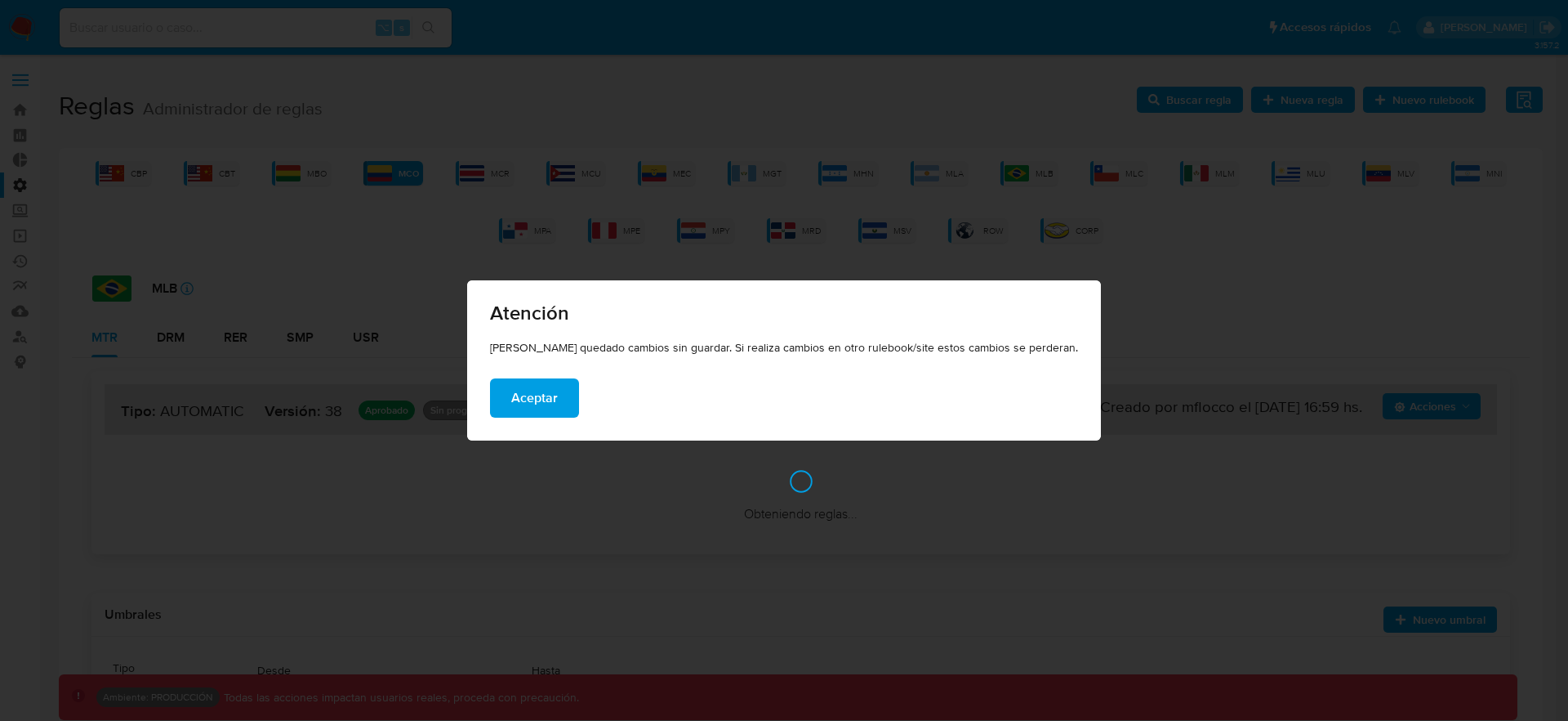
click at [558, 385] on span "Aceptar" at bounding box center [535, 397] width 47 height 36
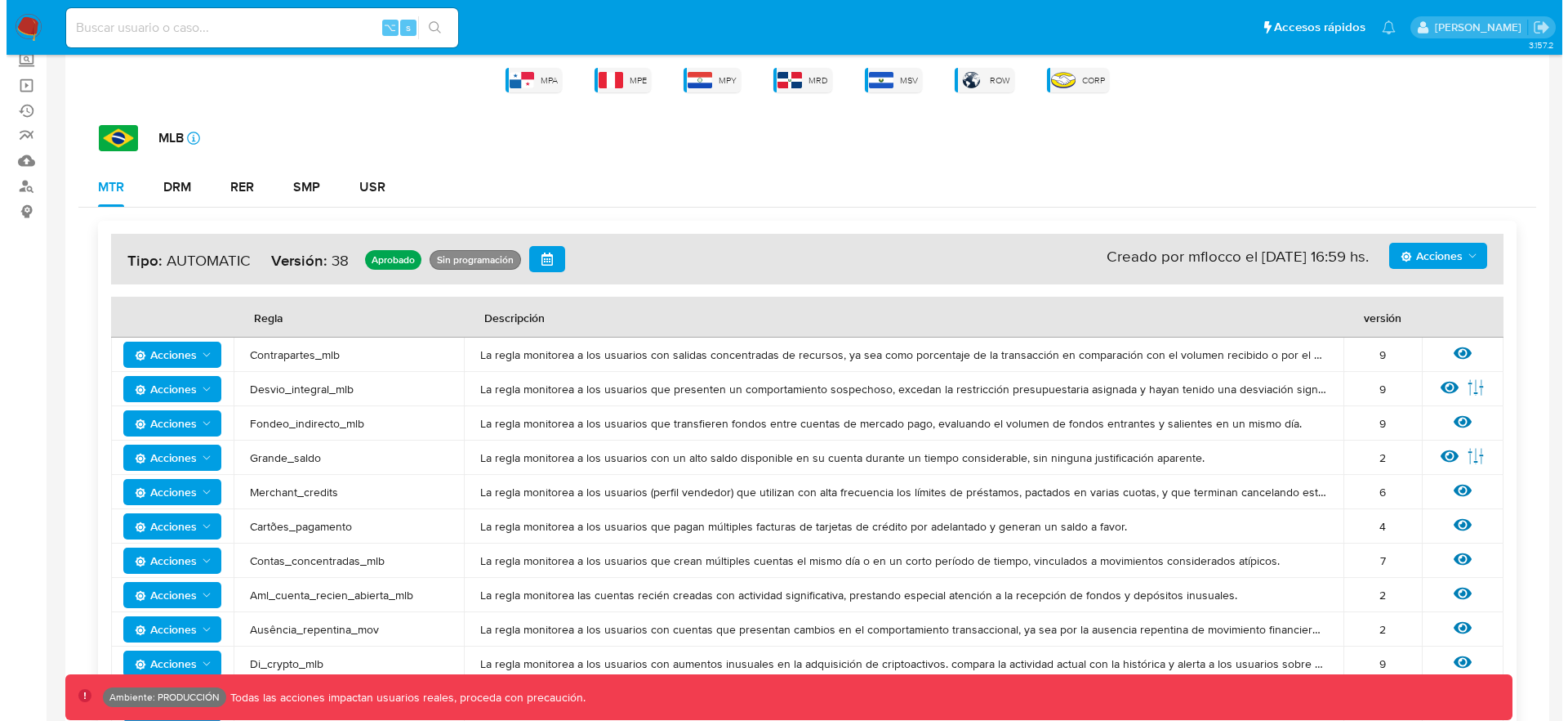
scroll to position [158, 0]
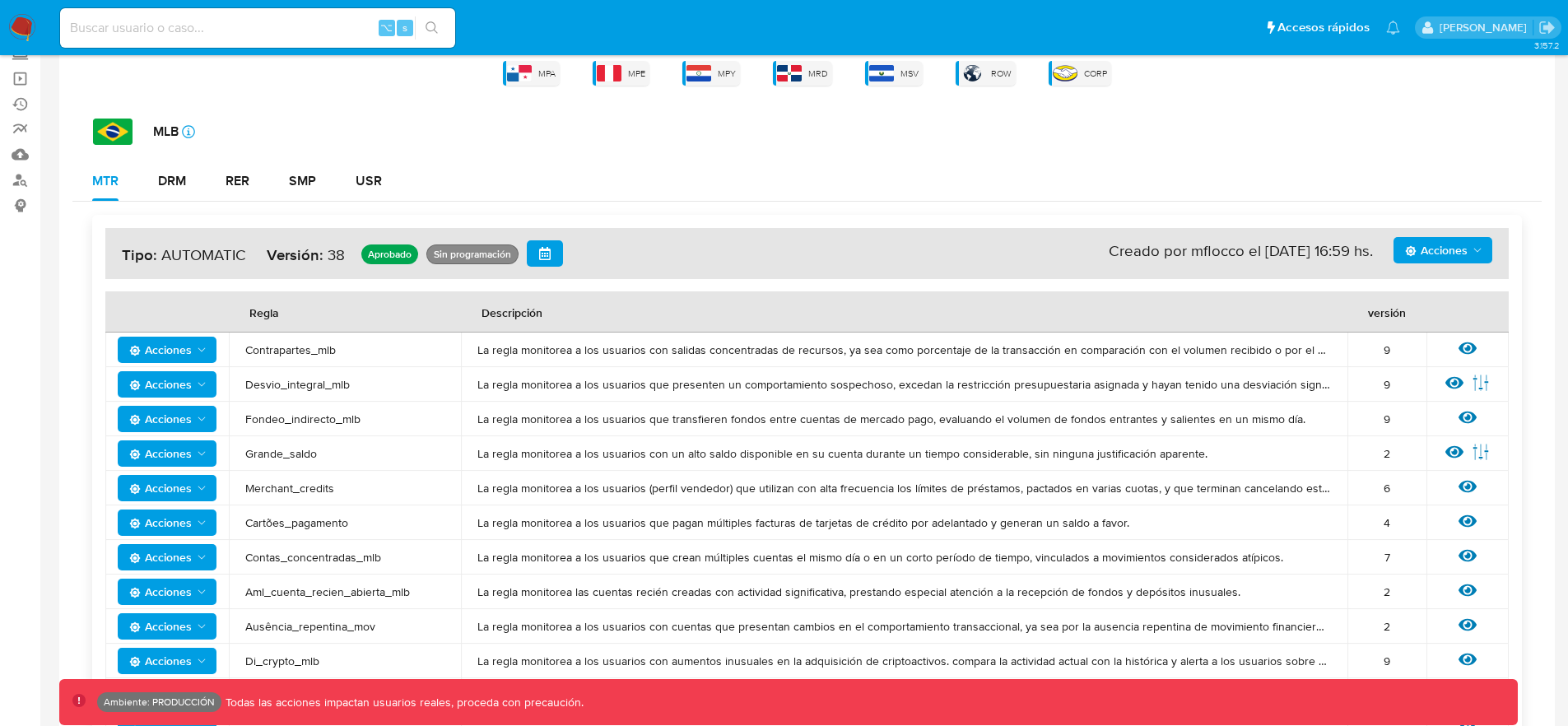
click at [1456, 254] on span "Acciones" at bounding box center [1436, 250] width 63 height 26
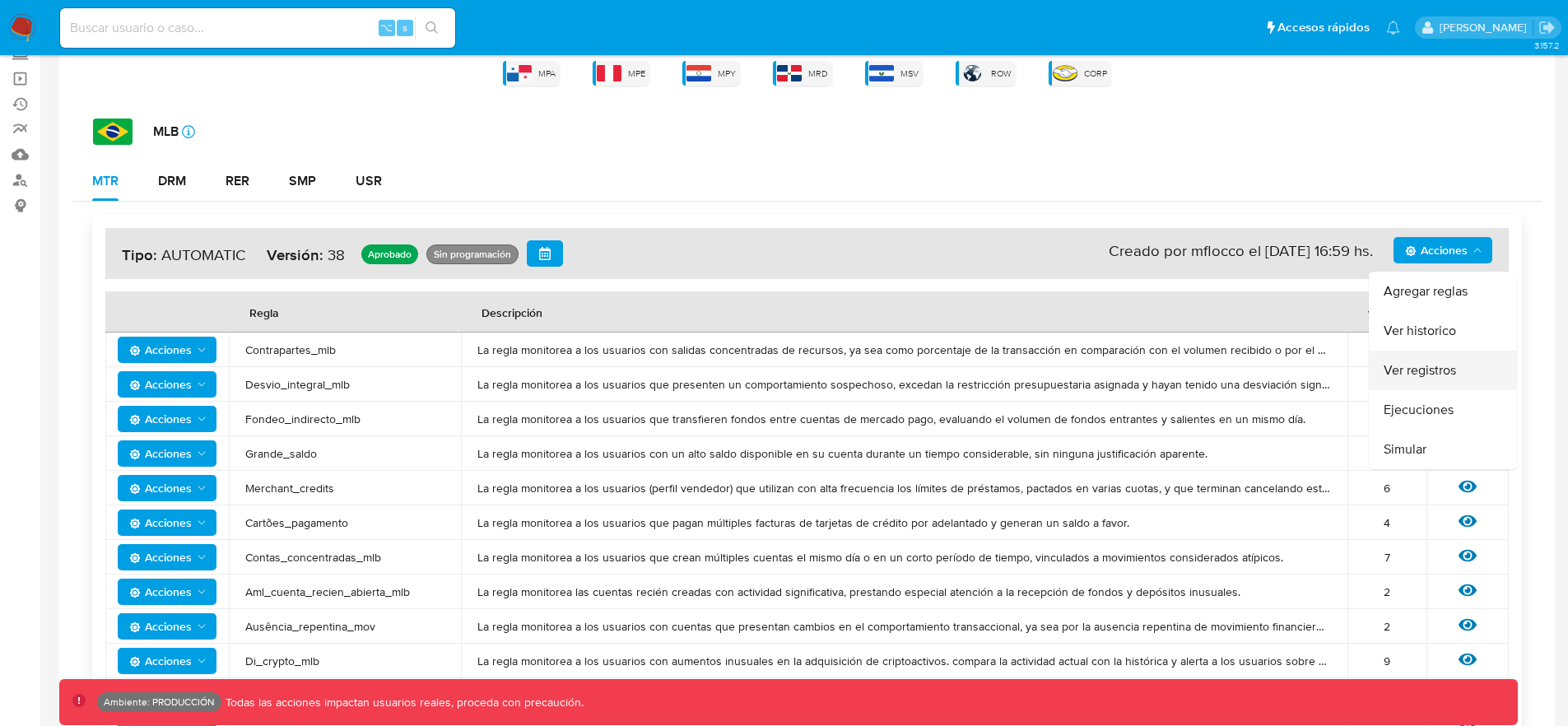
click at [1404, 362] on button "Ver registros" at bounding box center [1443, 370] width 148 height 39
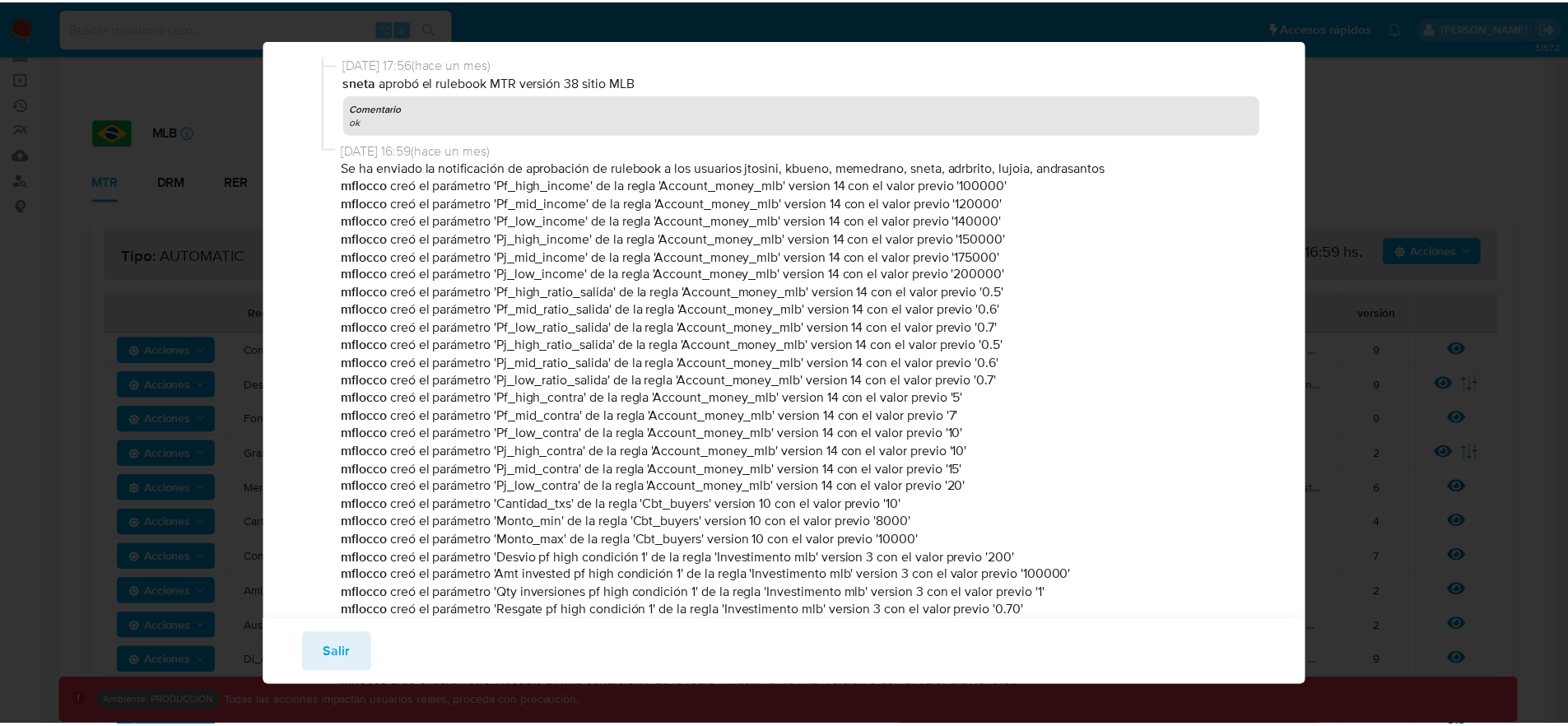
scroll to position [0, 0]
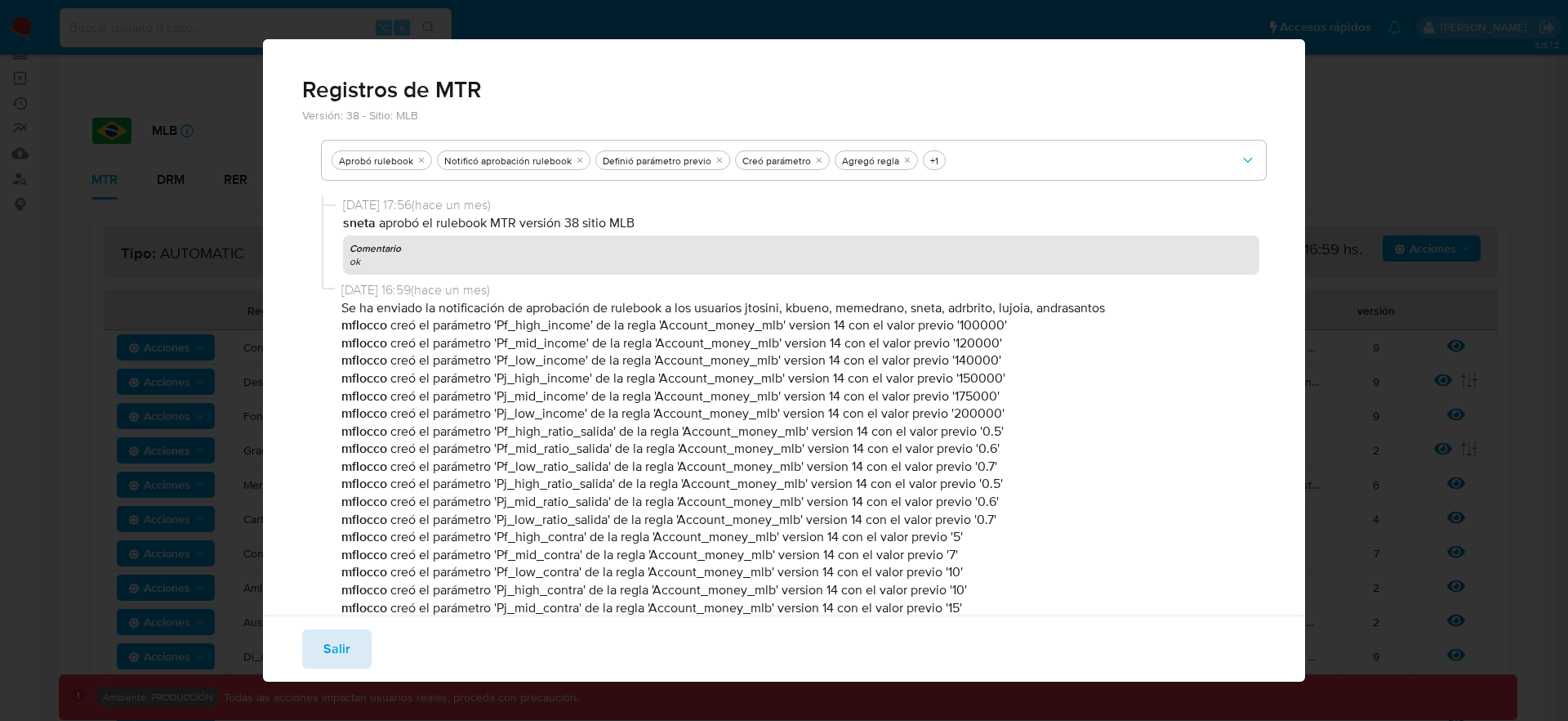
click at [330, 650] on span "Salir" at bounding box center [338, 648] width 27 height 36
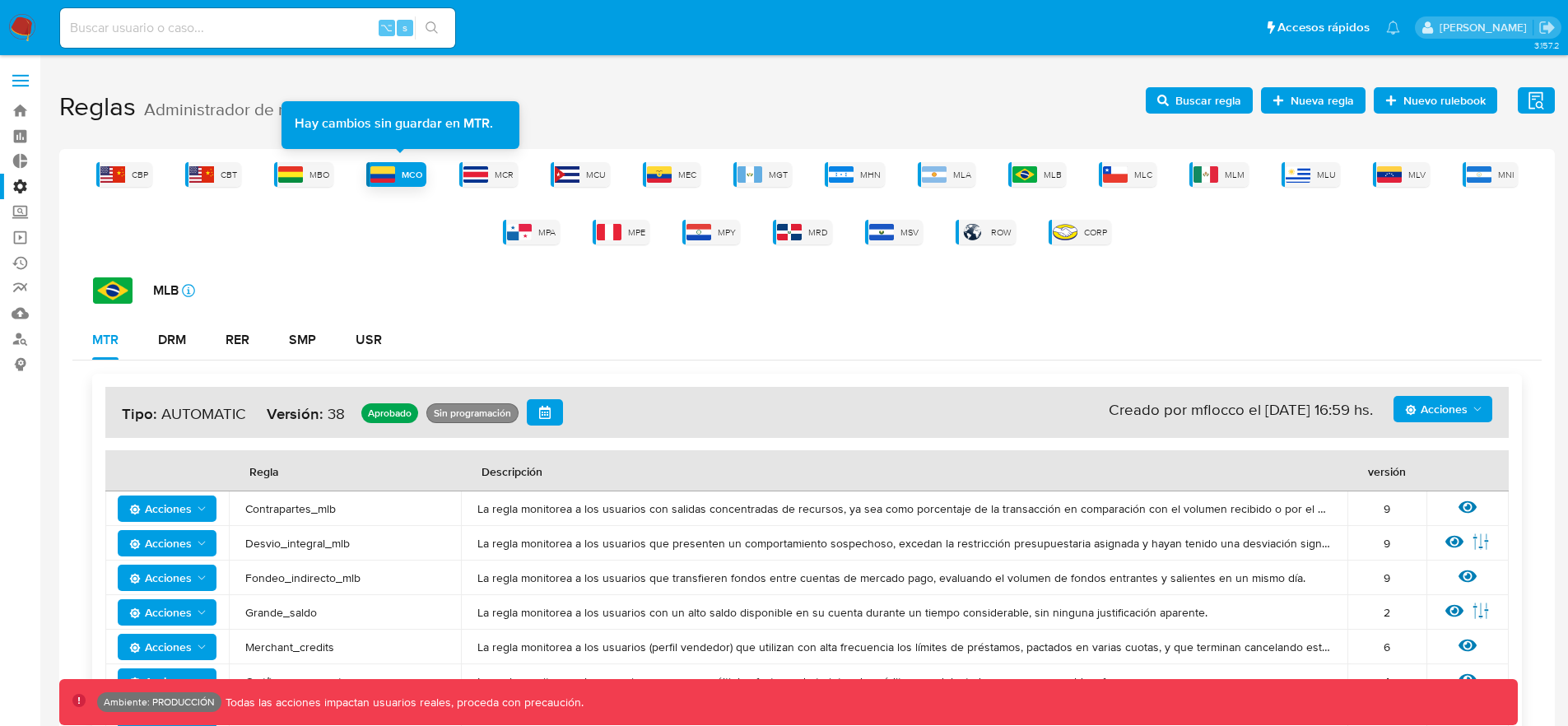
click at [398, 176] on div "MCO" at bounding box center [396, 173] width 60 height 24
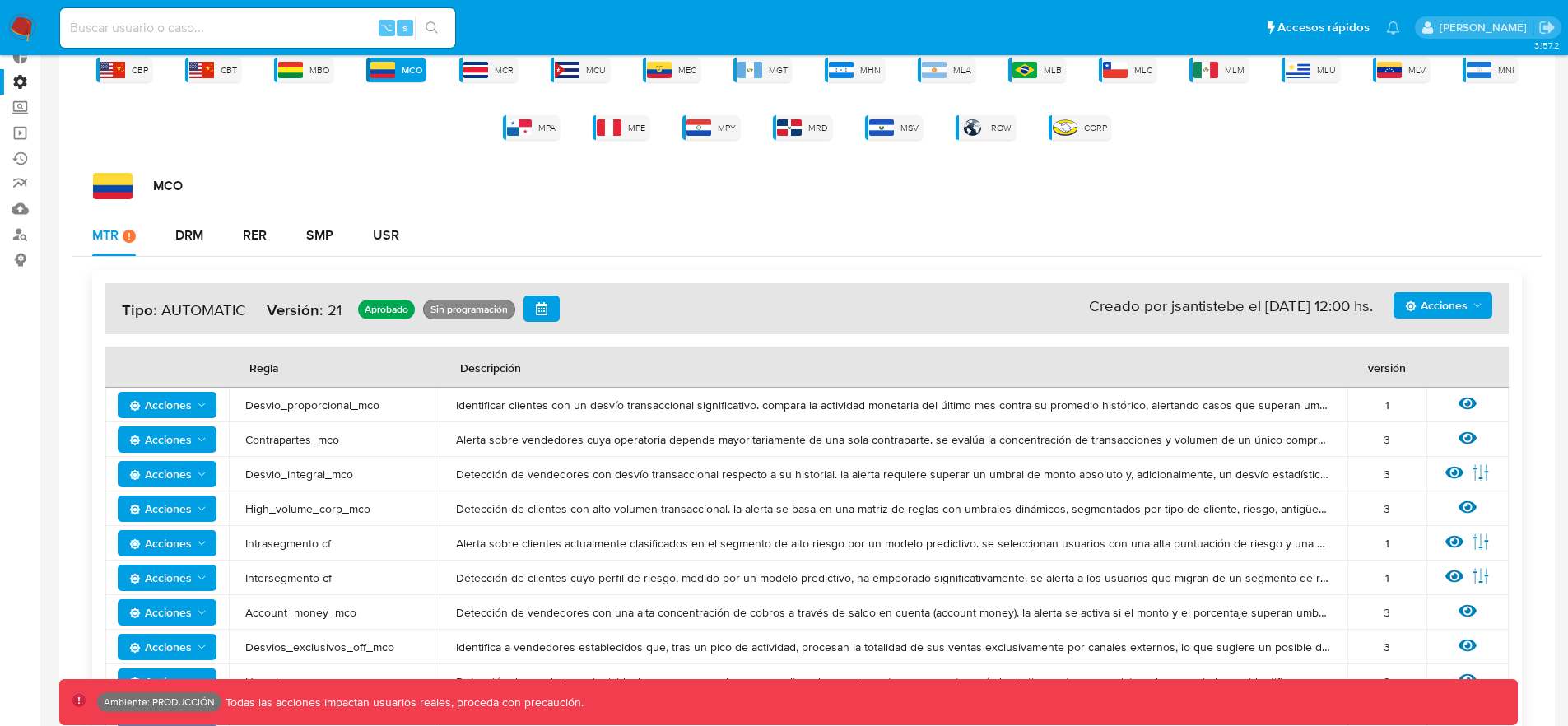
scroll to position [351, 0]
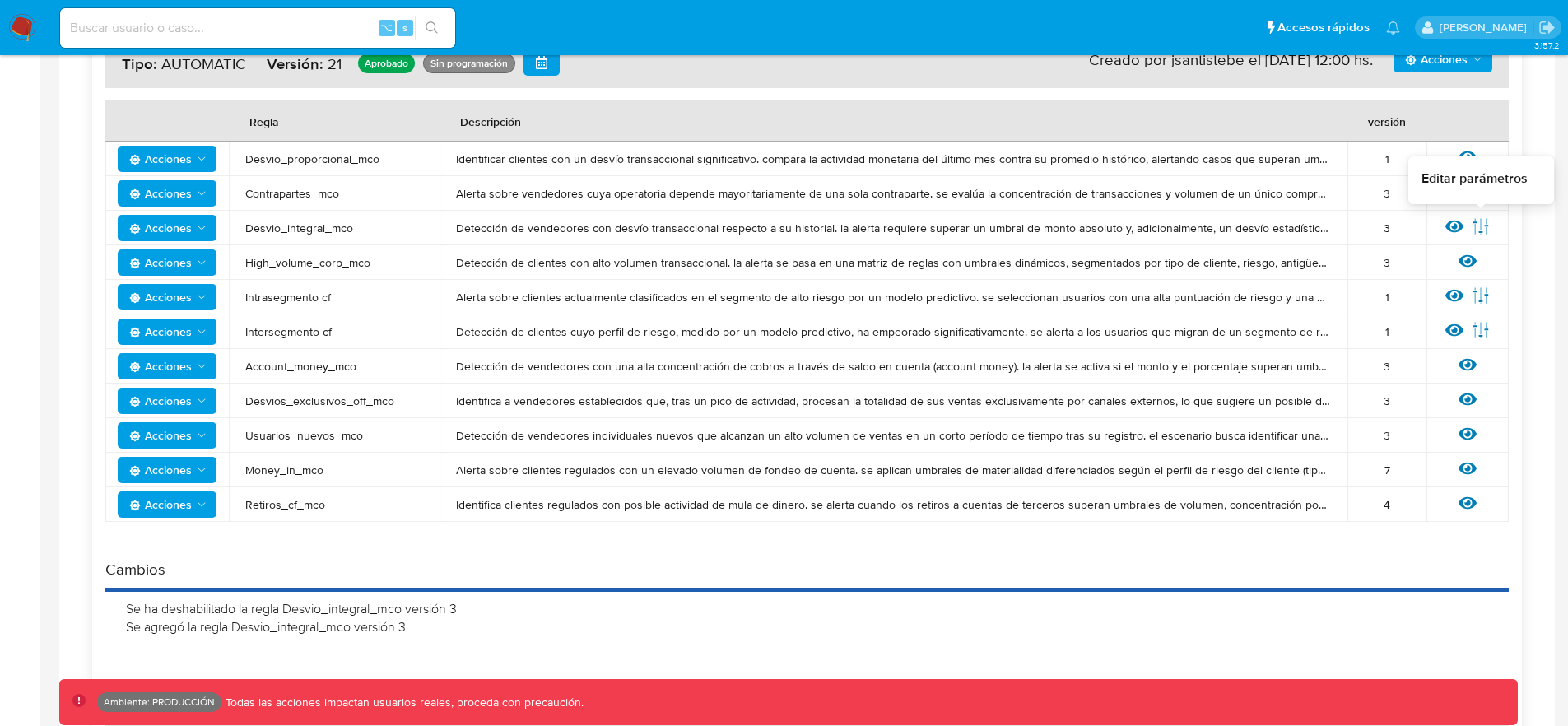
click at [1487, 220] on icon at bounding box center [1481, 226] width 18 height 18
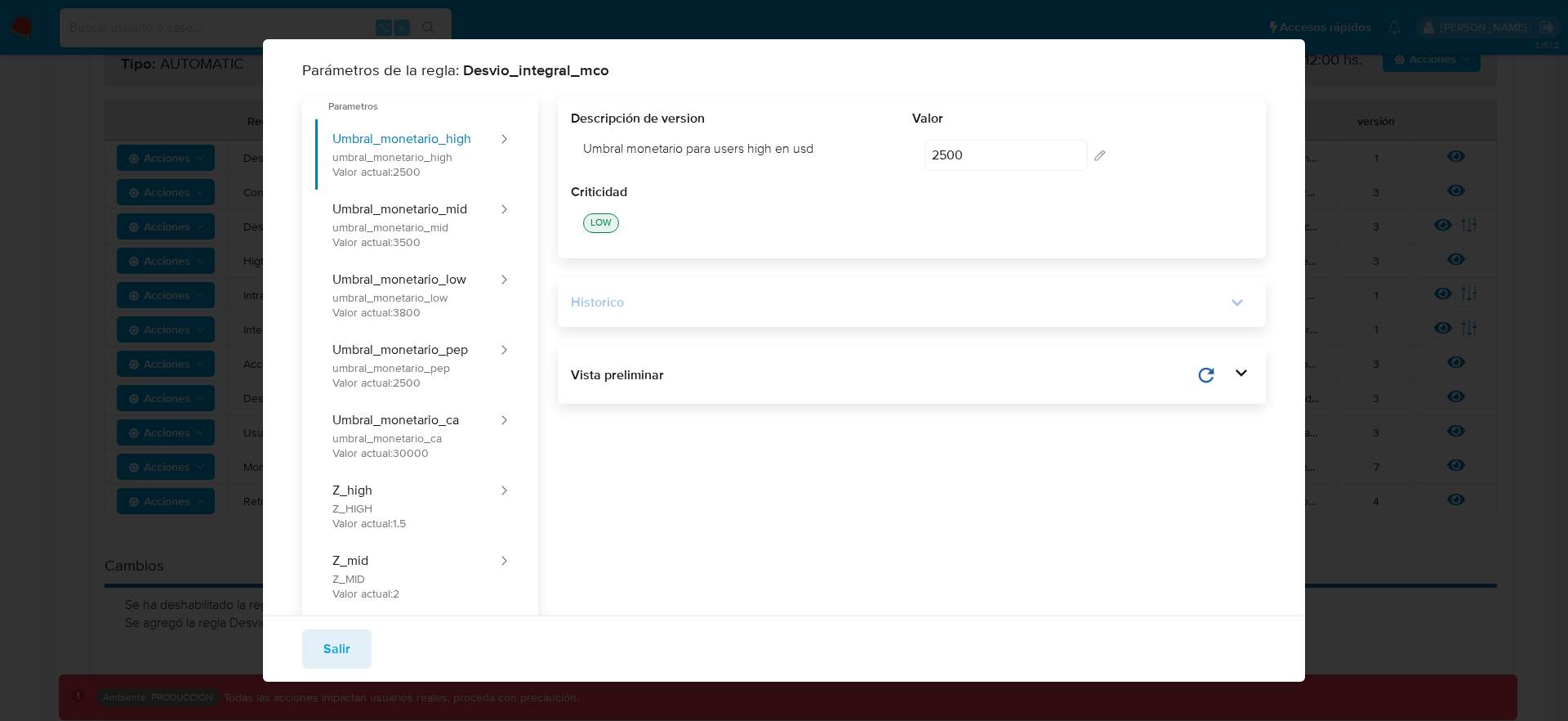
click at [1148, 303] on div "Historico" at bounding box center [899, 302] width 656 height 18
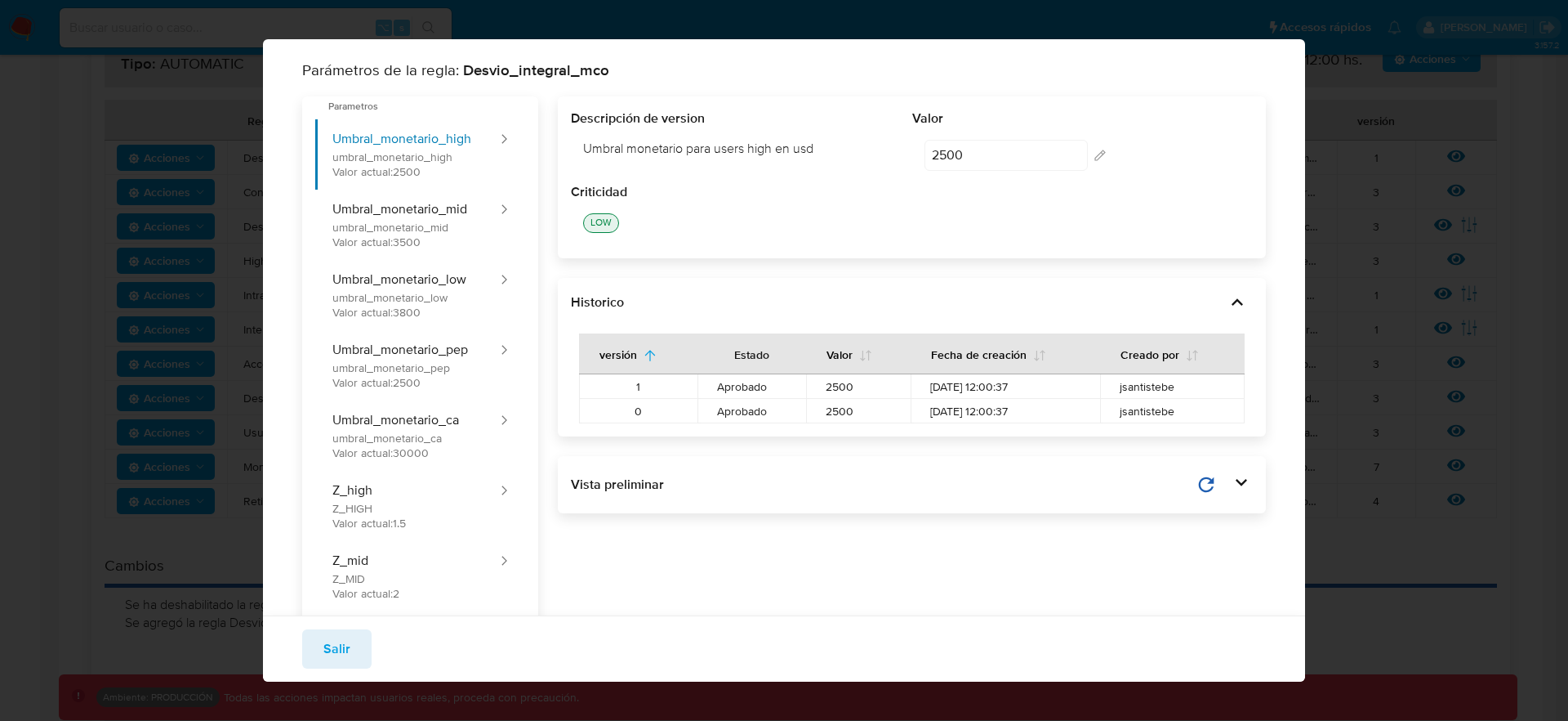
drag, startPoint x: 1185, startPoint y: 394, endPoint x: 620, endPoint y: 385, distance: 565.1
click at [620, 385] on tr "1 Aprobado 2500 [DATE] 12:00:37 jsantistebe" at bounding box center [911, 386] width 666 height 24
click at [679, 384] on td "1" at bounding box center [638, 386] width 120 height 24
click at [641, 386] on div "1" at bounding box center [639, 386] width 80 height 15
drag, startPoint x: 624, startPoint y: 388, endPoint x: 825, endPoint y: 385, distance: 201.0
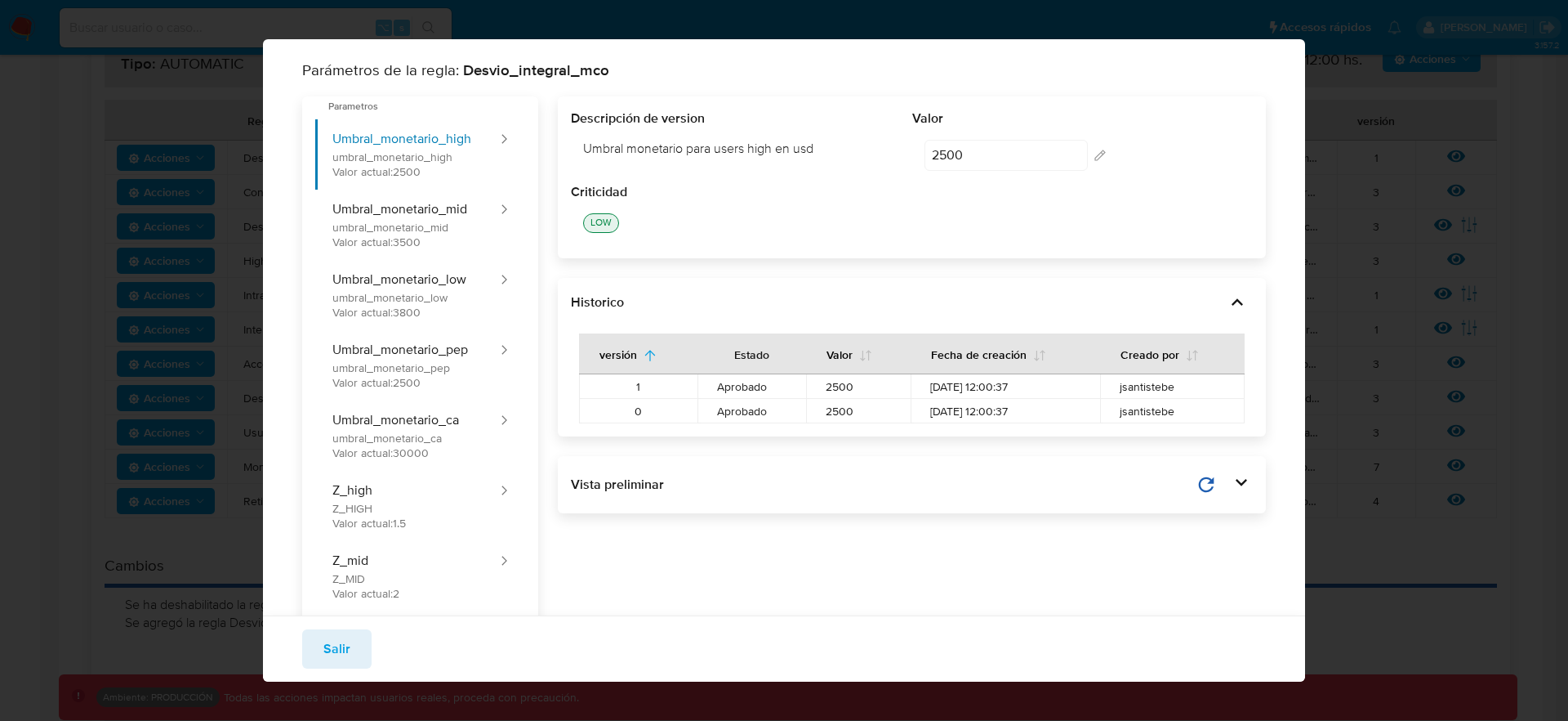
click at [825, 385] on tr "1 Aprobado 2500 [DATE] 12:00:37 jsantistebe" at bounding box center [911, 386] width 666 height 24
click at [827, 406] on span "2500" at bounding box center [859, 411] width 66 height 15
drag, startPoint x: 625, startPoint y: 392, endPoint x: 1170, endPoint y: 379, distance: 545.2
click at [1170, 379] on tr "1 Aprobado 2500 [DATE] 12:00:37 jsantistebe" at bounding box center [911, 386] width 666 height 24
drag, startPoint x: 612, startPoint y: 381, endPoint x: 690, endPoint y: 380, distance: 78.0
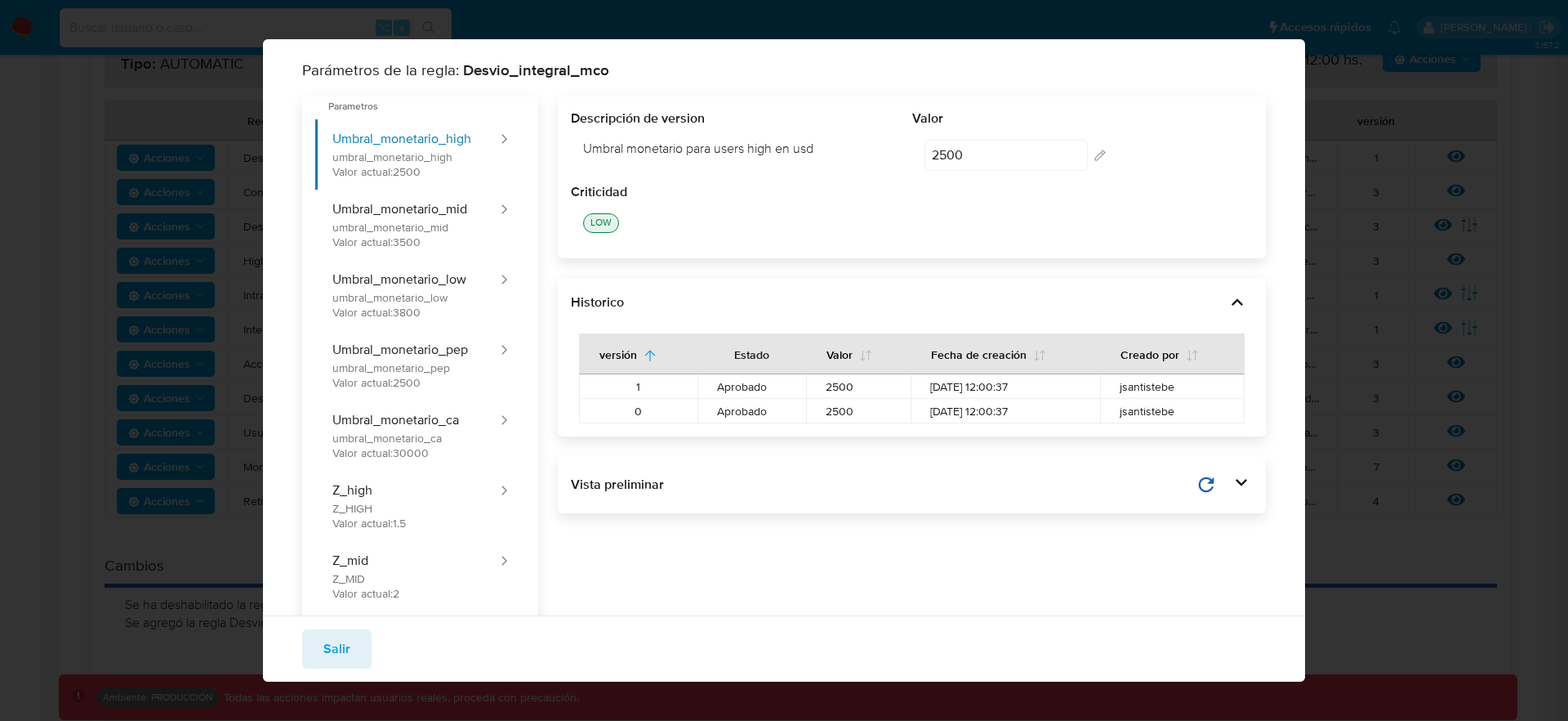
click at [613, 381] on div "1" at bounding box center [639, 386] width 80 height 15
click at [740, 394] on td "Aprobado" at bounding box center [751, 386] width 108 height 24
click at [624, 392] on div "1" at bounding box center [639, 386] width 80 height 15
click at [736, 385] on span "Aprobado" at bounding box center [751, 386] width 69 height 15
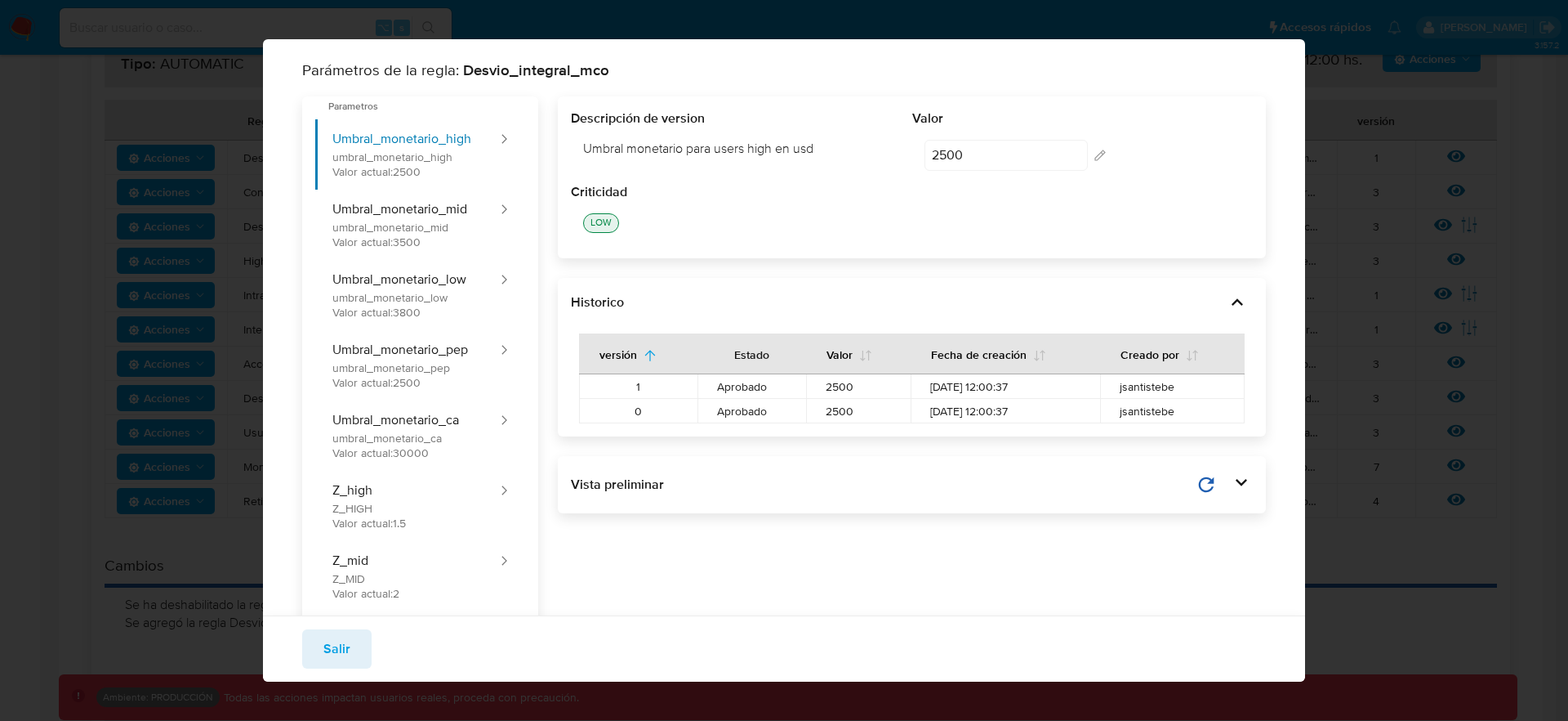
click at [736, 385] on span "Aprobado" at bounding box center [751, 386] width 69 height 15
click at [336, 660] on span "Salir" at bounding box center [338, 648] width 27 height 36
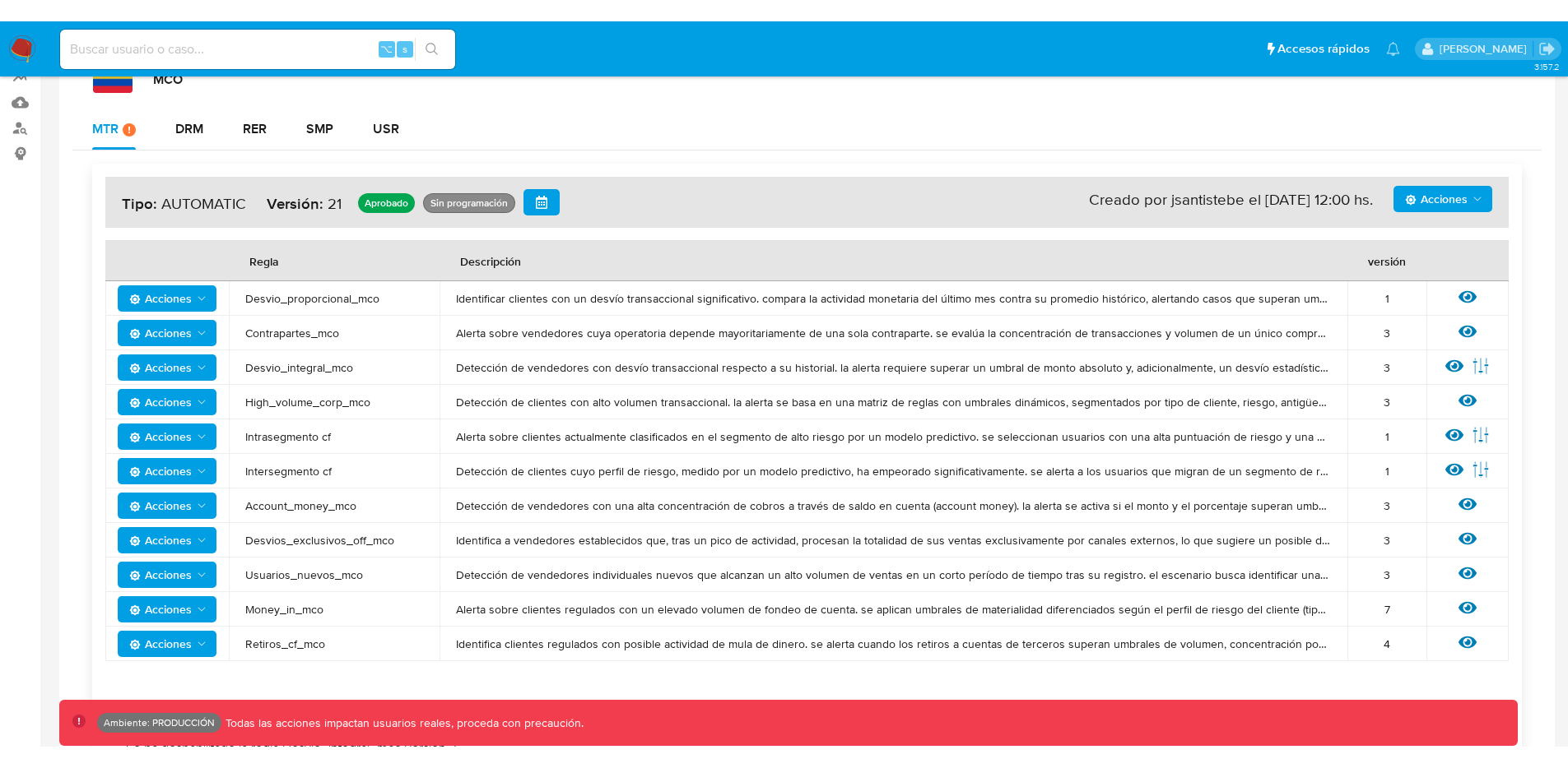
scroll to position [231, 0]
